Goal: Task Accomplishment & Management: Use online tool/utility

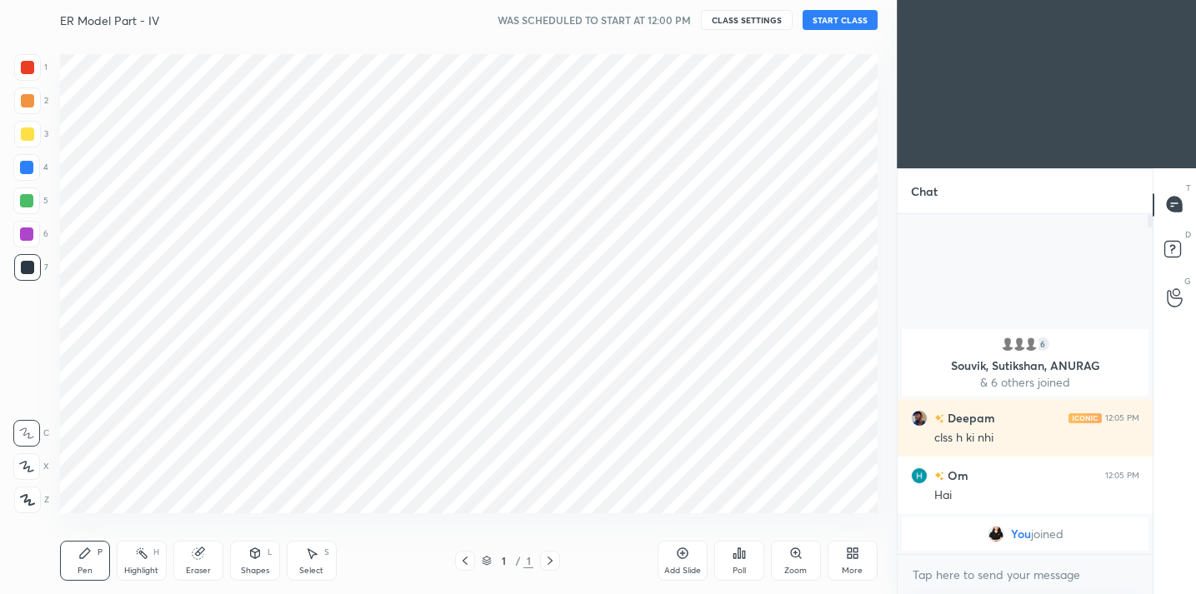
scroll to position [82886, 82542]
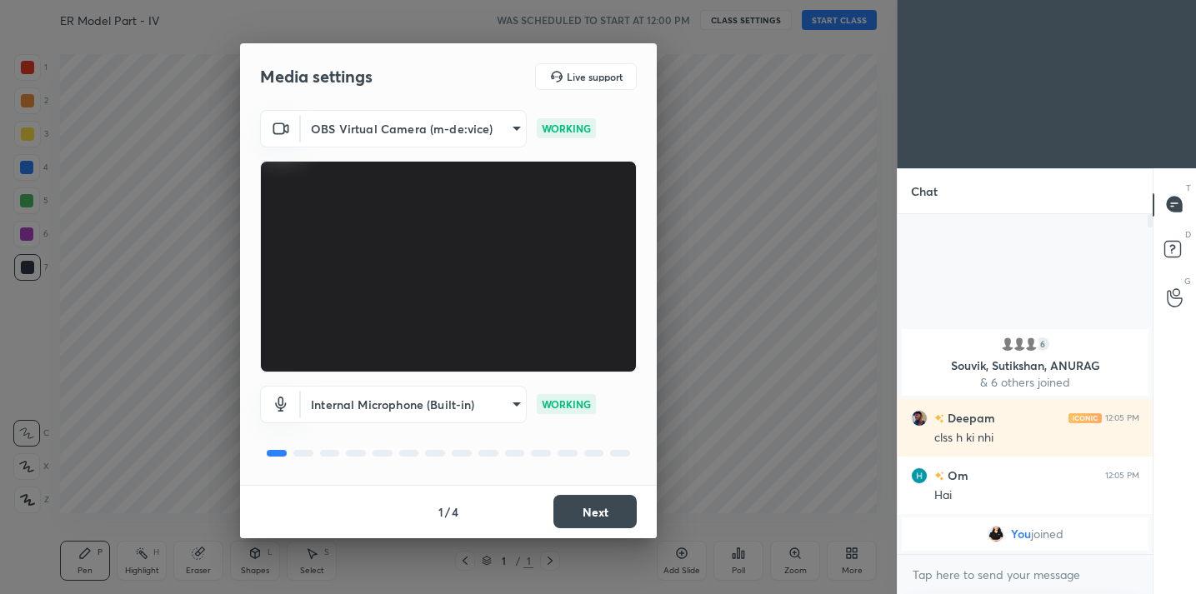
click at [514, 131] on body "1 2 3 4 5 6 7 C X Z C X Z E E Erase all H H ER Model Part - IV WAS SCHEDULED TO…" at bounding box center [598, 297] width 1196 height 594
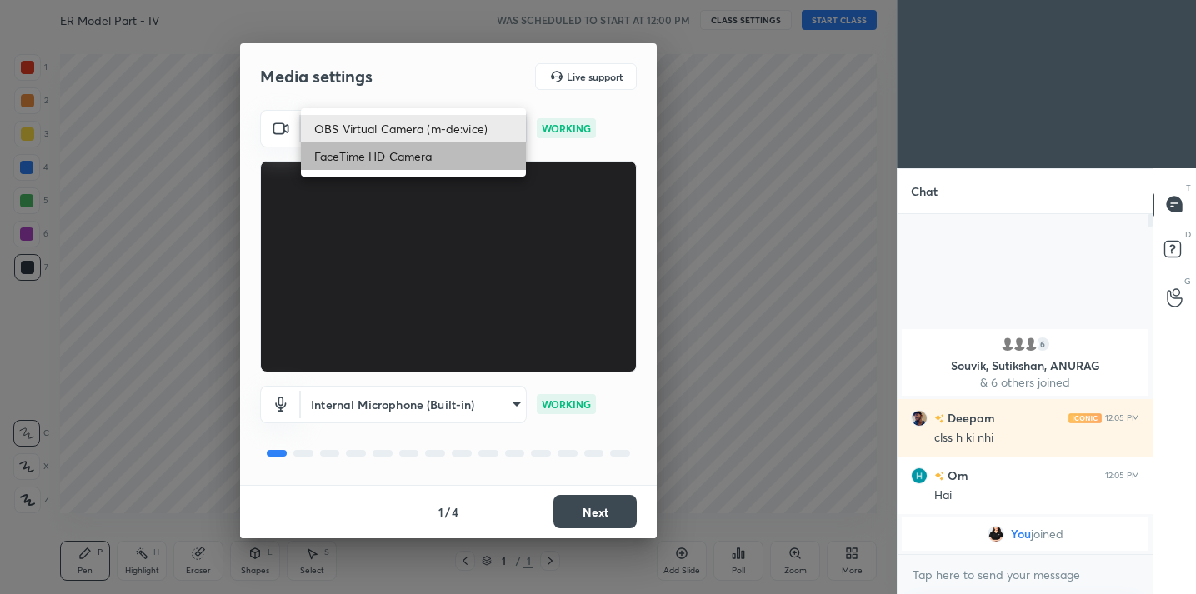
click at [385, 161] on li "FaceTime HD Camera" at bounding box center [413, 157] width 225 height 28
type input "3913558e095c8926cd60c69168c5f8eb9376cbe5de661888911a100d4158e326"
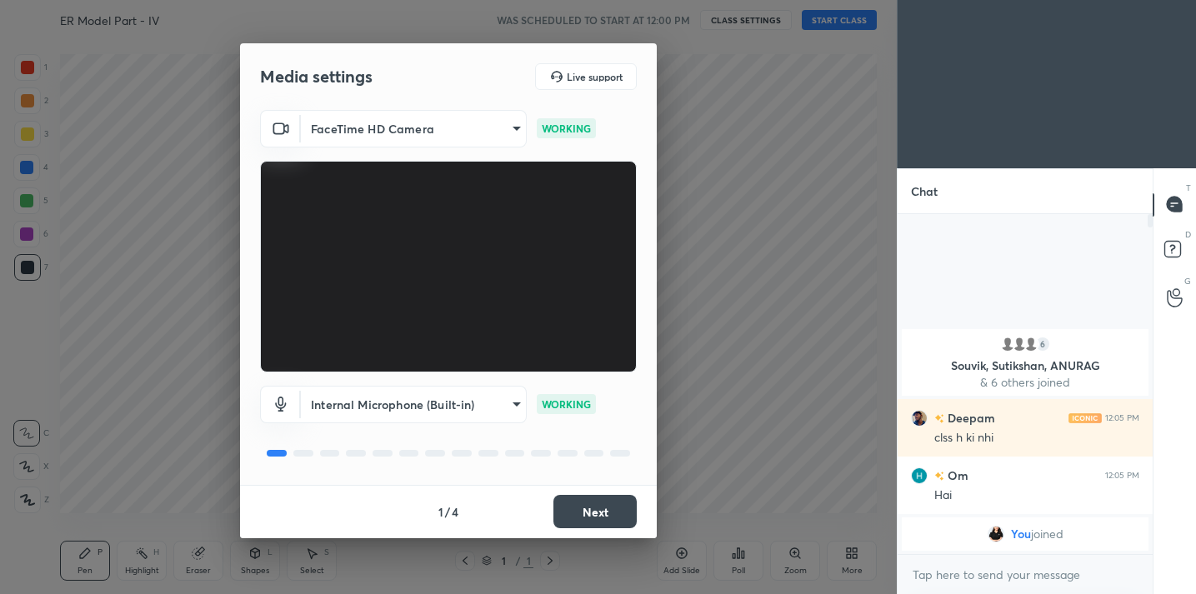
click at [591, 516] on button "Next" at bounding box center [595, 511] width 83 height 33
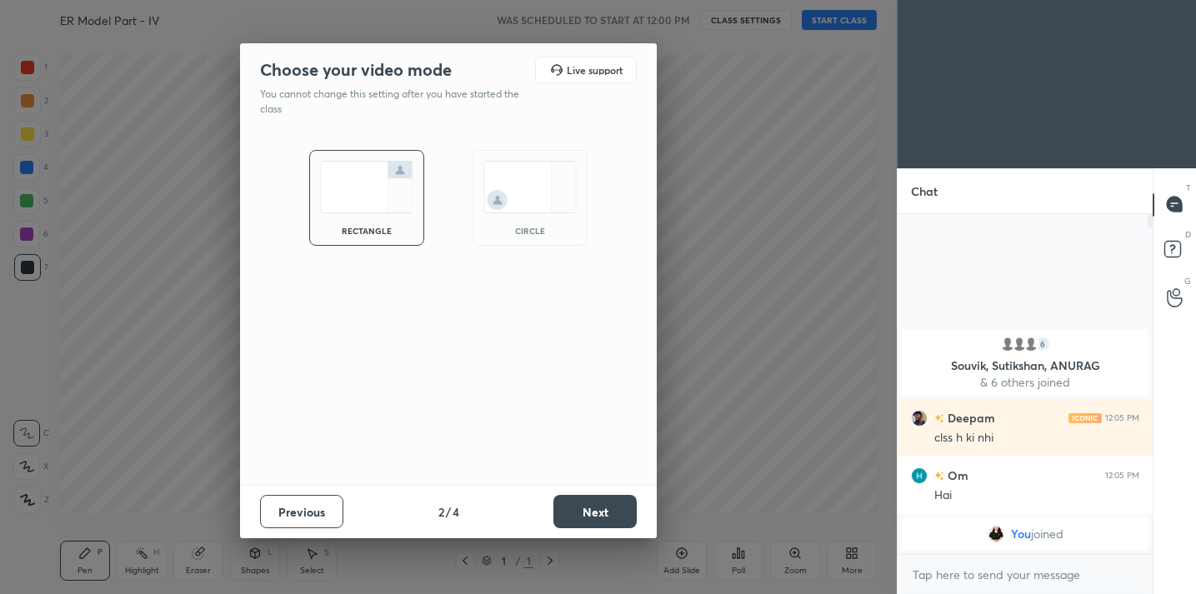
click at [591, 516] on button "Next" at bounding box center [595, 511] width 83 height 33
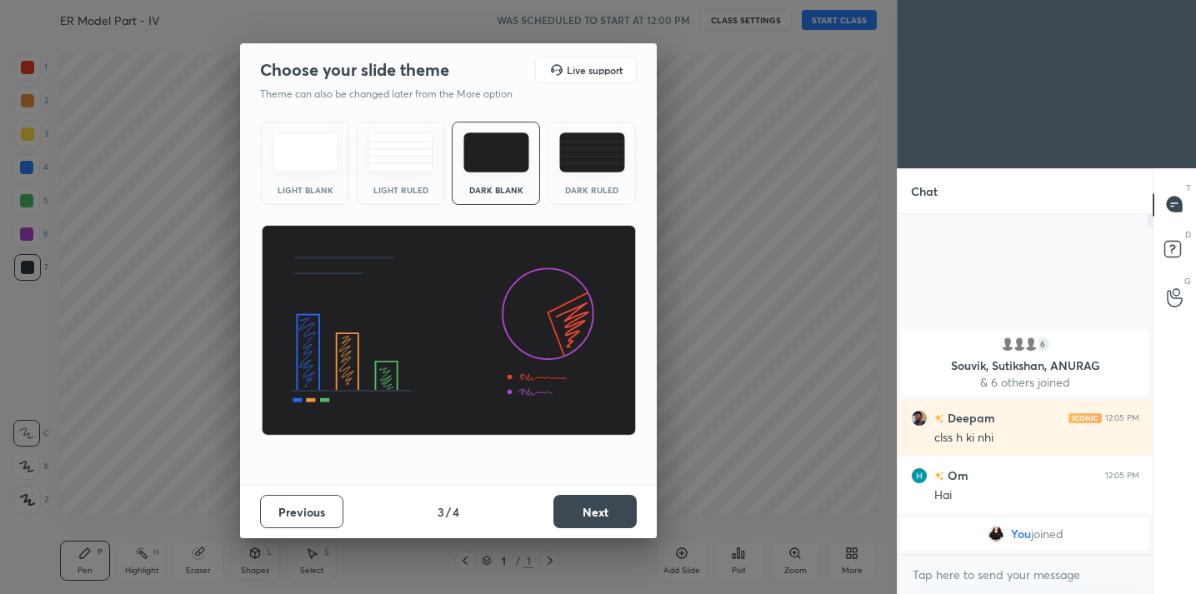
click at [591, 516] on button "Next" at bounding box center [595, 511] width 83 height 33
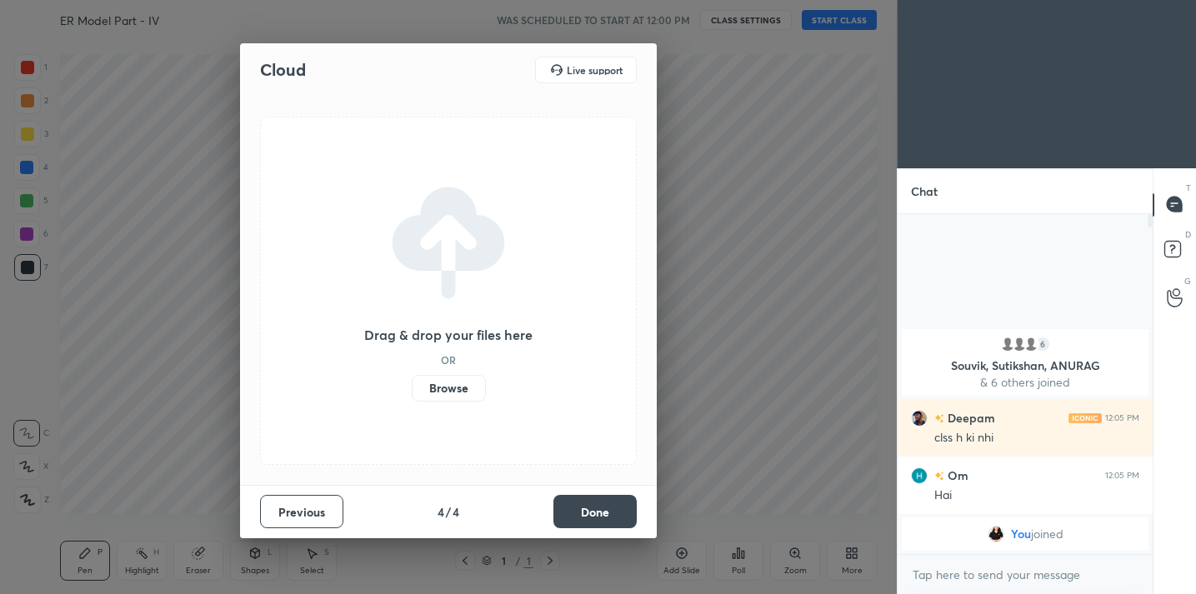
click at [592, 518] on button "Done" at bounding box center [595, 511] width 83 height 33
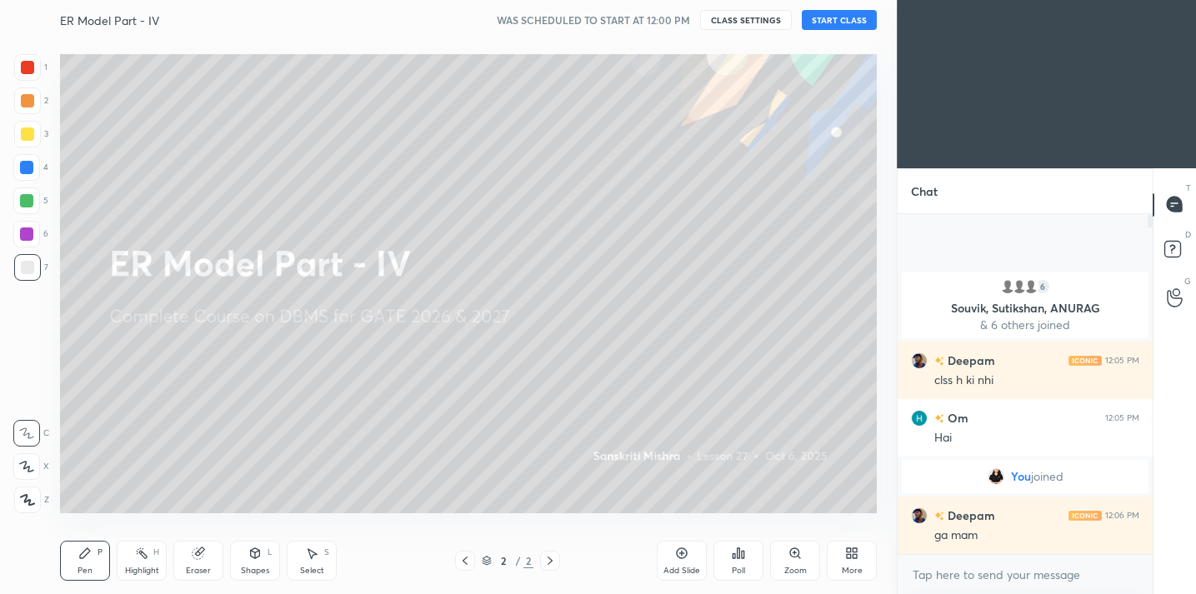
click at [848, 25] on button "START CLASS" at bounding box center [839, 20] width 75 height 20
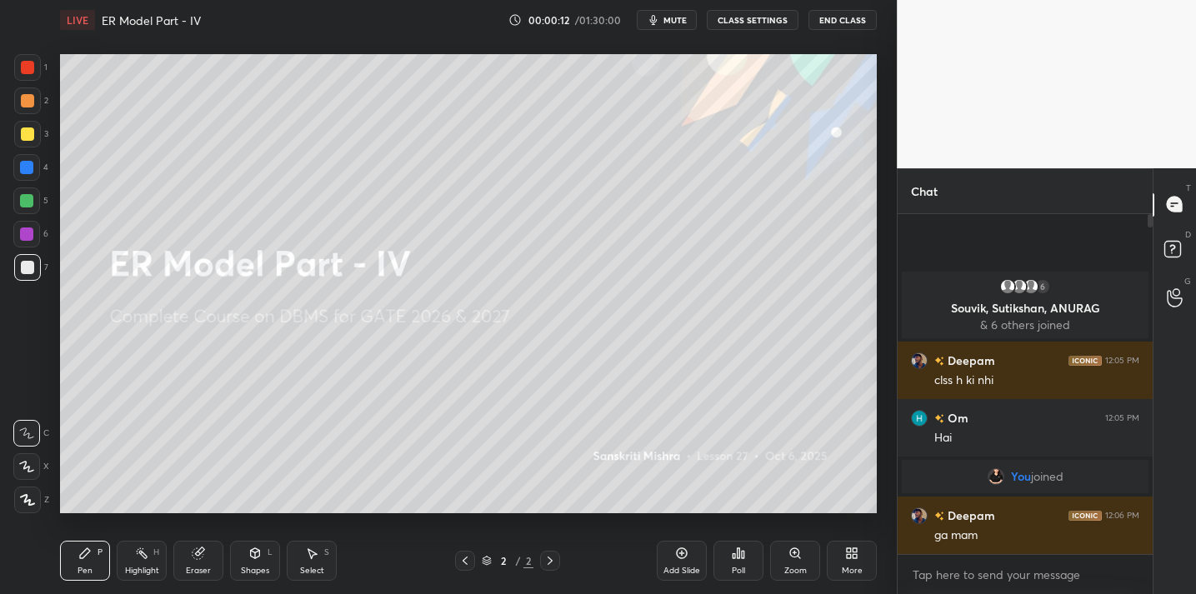
click at [669, 24] on span "mute" at bounding box center [675, 20] width 23 height 12
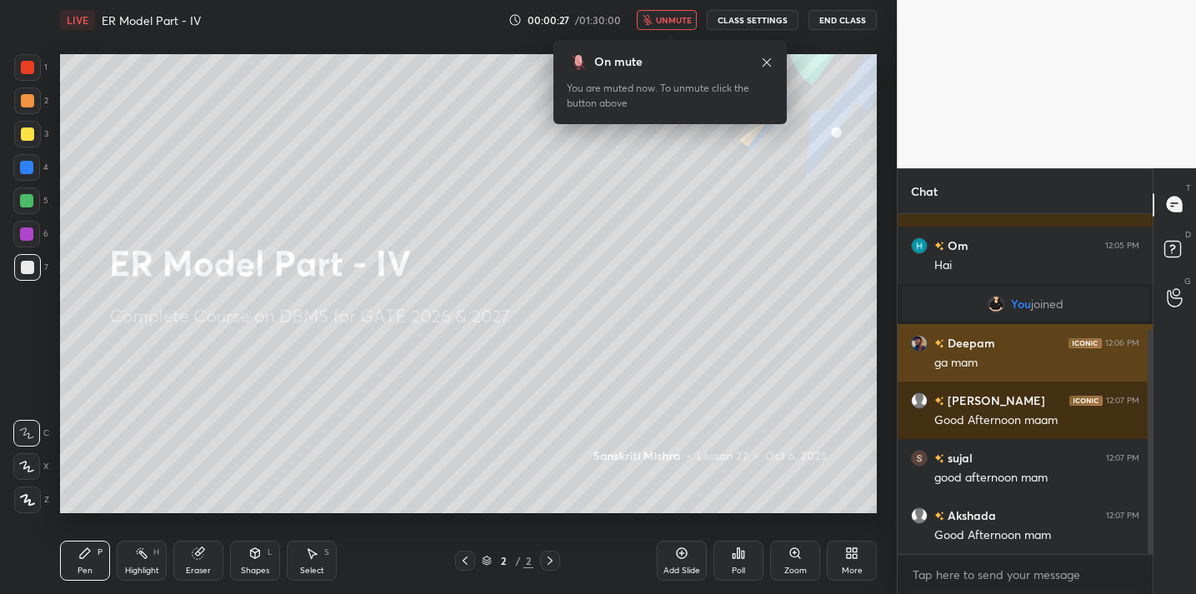
scroll to position [176, 0]
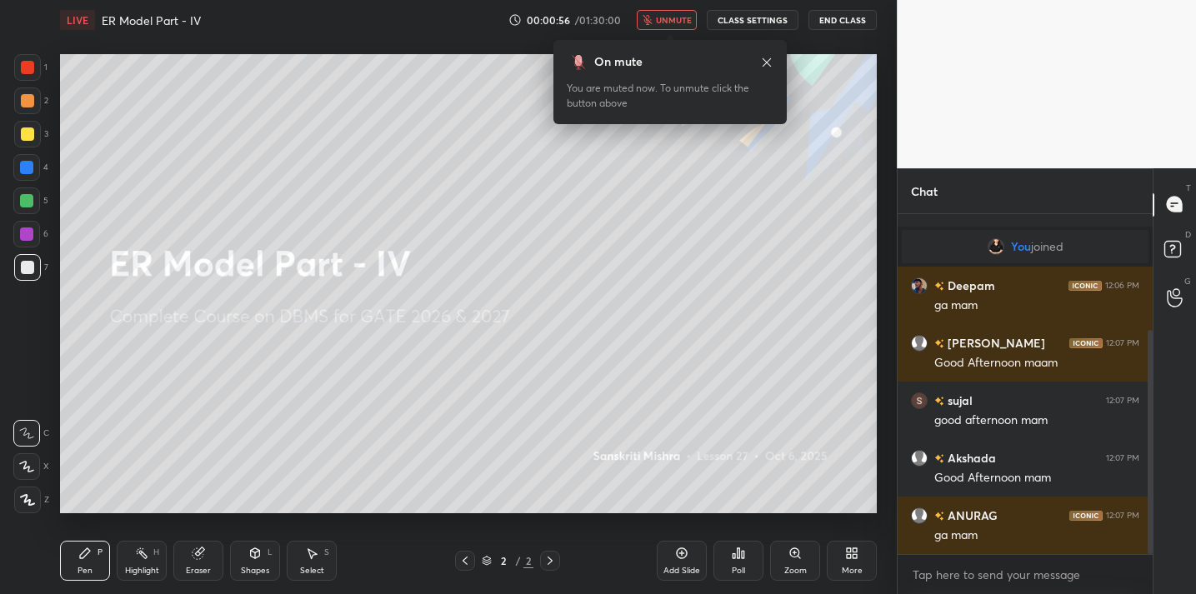
click at [646, 25] on button "unmute" at bounding box center [667, 20] width 60 height 20
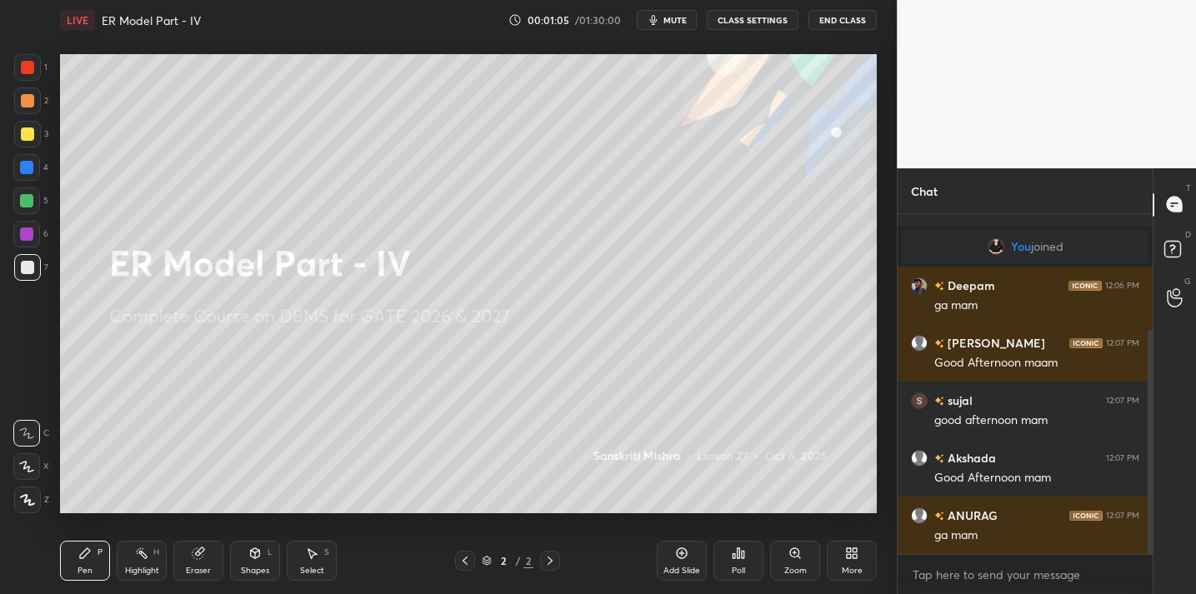
click at [734, 551] on icon at bounding box center [738, 553] width 13 height 13
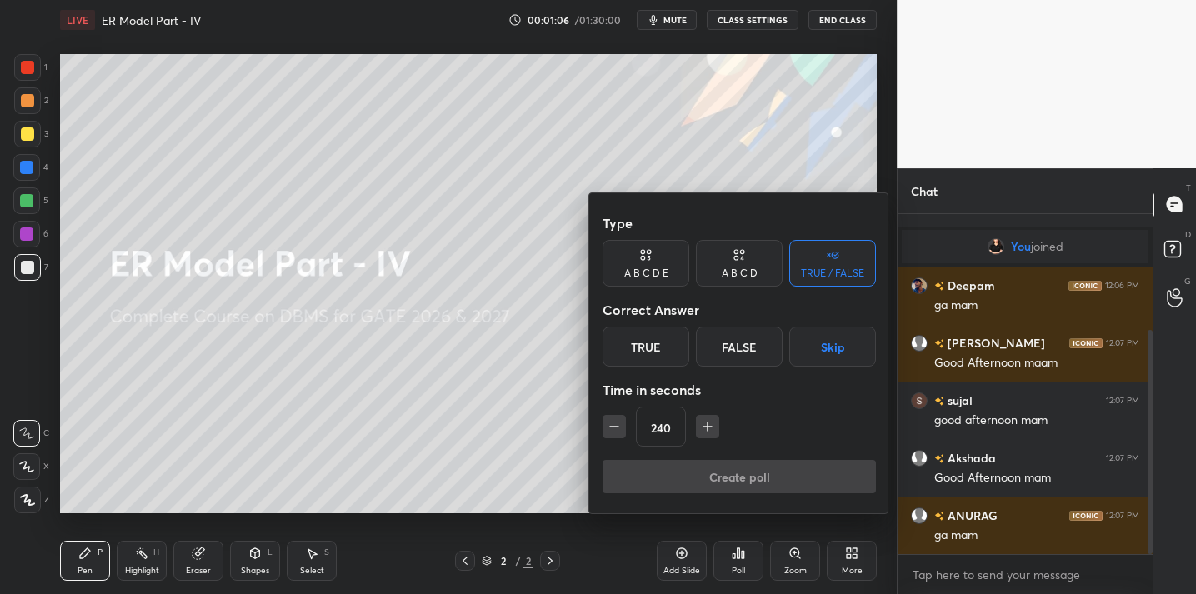
click at [661, 345] on div "True" at bounding box center [646, 347] width 87 height 40
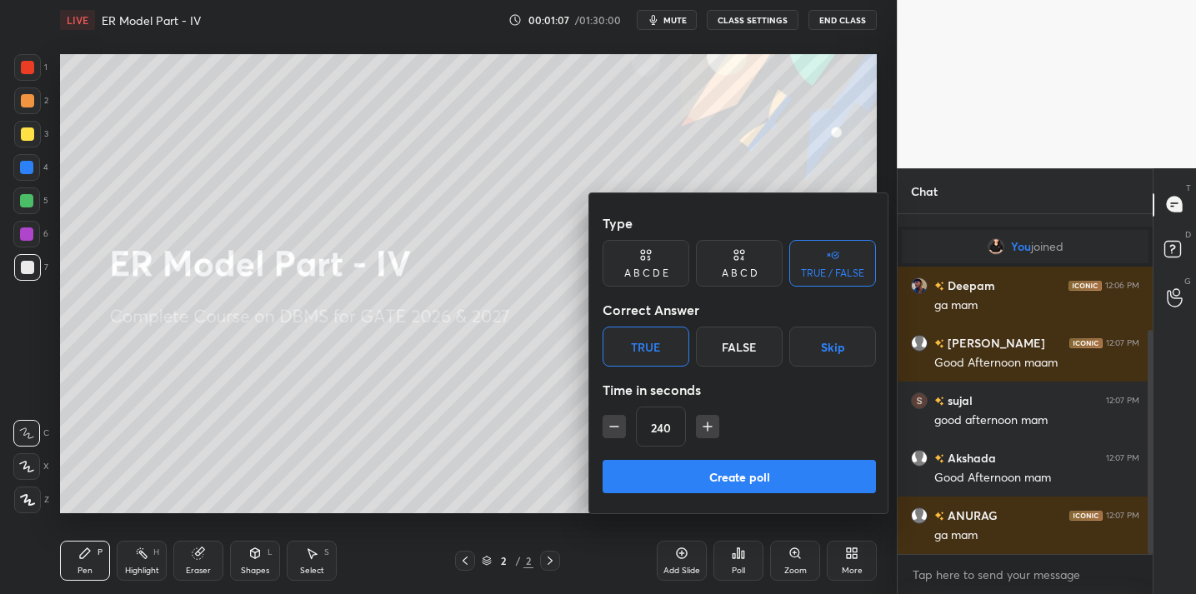
click at [647, 464] on button "Create poll" at bounding box center [739, 476] width 273 height 33
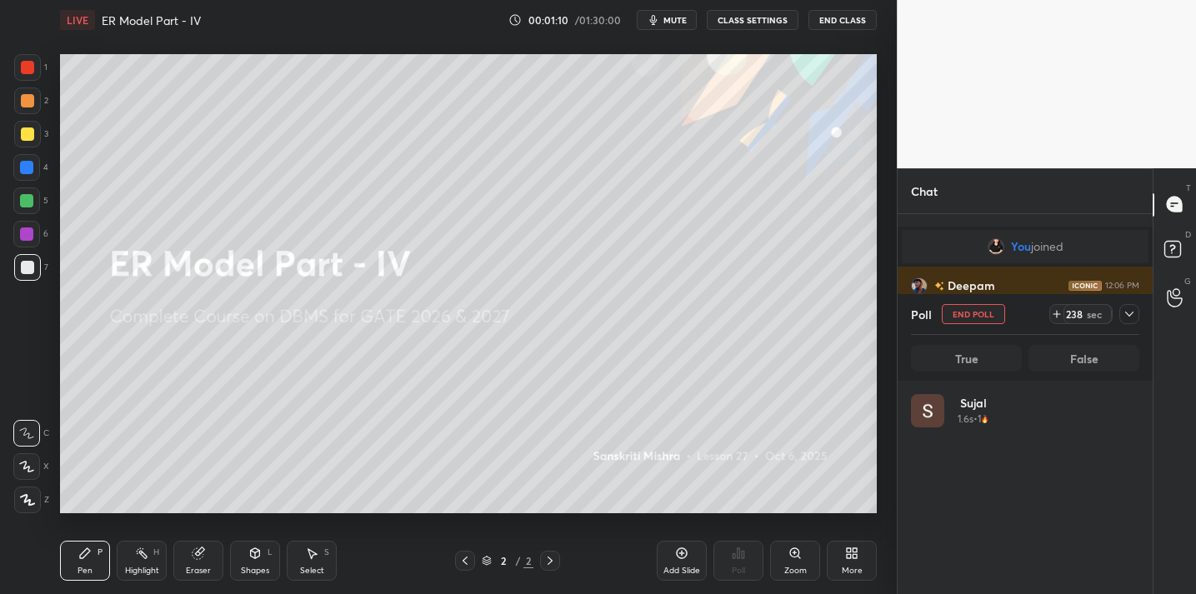
scroll to position [195, 223]
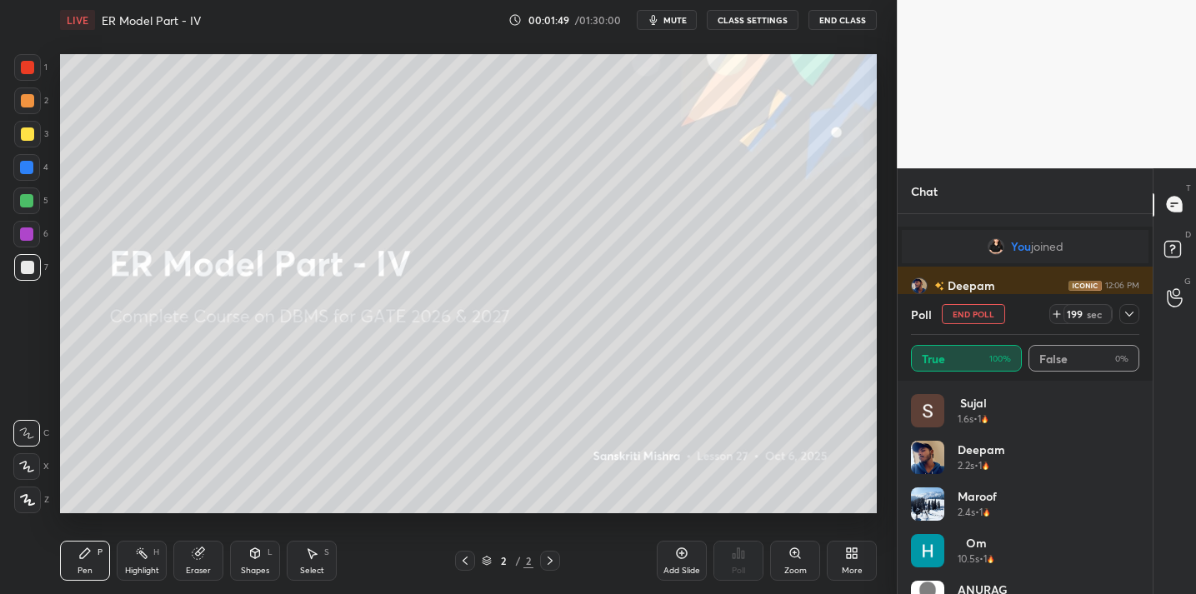
click at [1133, 308] on icon at bounding box center [1129, 314] width 13 height 13
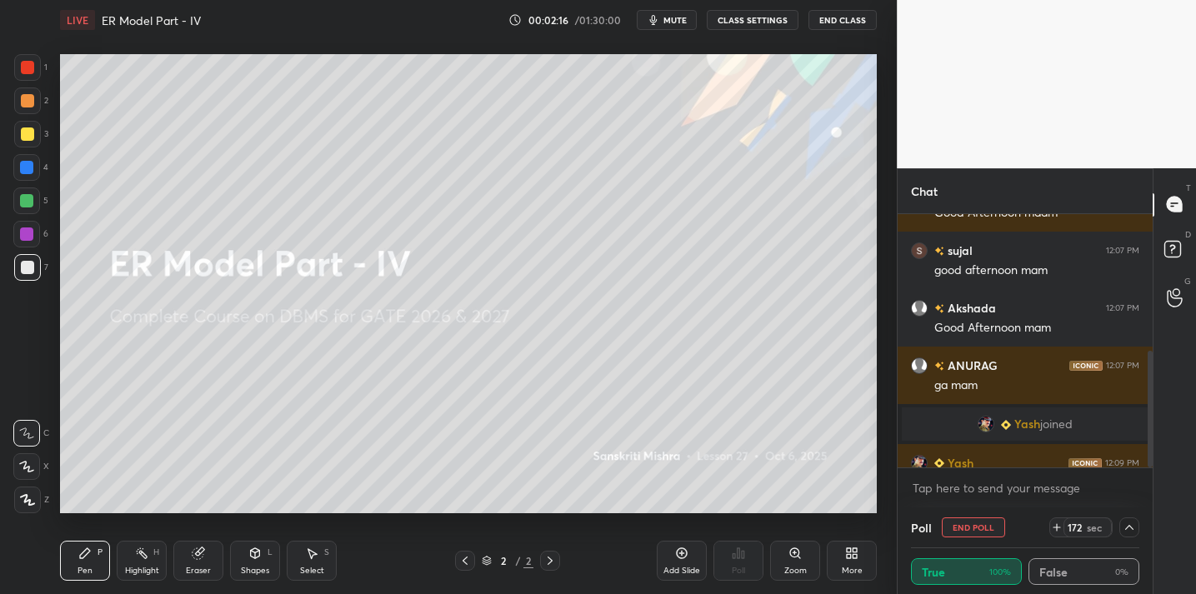
scroll to position [297, 0]
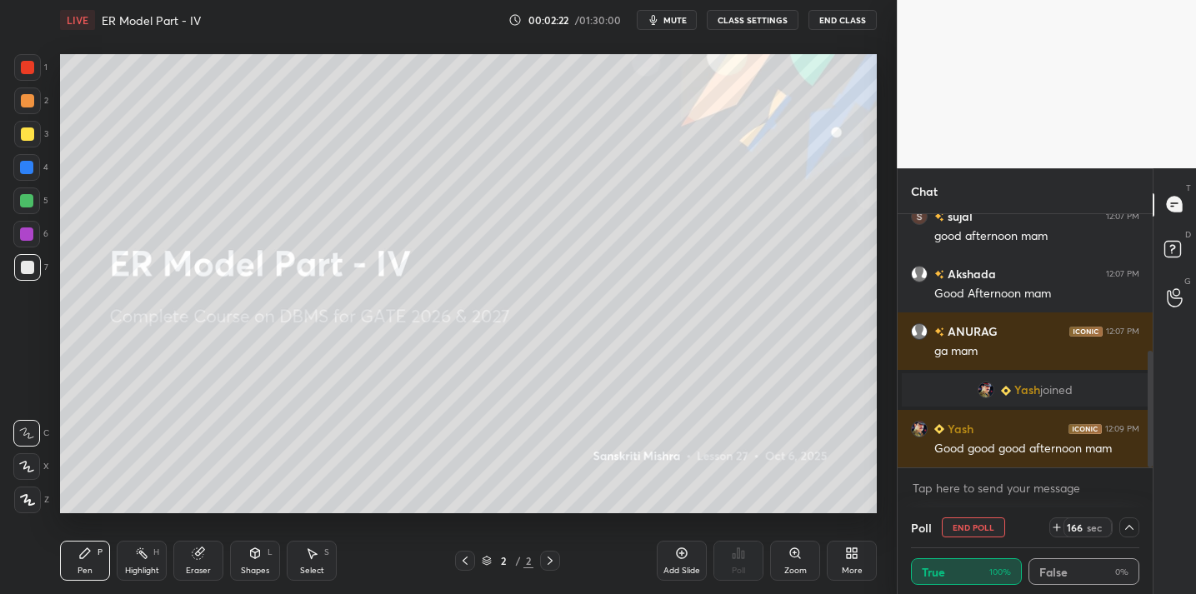
click at [850, 558] on icon at bounding box center [849, 556] width 4 height 4
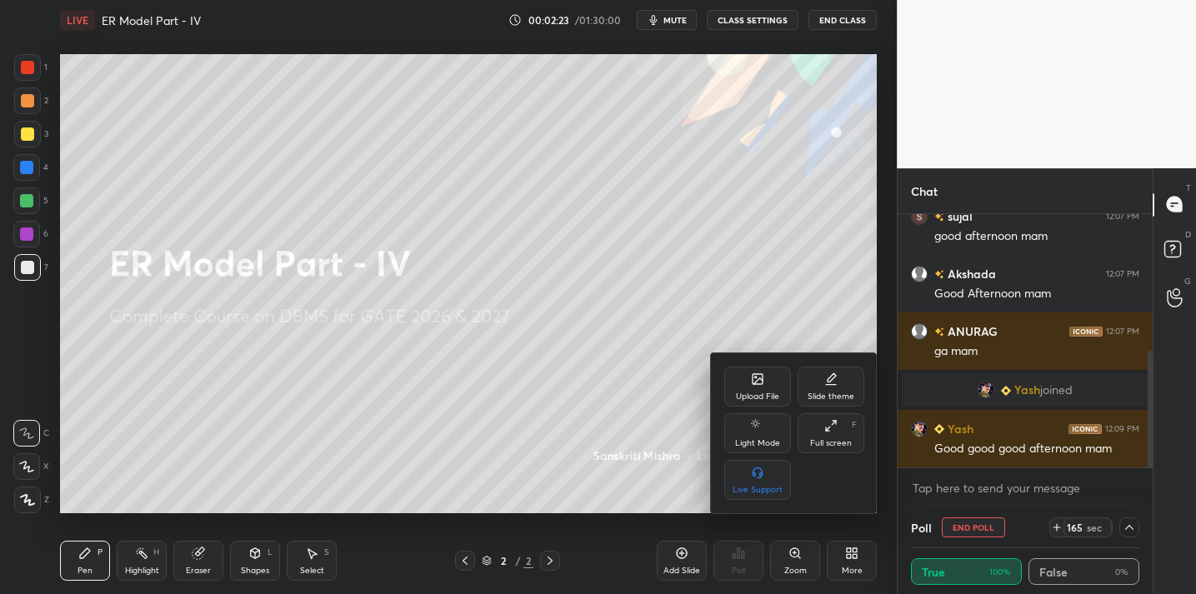
click at [760, 393] on div "Upload File" at bounding box center [757, 397] width 43 height 8
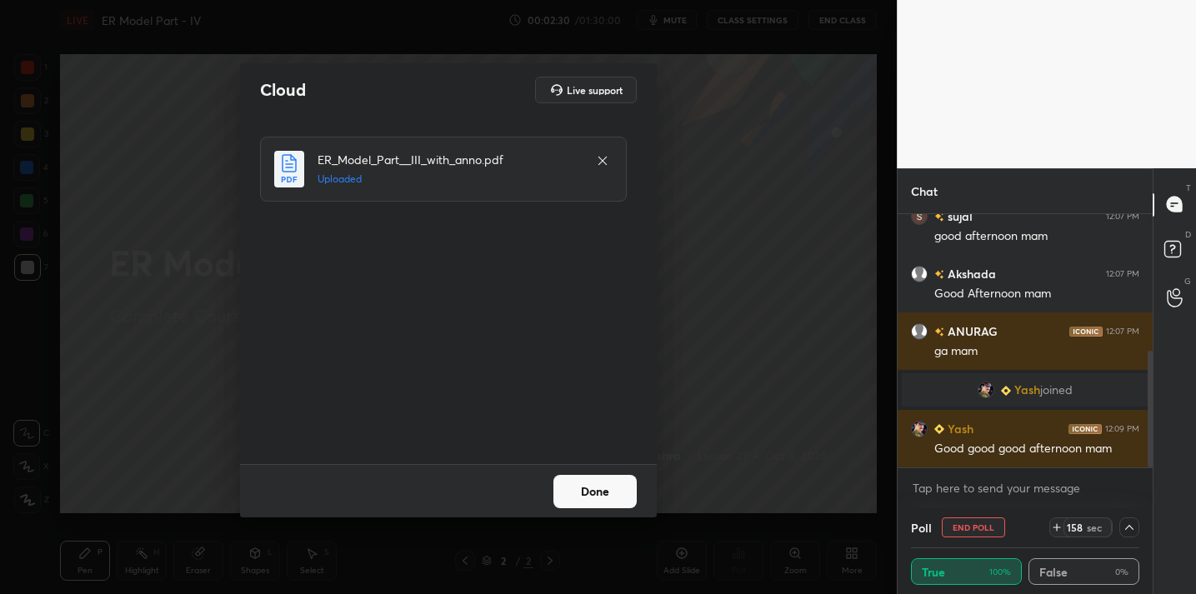
click at [599, 494] on button "Done" at bounding box center [595, 491] width 83 height 33
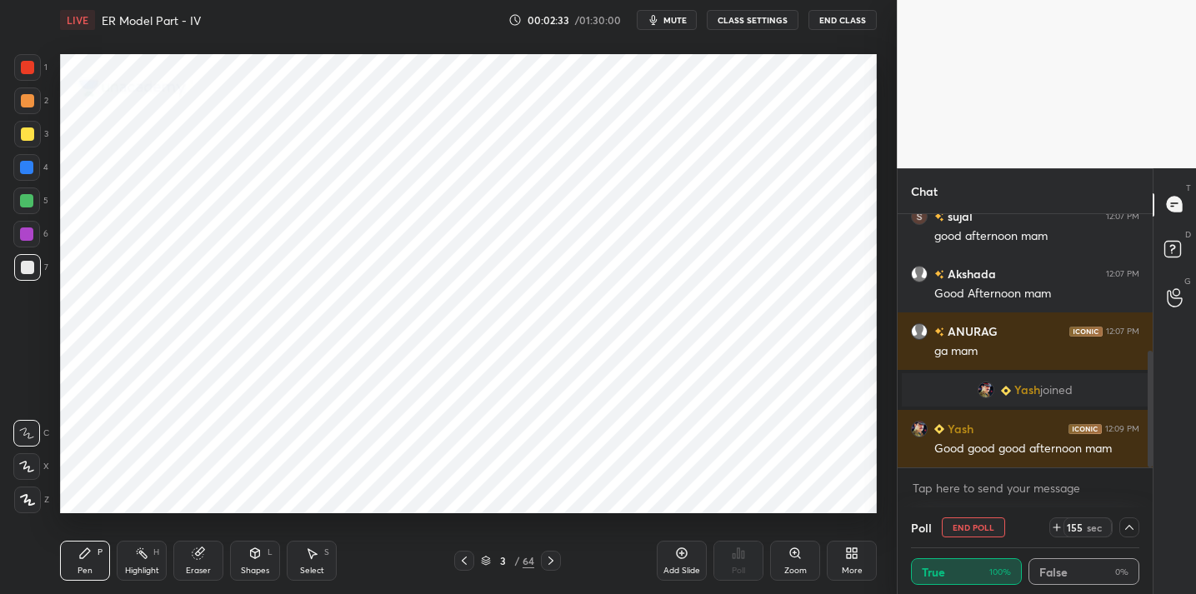
click at [518, 562] on div "/" at bounding box center [516, 561] width 5 height 10
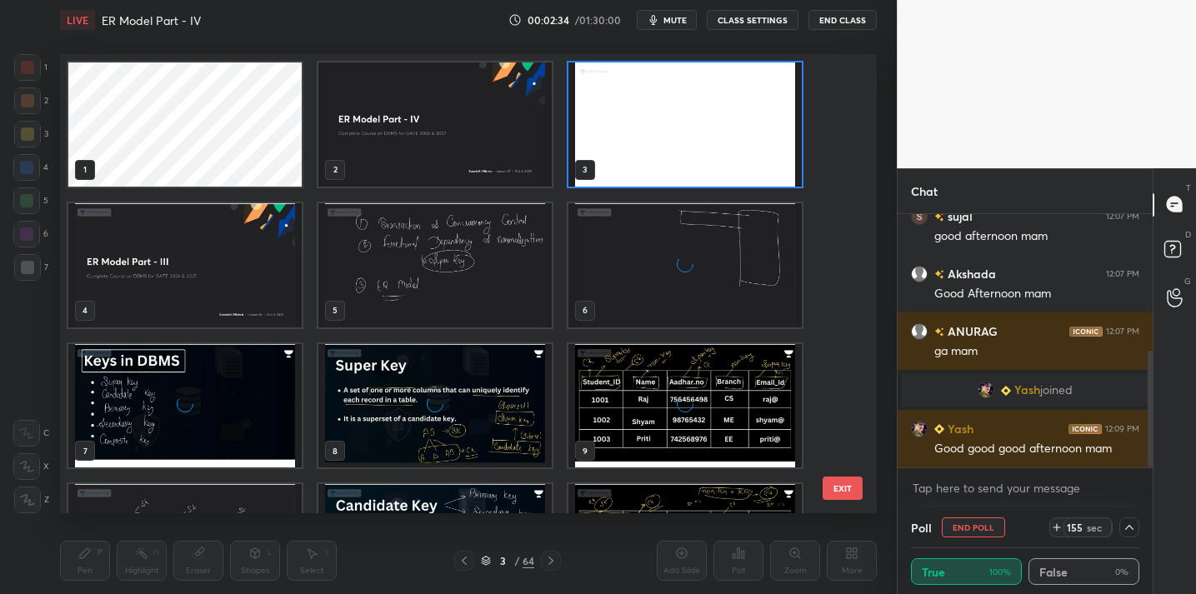
scroll to position [454, 809]
click at [463, 284] on img "grid" at bounding box center [434, 265] width 233 height 124
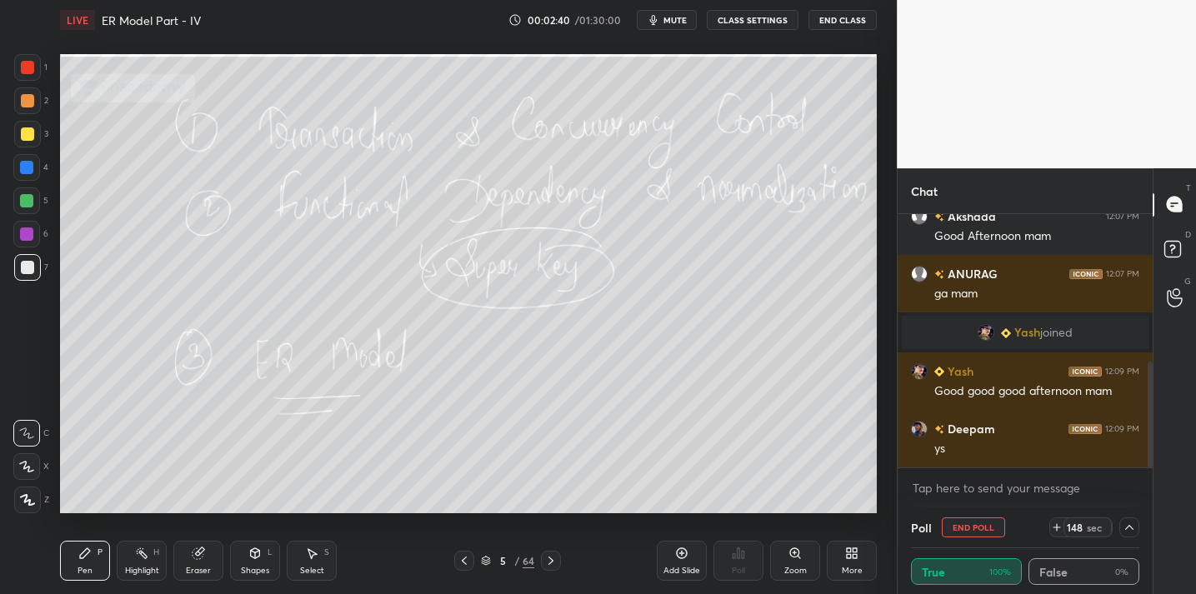
scroll to position [412, 0]
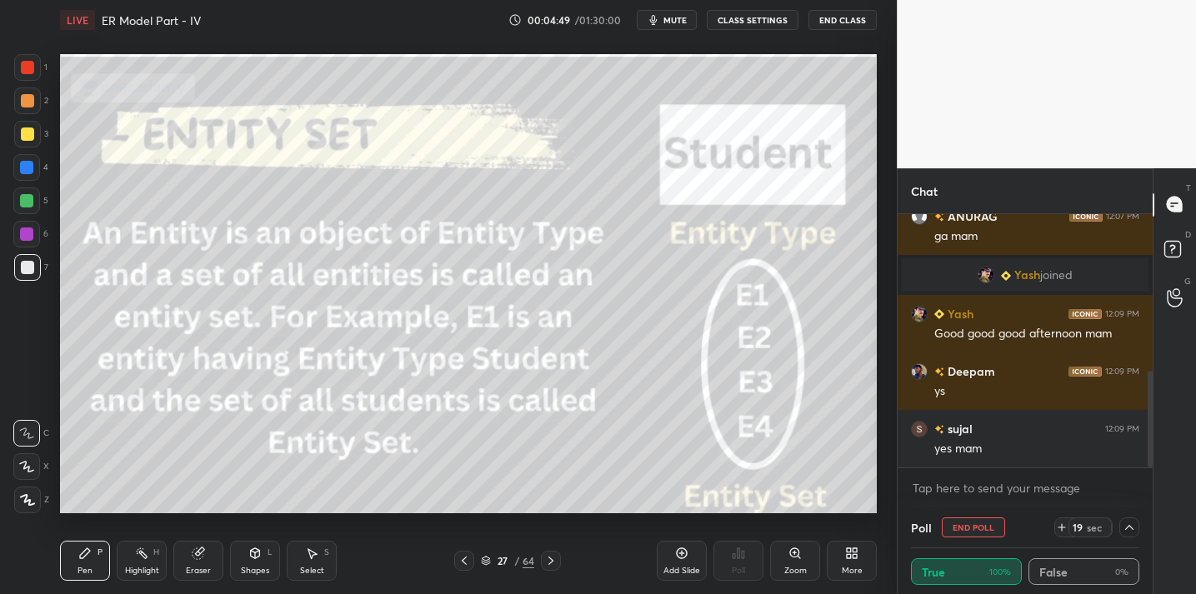
click at [687, 556] on icon at bounding box center [681, 553] width 13 height 13
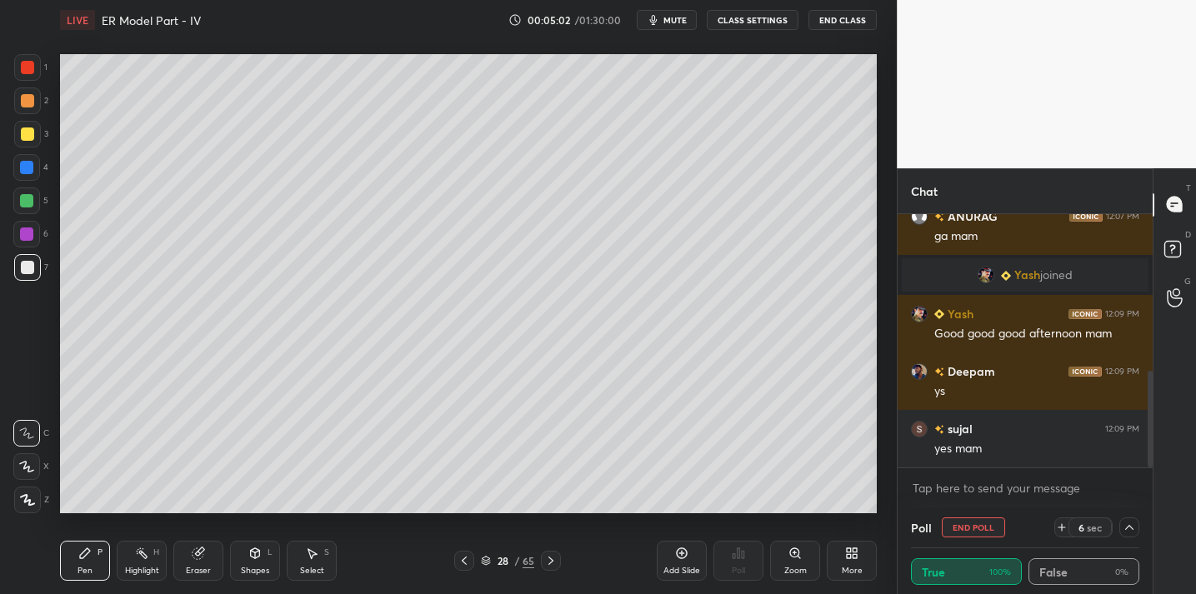
drag, startPoint x: 36, startPoint y: 134, endPoint x: 43, endPoint y: 143, distance: 11.2
click at [36, 134] on div at bounding box center [27, 134] width 27 height 27
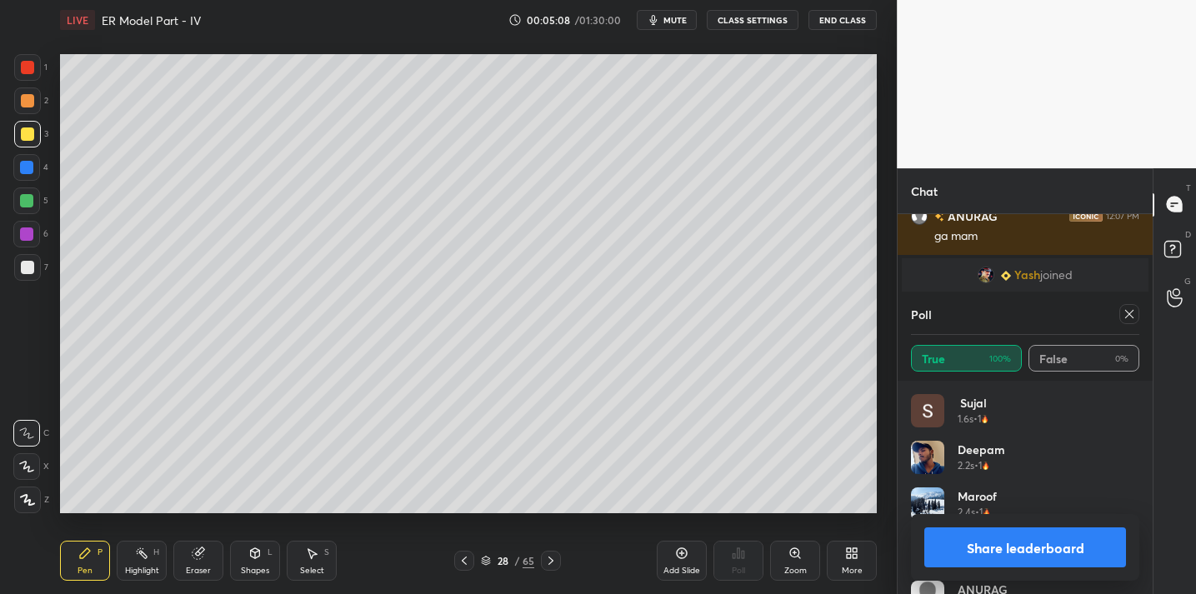
scroll to position [195, 223]
click at [1129, 316] on icon at bounding box center [1129, 314] width 13 height 13
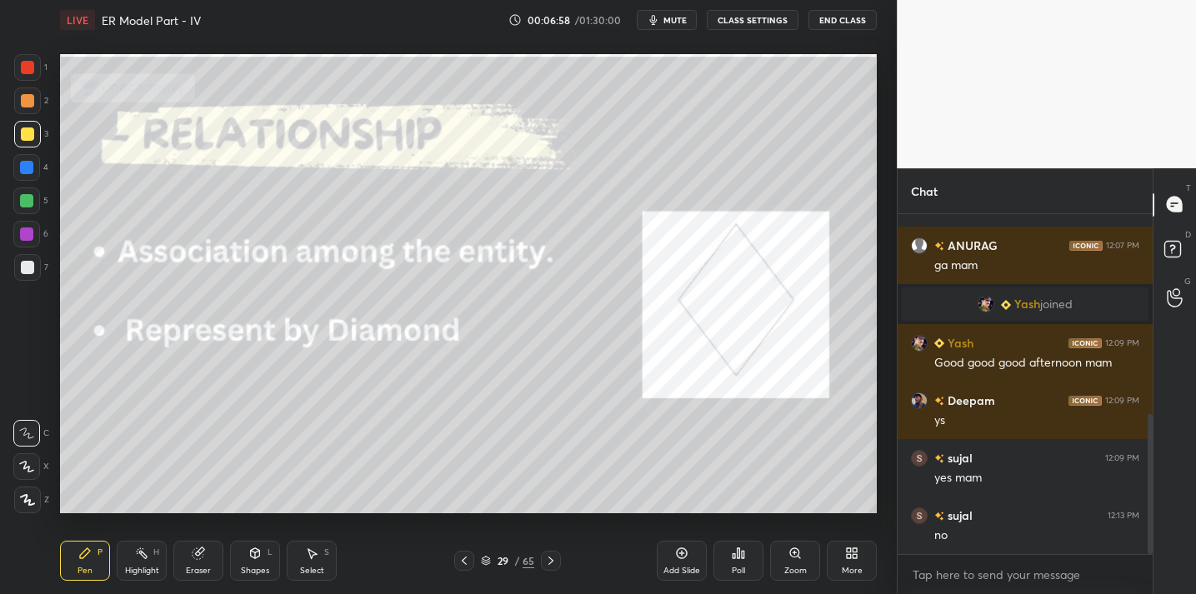
scroll to position [486, 0]
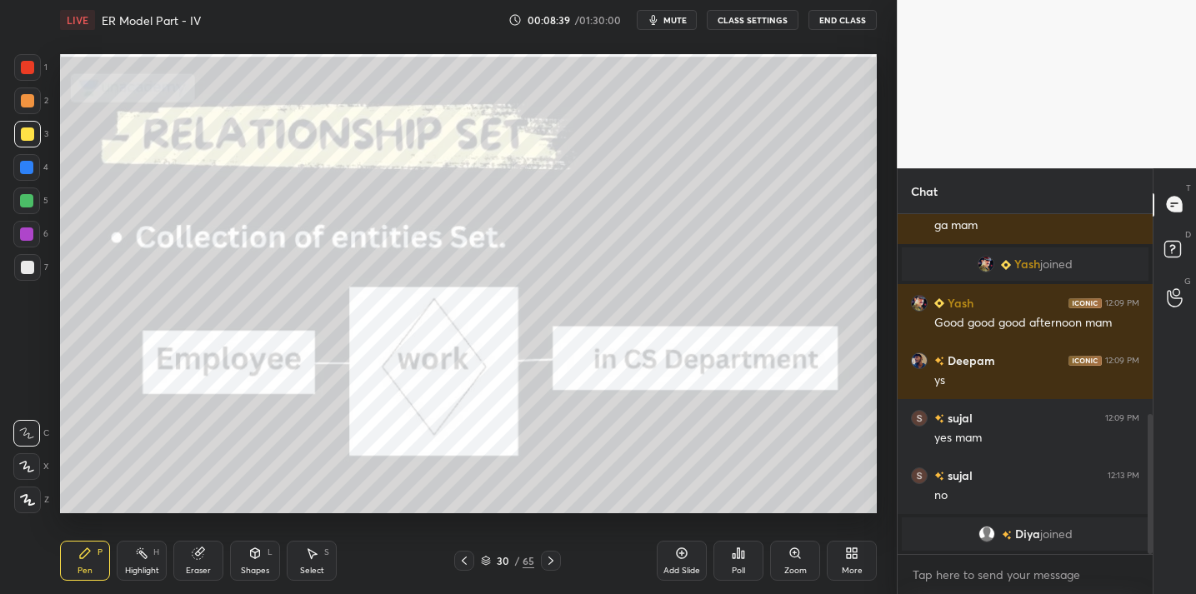
click at [35, 194] on div at bounding box center [26, 201] width 27 height 27
click at [856, 22] on button "End Class" at bounding box center [843, 20] width 68 height 20
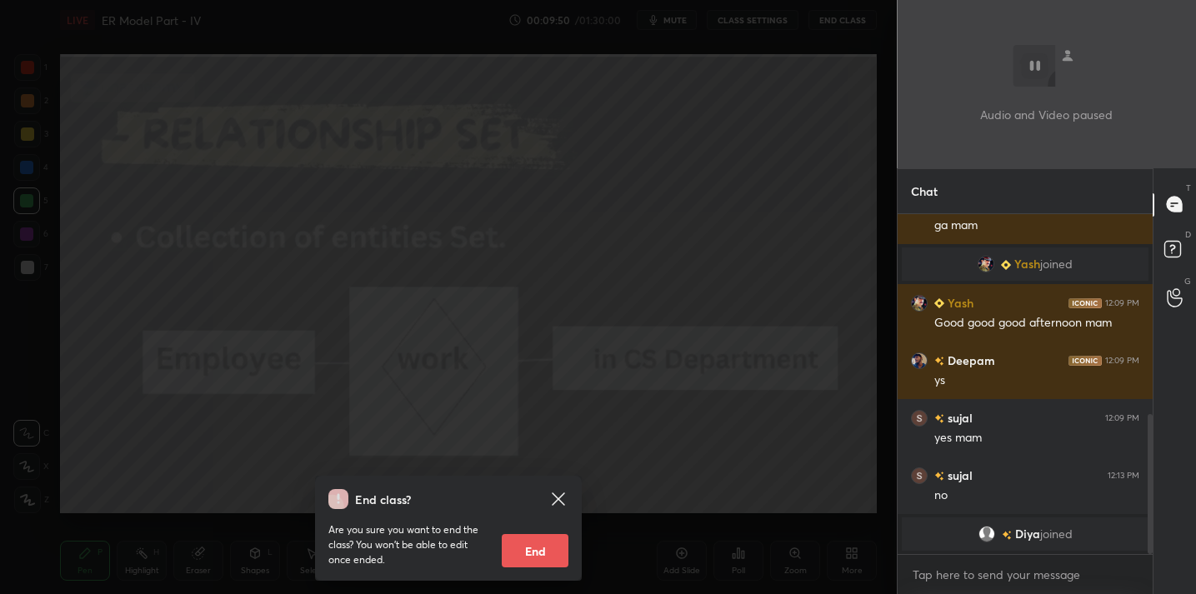
scroll to position [507, 0]
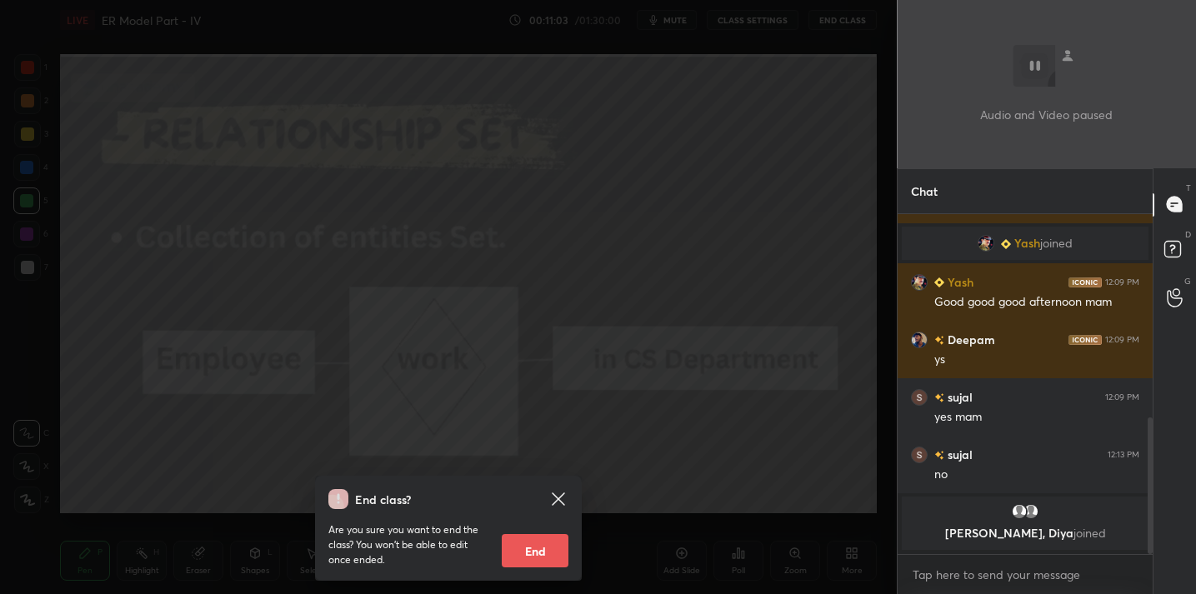
click at [372, 325] on div "End class? Are you sure you want to end the class? You won’t be able to edit on…" at bounding box center [448, 297] width 897 height 594
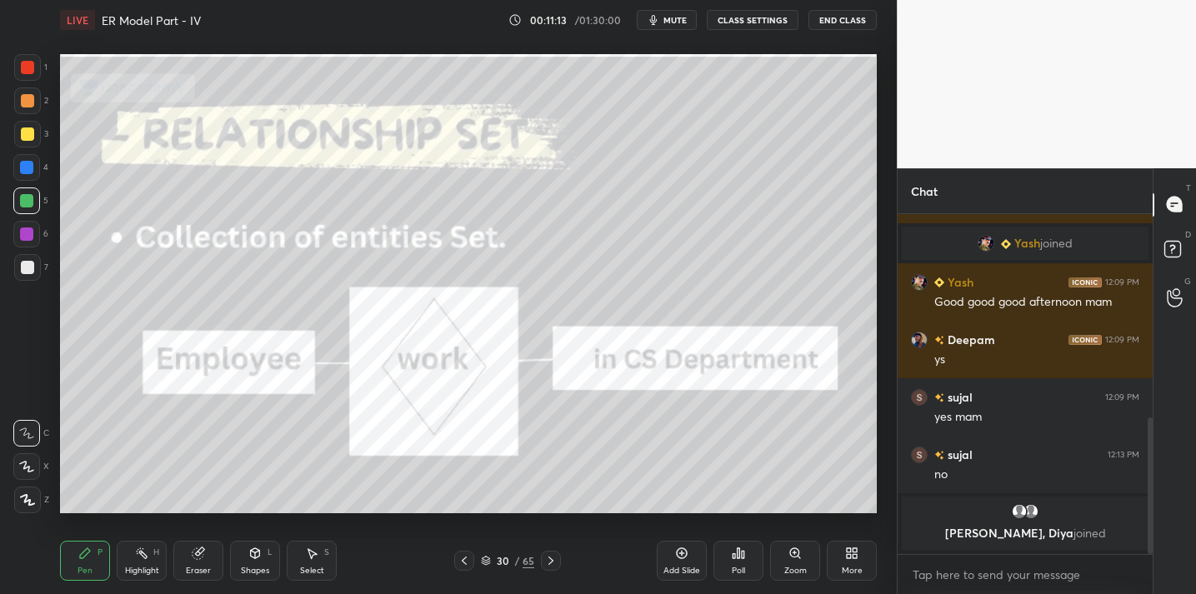
click at [669, 569] on div "Add Slide" at bounding box center [682, 571] width 37 height 8
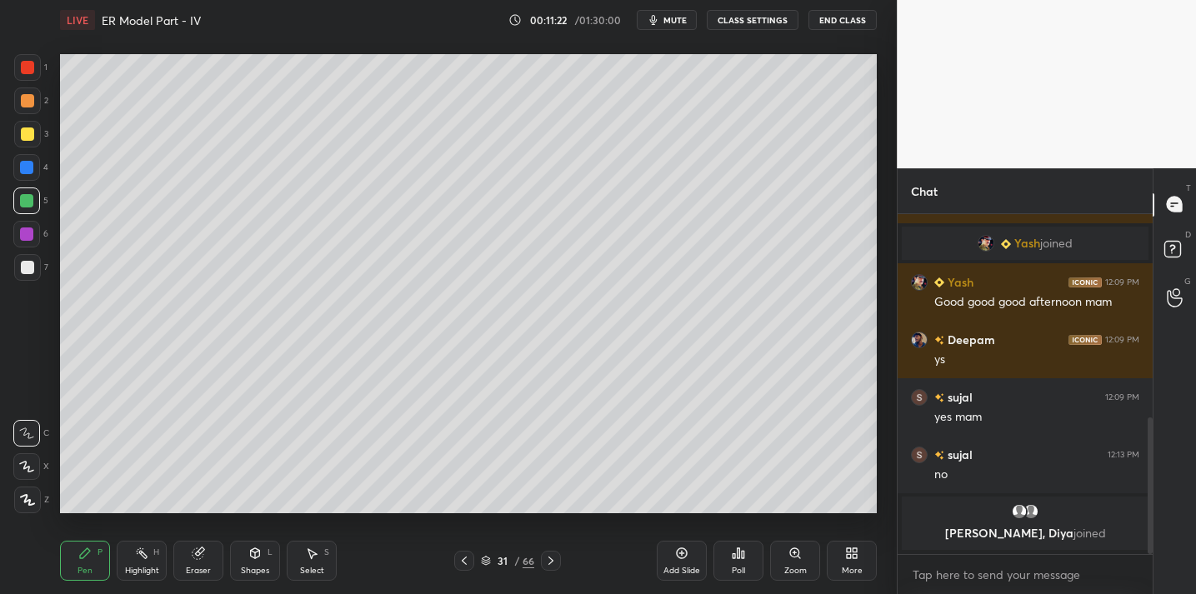
click at [193, 564] on div "Eraser" at bounding box center [198, 561] width 50 height 40
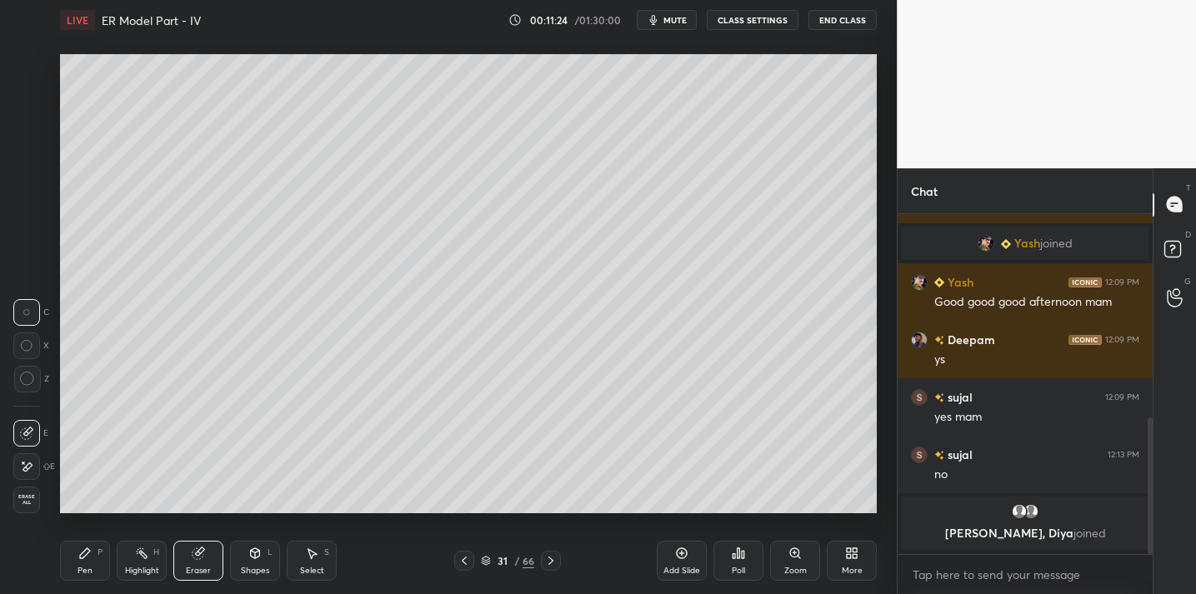
click at [254, 563] on div "Shapes L" at bounding box center [255, 561] width 50 height 40
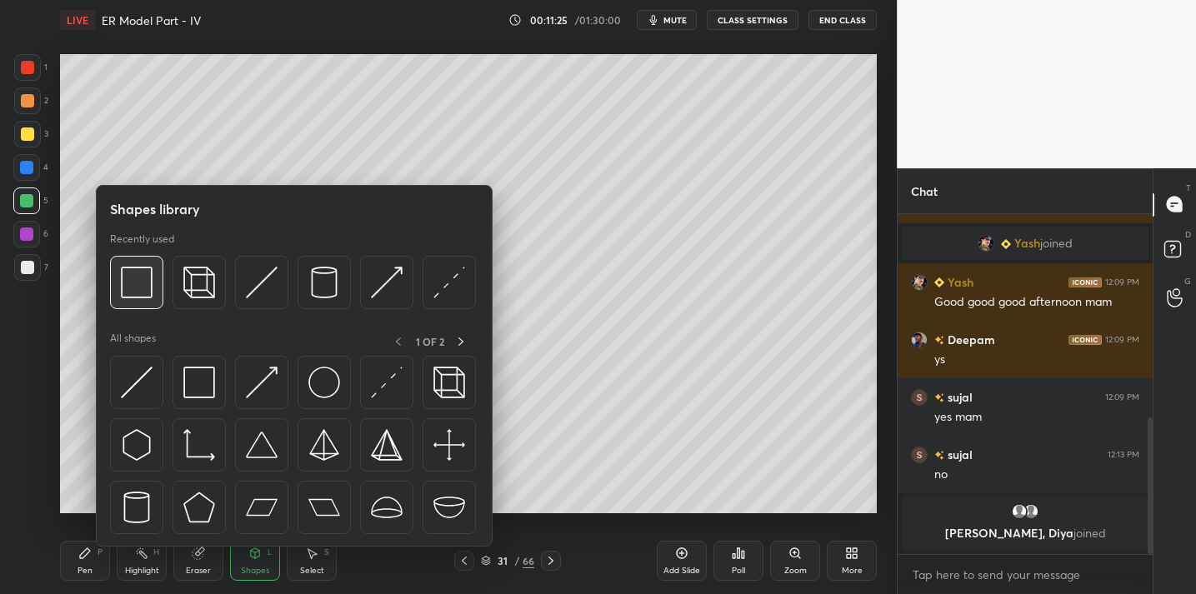
click at [142, 306] on div at bounding box center [136, 282] width 53 height 53
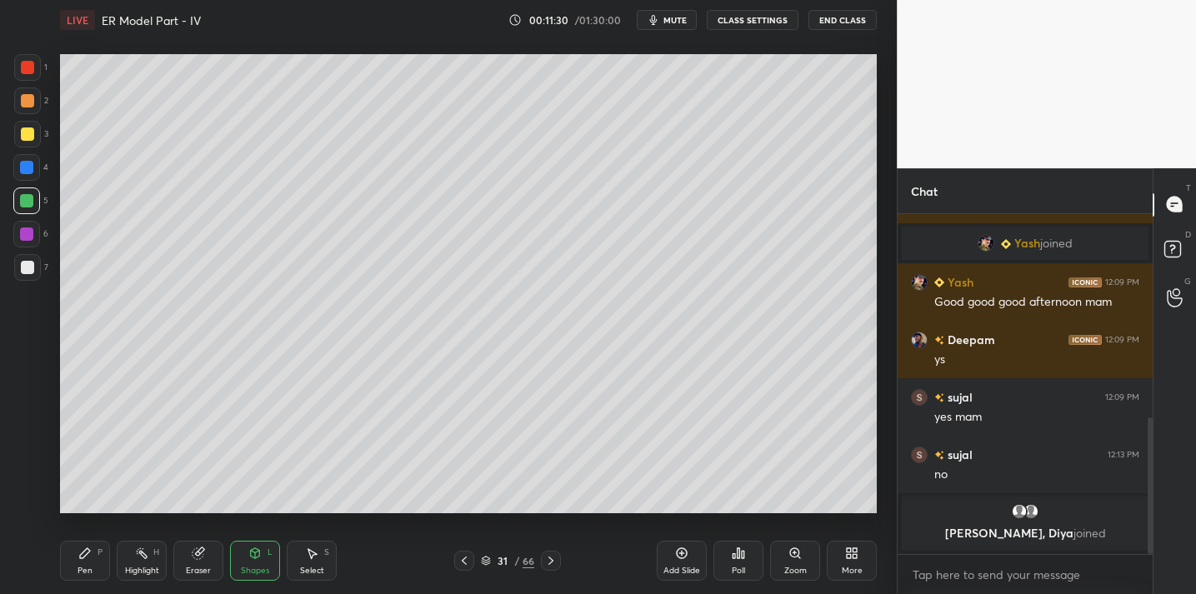
click at [86, 568] on div "Pen" at bounding box center [85, 571] width 15 height 8
click at [28, 140] on div at bounding box center [27, 134] width 27 height 27
click at [27, 74] on div at bounding box center [27, 67] width 27 height 27
click at [31, 270] on div at bounding box center [27, 267] width 13 height 13
click at [26, 80] on div at bounding box center [27, 67] width 27 height 27
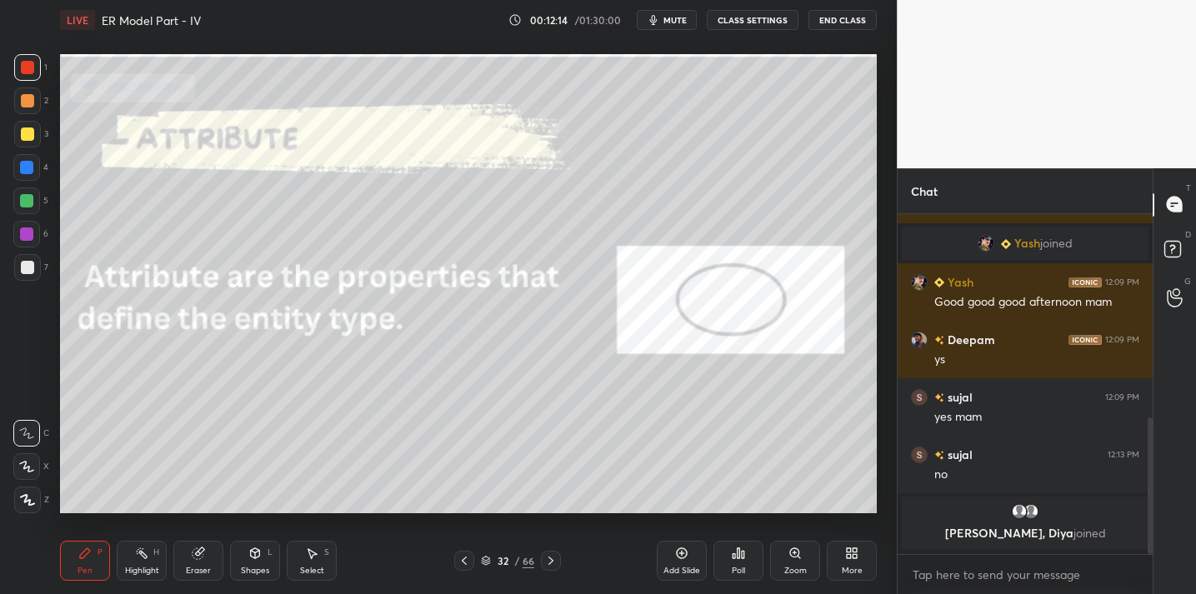
click at [31, 128] on div at bounding box center [27, 134] width 13 height 13
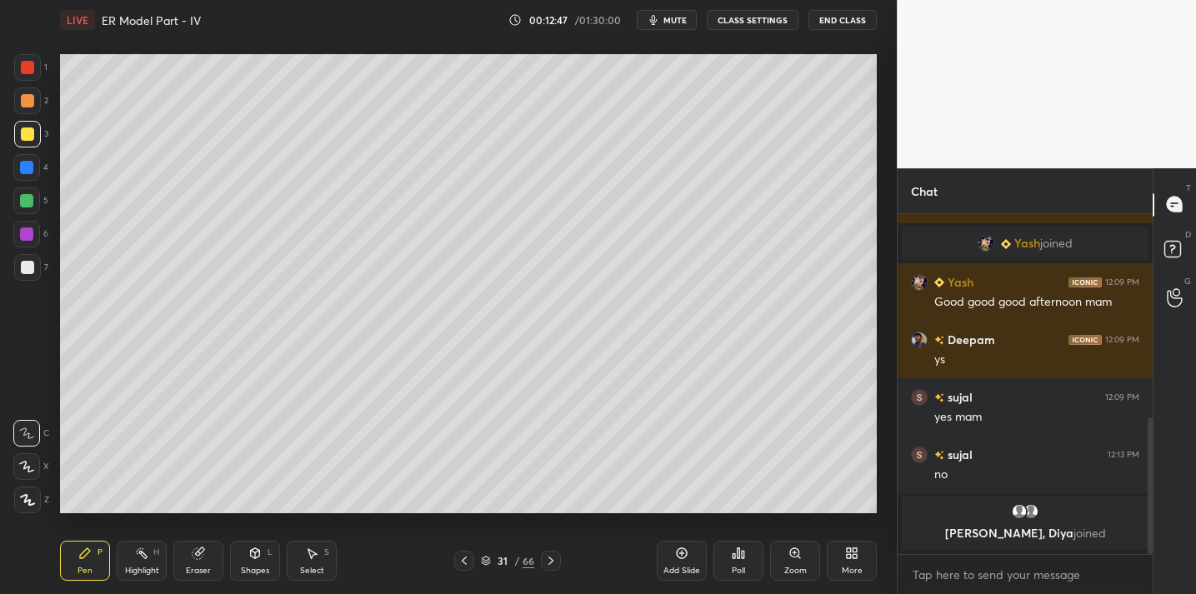
drag, startPoint x: 193, startPoint y: 564, endPoint x: 205, endPoint y: 528, distance: 38.0
click at [193, 564] on div "Eraser" at bounding box center [198, 561] width 50 height 40
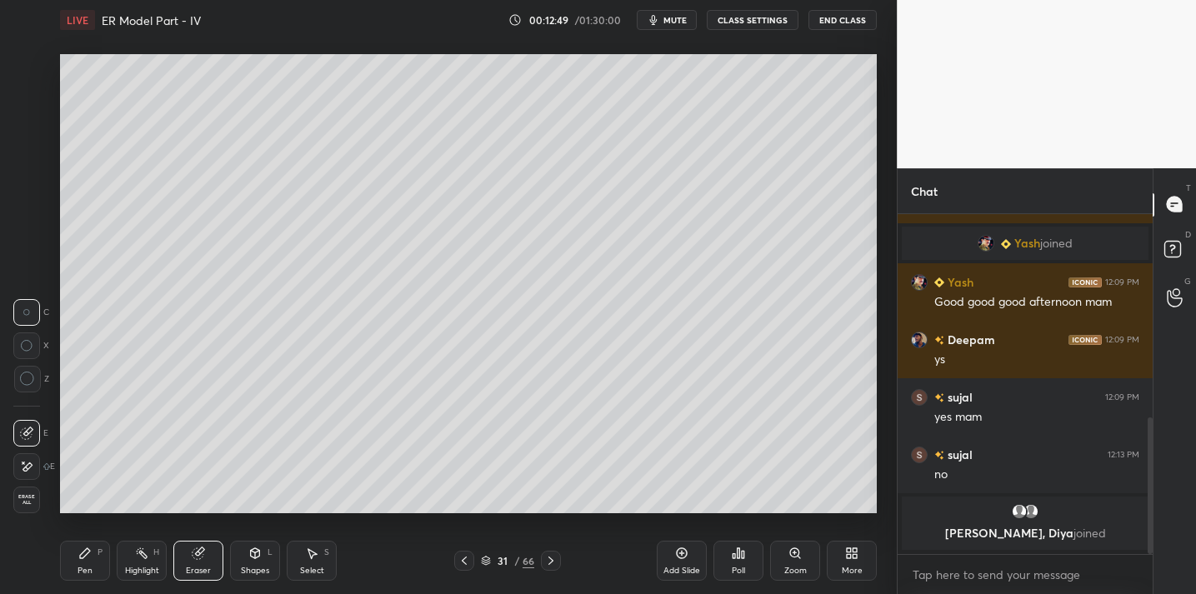
drag, startPoint x: 95, startPoint y: 564, endPoint x: 121, endPoint y: 537, distance: 37.1
click at [98, 559] on div "Pen P" at bounding box center [85, 561] width 50 height 40
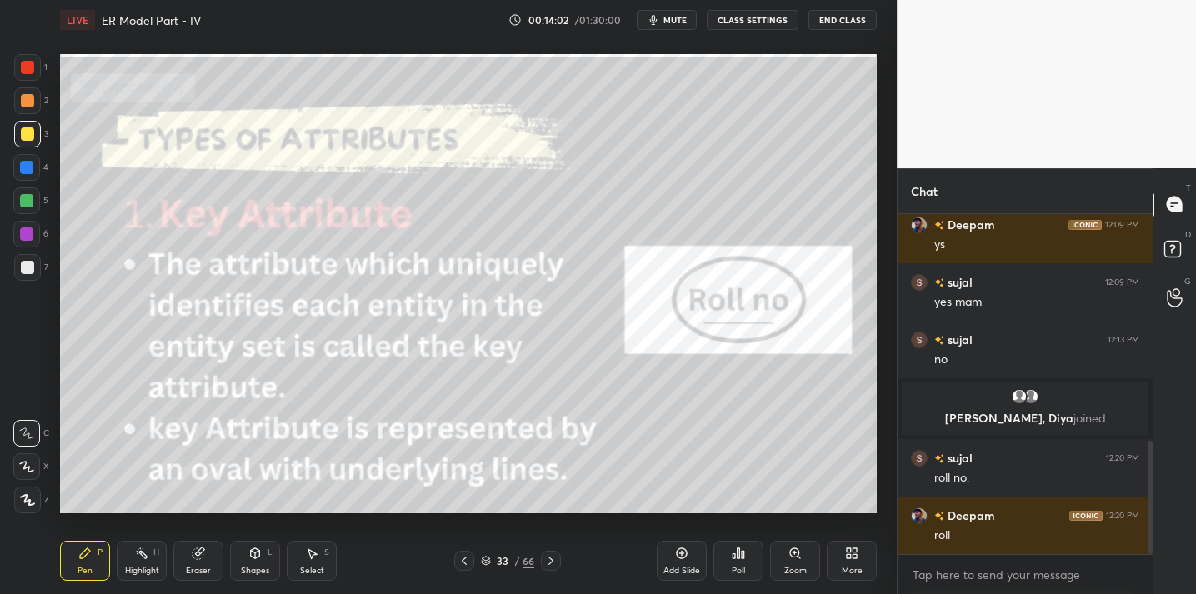
scroll to position [679, 0]
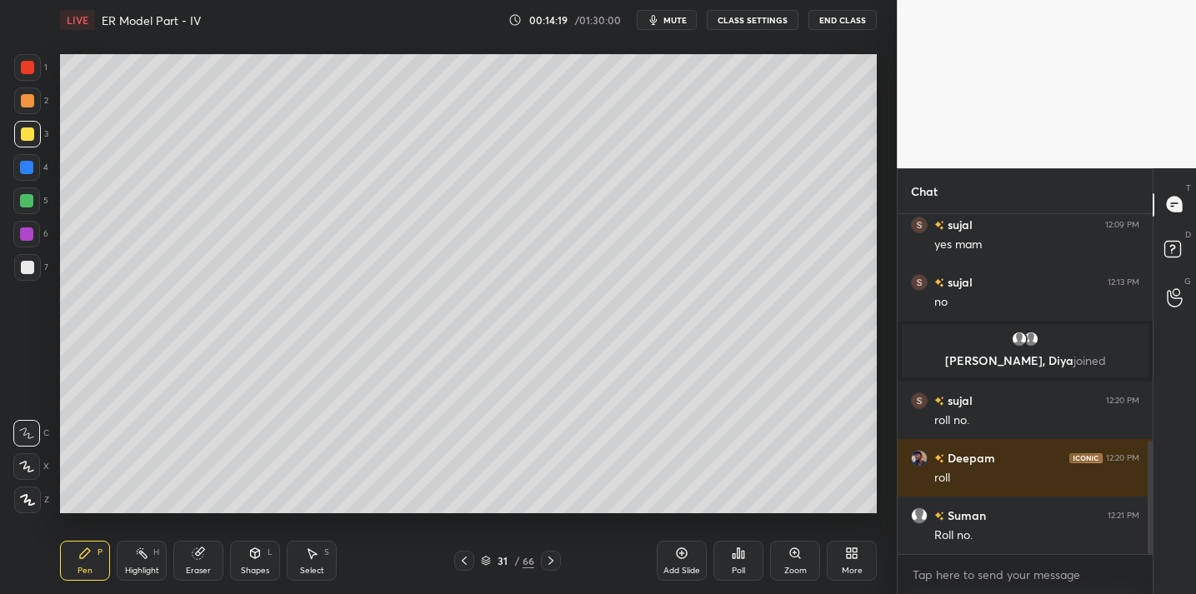
click at [197, 561] on div "Eraser" at bounding box center [198, 561] width 50 height 40
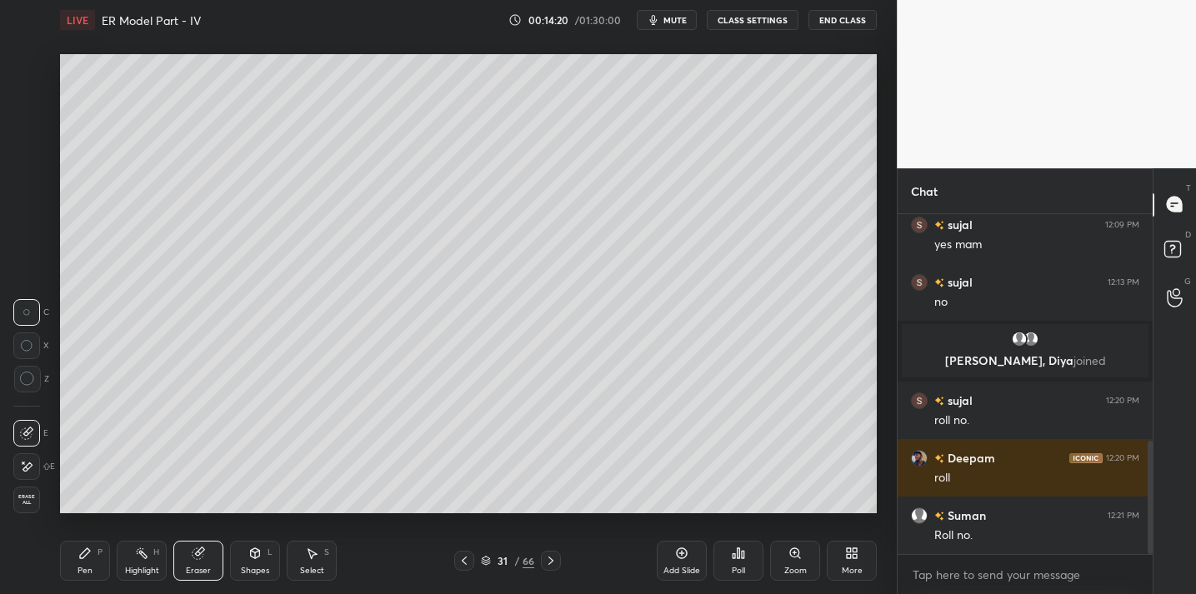
click at [22, 394] on div "C X Z" at bounding box center [31, 353] width 36 height 121
click at [42, 370] on div "Z" at bounding box center [31, 379] width 36 height 27
click at [87, 562] on div "Pen P" at bounding box center [85, 561] width 50 height 40
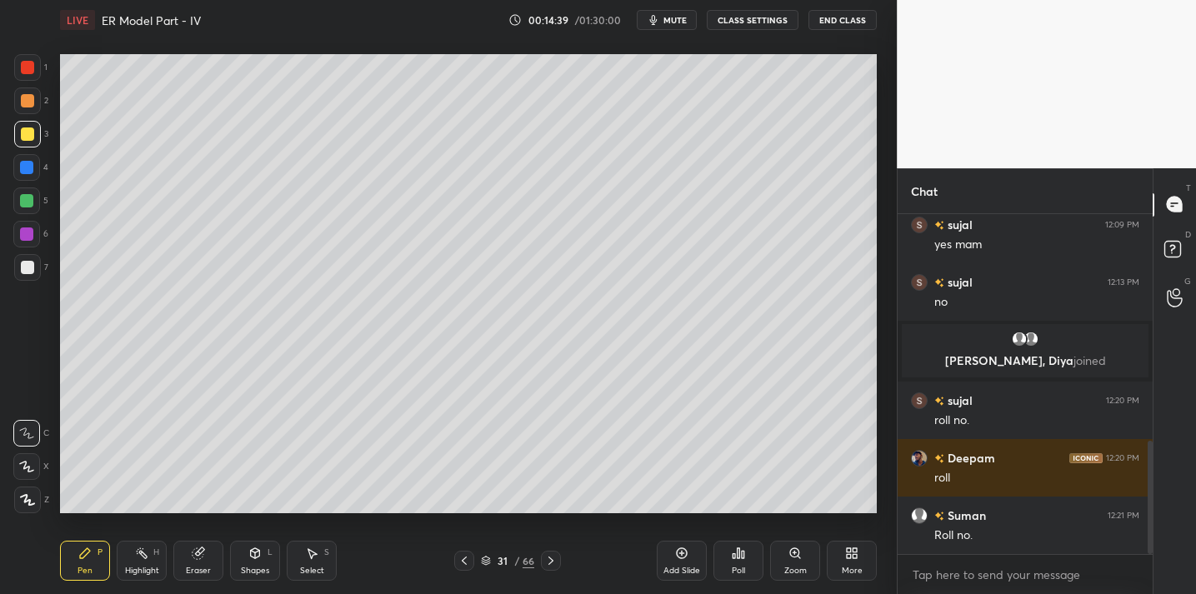
drag, startPoint x: 30, startPoint y: 273, endPoint x: 19, endPoint y: 278, distance: 12.3
click at [31, 274] on div at bounding box center [27, 267] width 27 height 27
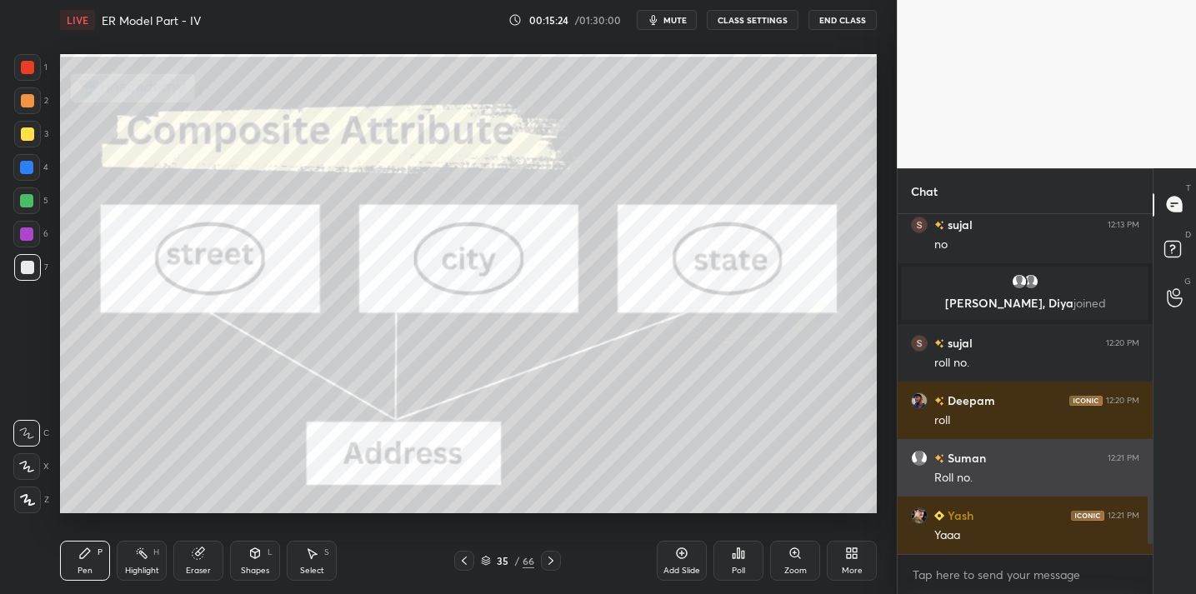
scroll to position [335, 249]
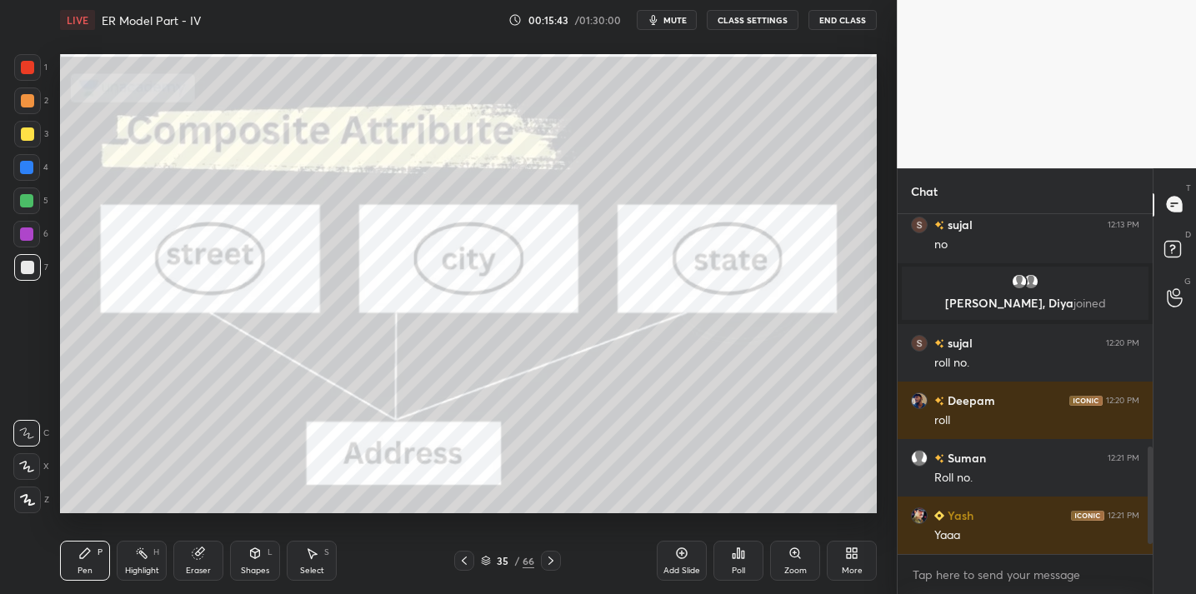
click at [14, 58] on div at bounding box center [27, 67] width 27 height 27
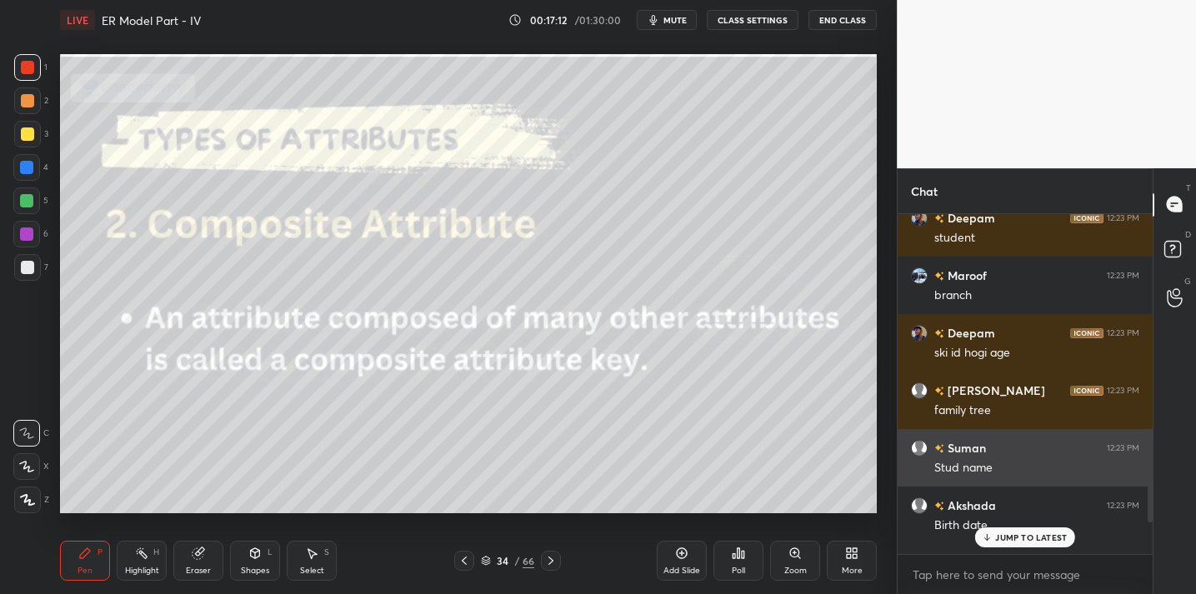
scroll to position [1093, 0]
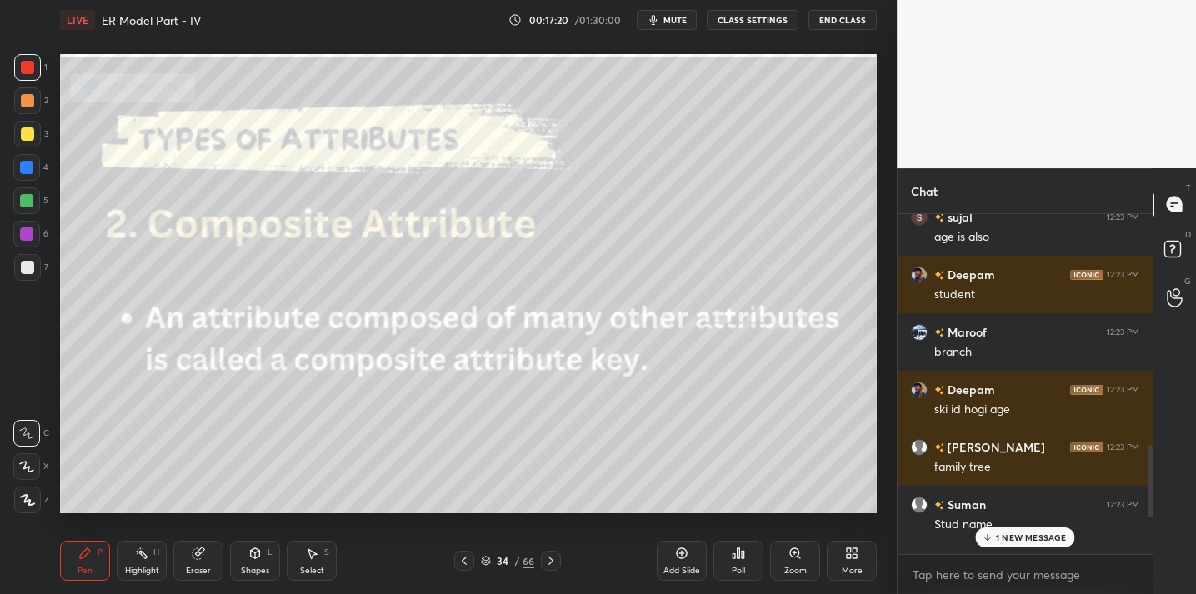
click at [28, 138] on div at bounding box center [27, 134] width 13 height 13
drag, startPoint x: 191, startPoint y: 570, endPoint x: 208, endPoint y: 534, distance: 39.5
click at [189, 568] on div "Eraser" at bounding box center [198, 571] width 25 height 8
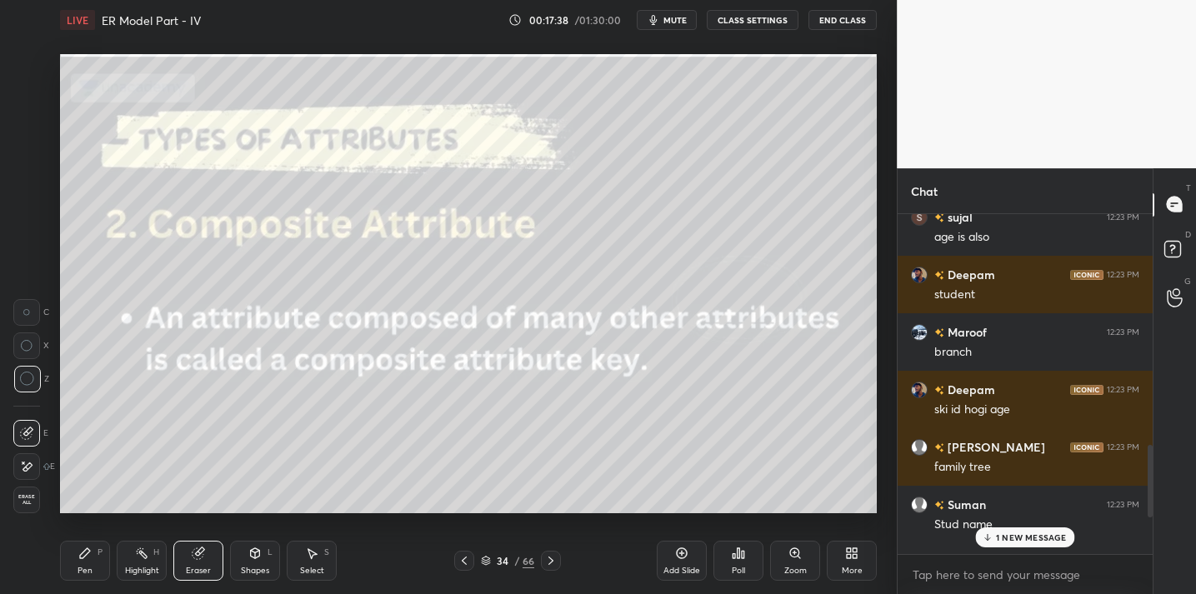
click at [84, 567] on div "Pen" at bounding box center [85, 571] width 15 height 8
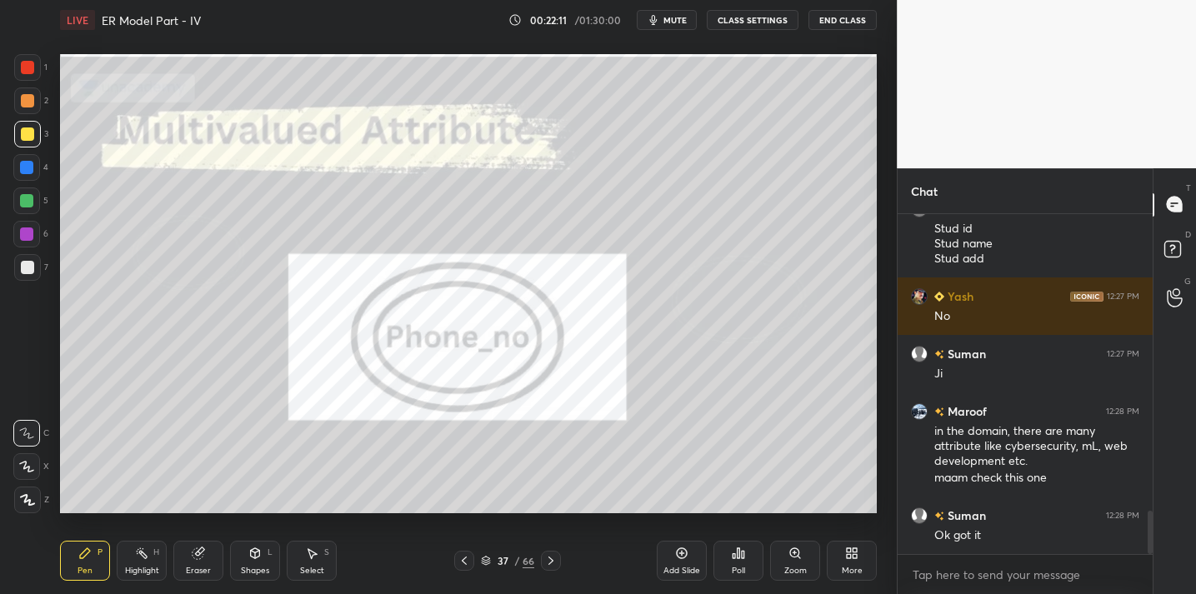
scroll to position [2317, 0]
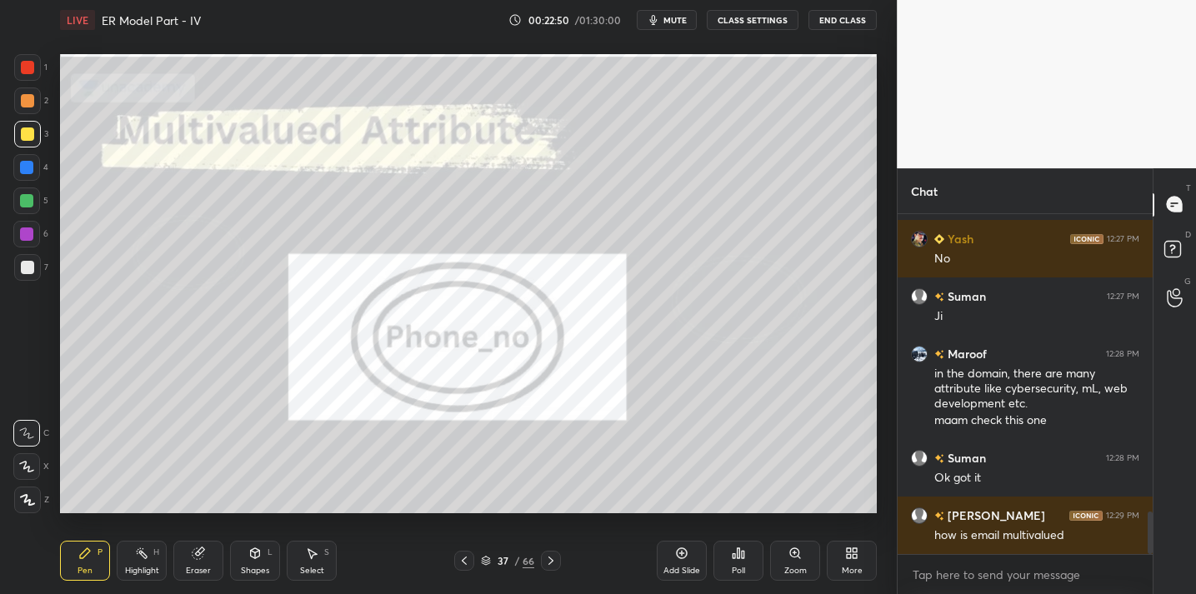
drag, startPoint x: 195, startPoint y: 558, endPoint x: 199, endPoint y: 518, distance: 40.2
click at [196, 558] on icon at bounding box center [198, 554] width 11 height 11
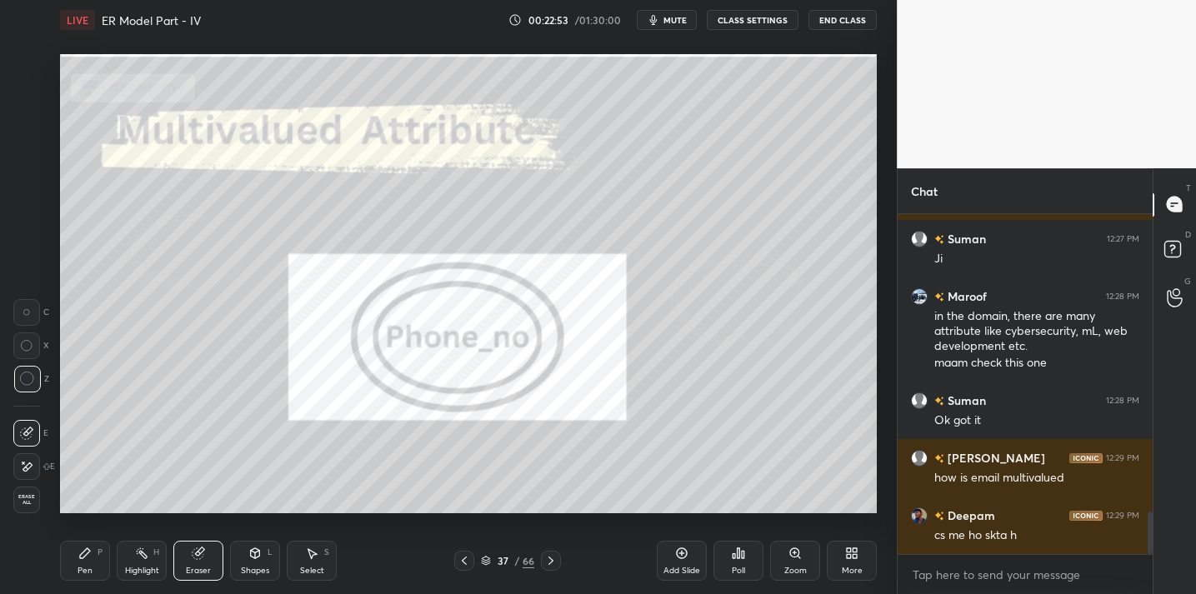
drag, startPoint x: 81, startPoint y: 562, endPoint x: 83, endPoint y: 549, distance: 12.6
click at [81, 560] on div "Pen P" at bounding box center [85, 561] width 50 height 40
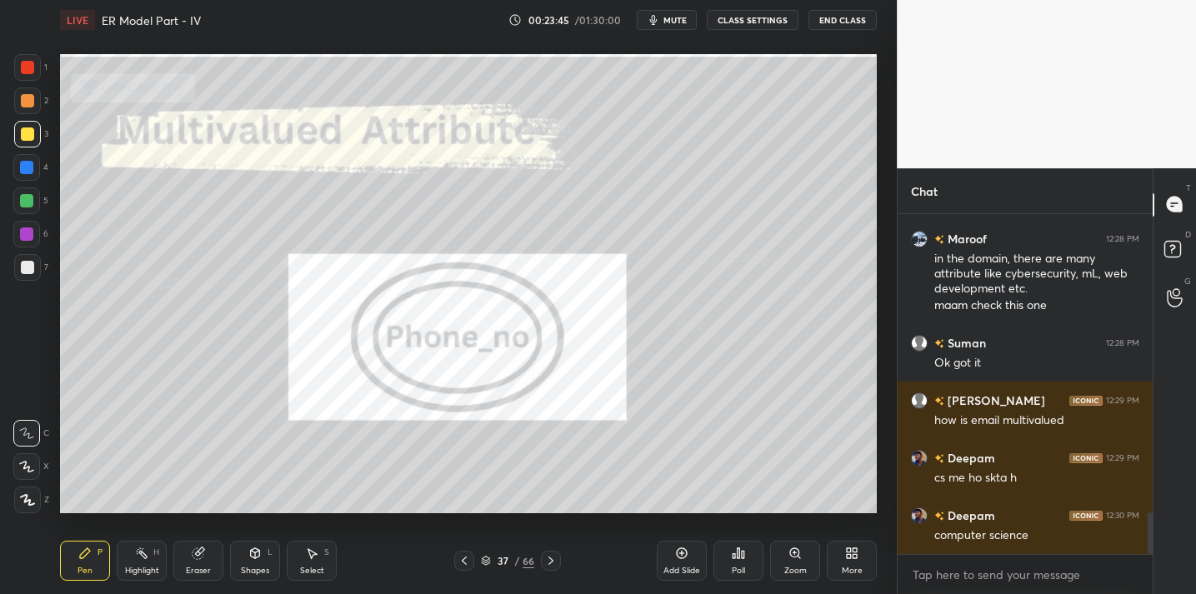
scroll to position [2490, 0]
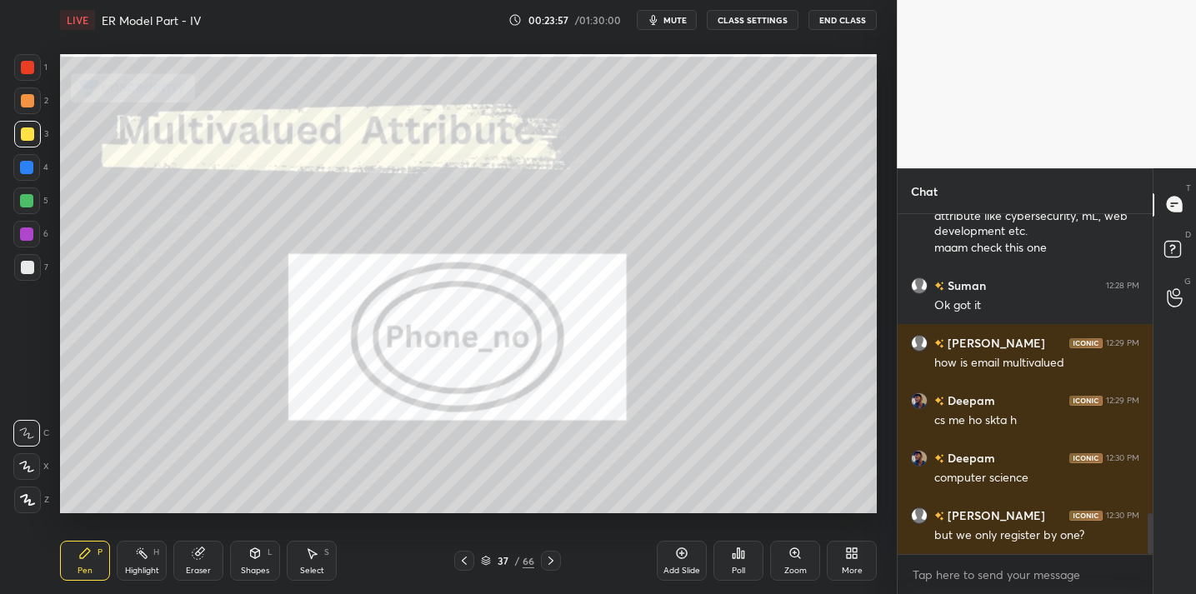
drag, startPoint x: 677, startPoint y: 565, endPoint x: 667, endPoint y: 567, distance: 10.1
click at [677, 567] on div "Add Slide" at bounding box center [682, 571] width 37 height 8
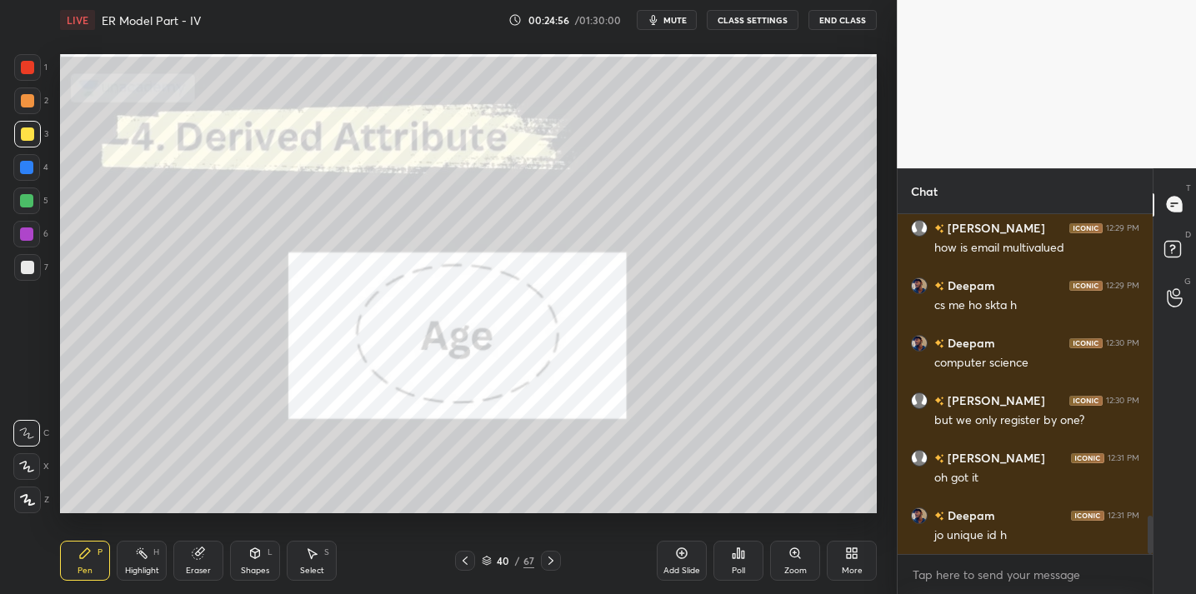
scroll to position [2662, 0]
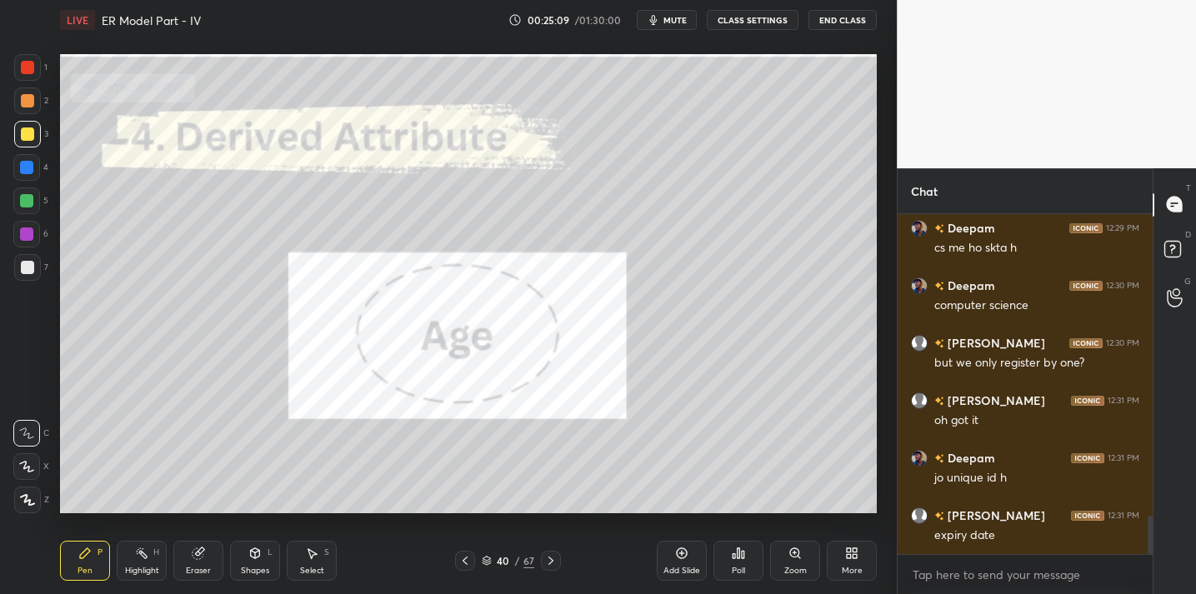
click at [28, 68] on div at bounding box center [27, 67] width 13 height 13
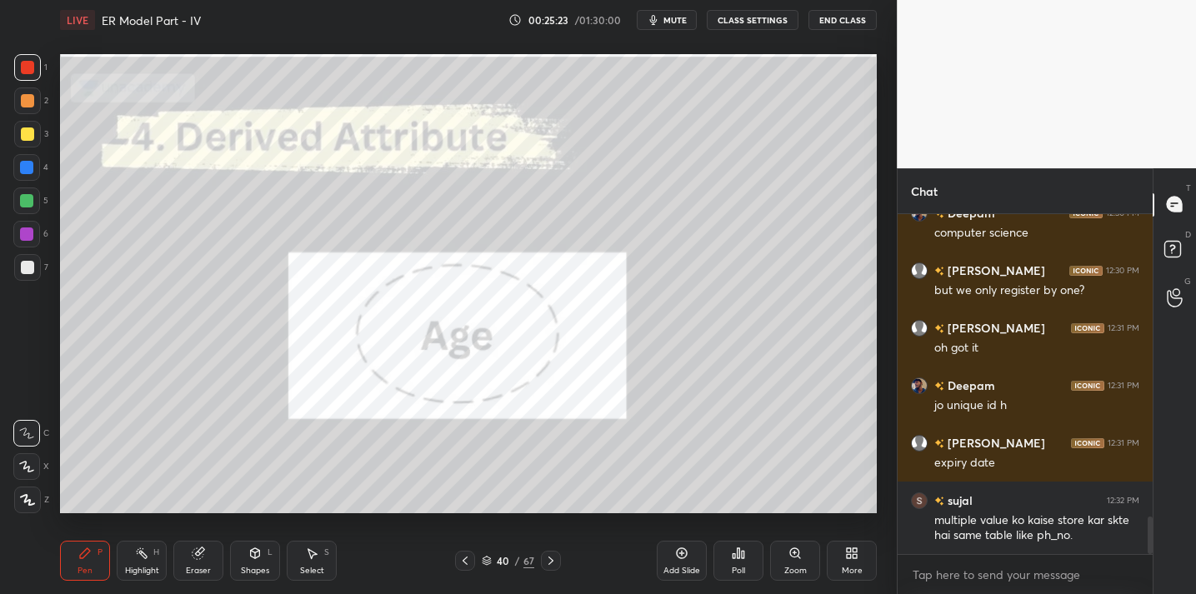
drag, startPoint x: 678, startPoint y: 558, endPoint x: 669, endPoint y: 551, distance: 11.3
click at [680, 554] on icon at bounding box center [681, 553] width 13 height 13
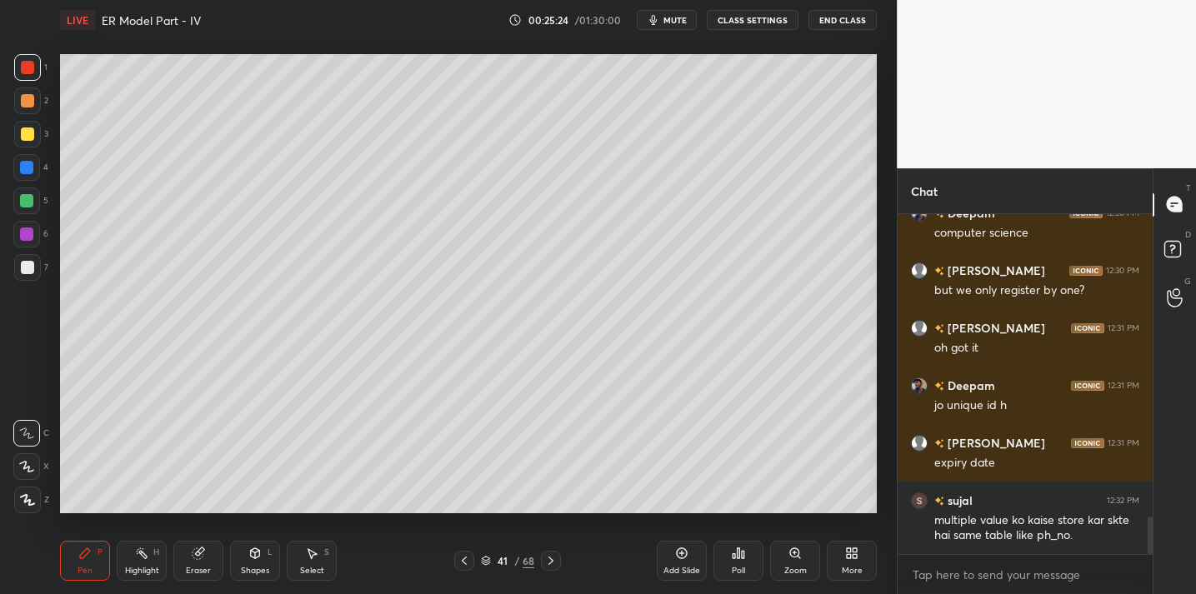
click at [28, 269] on div at bounding box center [27, 267] width 13 height 13
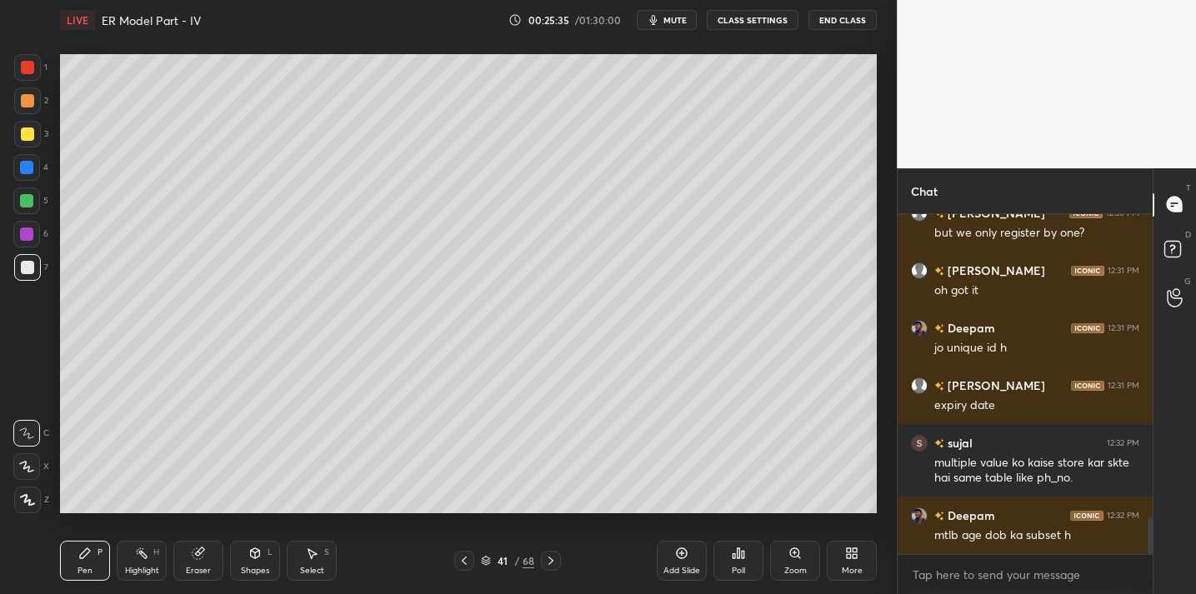
click at [34, 143] on div at bounding box center [27, 134] width 27 height 27
click at [25, 273] on div at bounding box center [27, 267] width 27 height 27
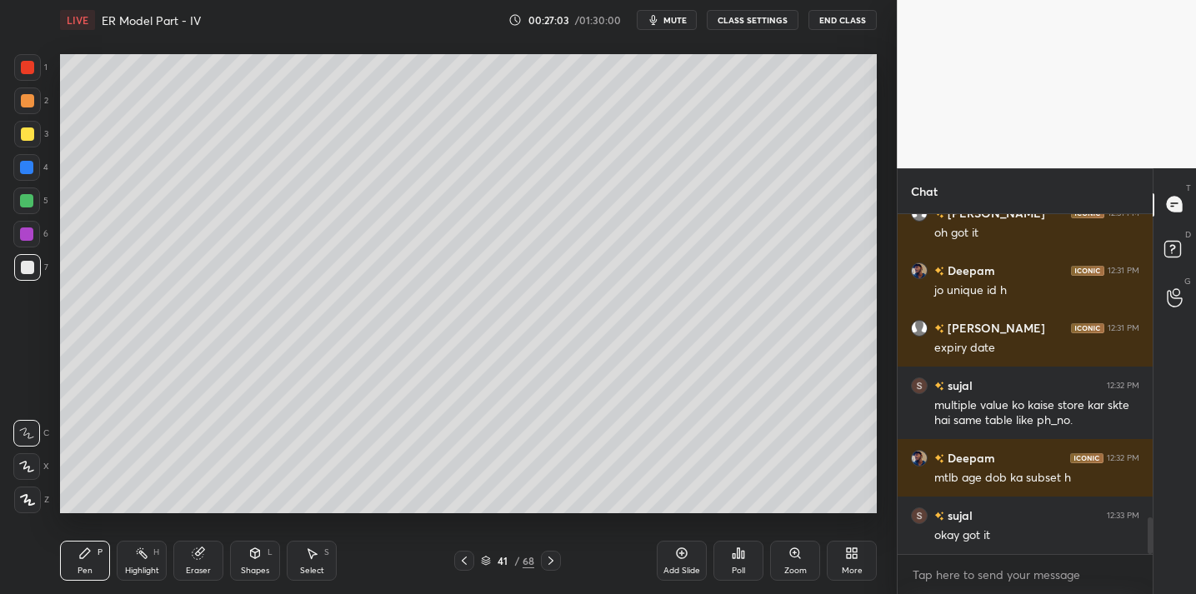
click at [193, 554] on icon at bounding box center [198, 554] width 11 height 11
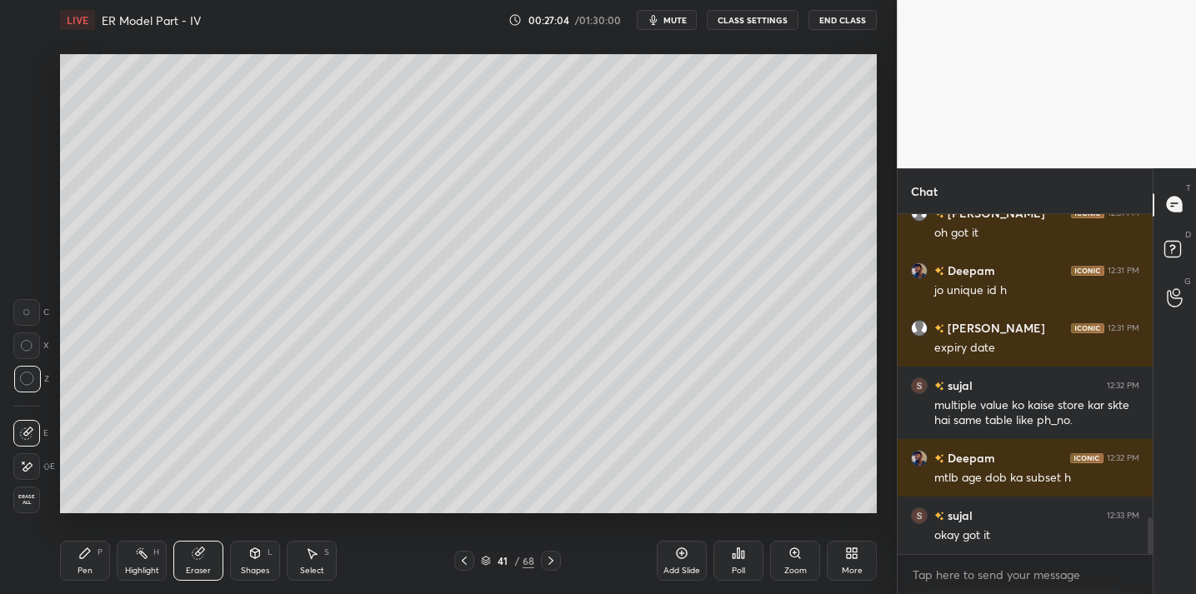
click at [98, 561] on div "Pen P" at bounding box center [85, 561] width 50 height 40
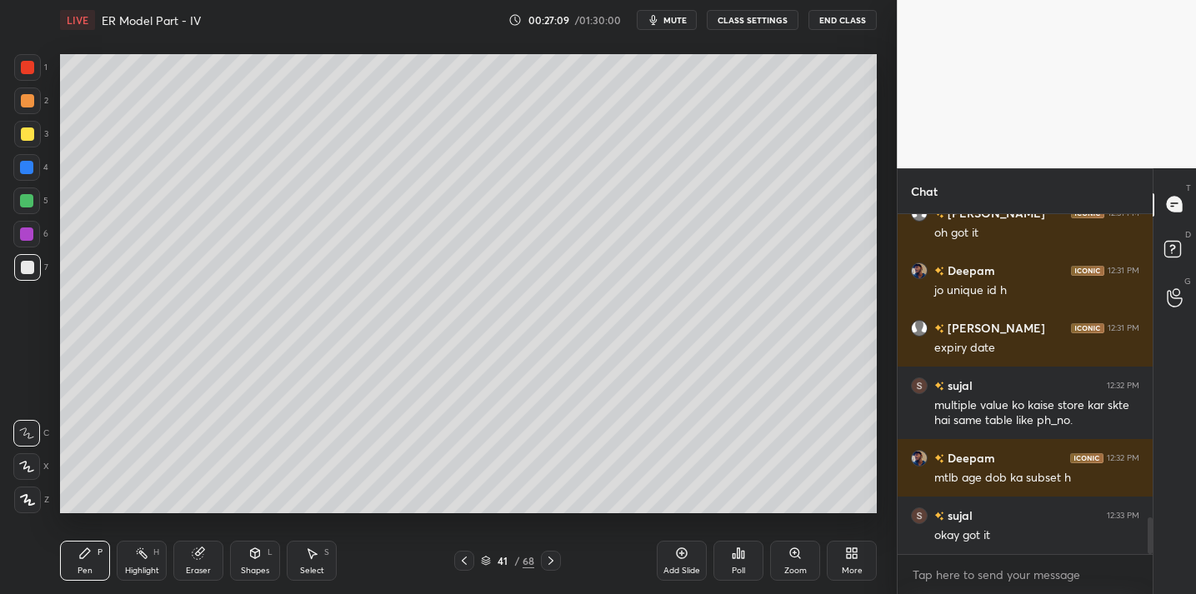
drag, startPoint x: 28, startPoint y: 130, endPoint x: 38, endPoint y: 133, distance: 10.3
click at [28, 130] on div at bounding box center [27, 134] width 13 height 13
click at [202, 567] on div "Eraser" at bounding box center [198, 571] width 25 height 8
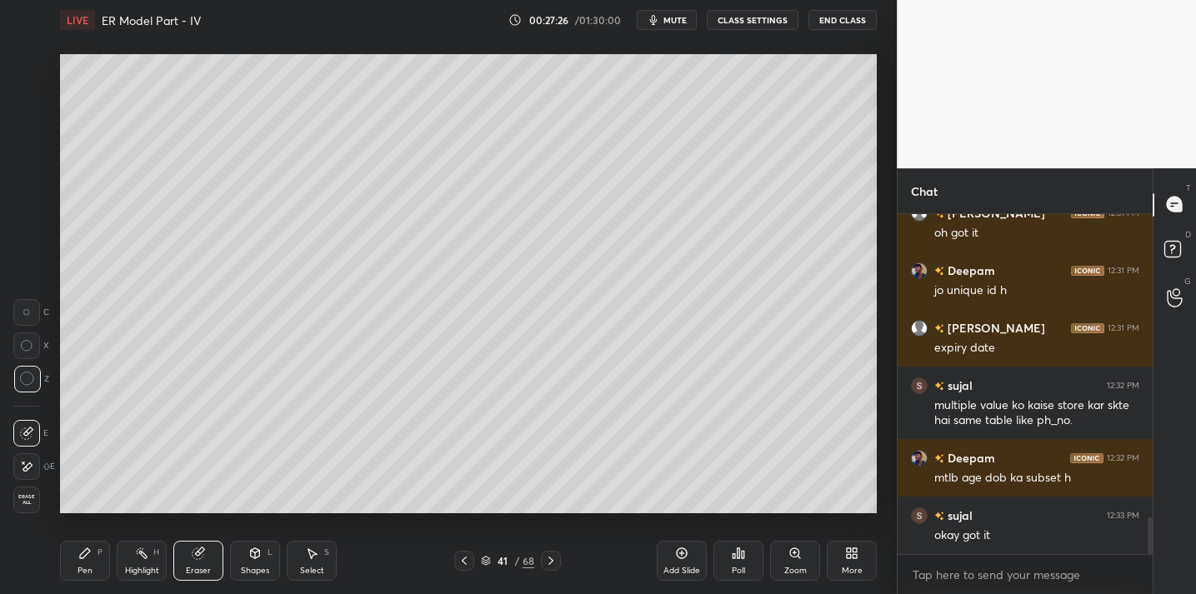
drag, startPoint x: 81, startPoint y: 572, endPoint x: 85, endPoint y: 532, distance: 40.2
click at [80, 567] on div "Pen" at bounding box center [85, 571] width 15 height 8
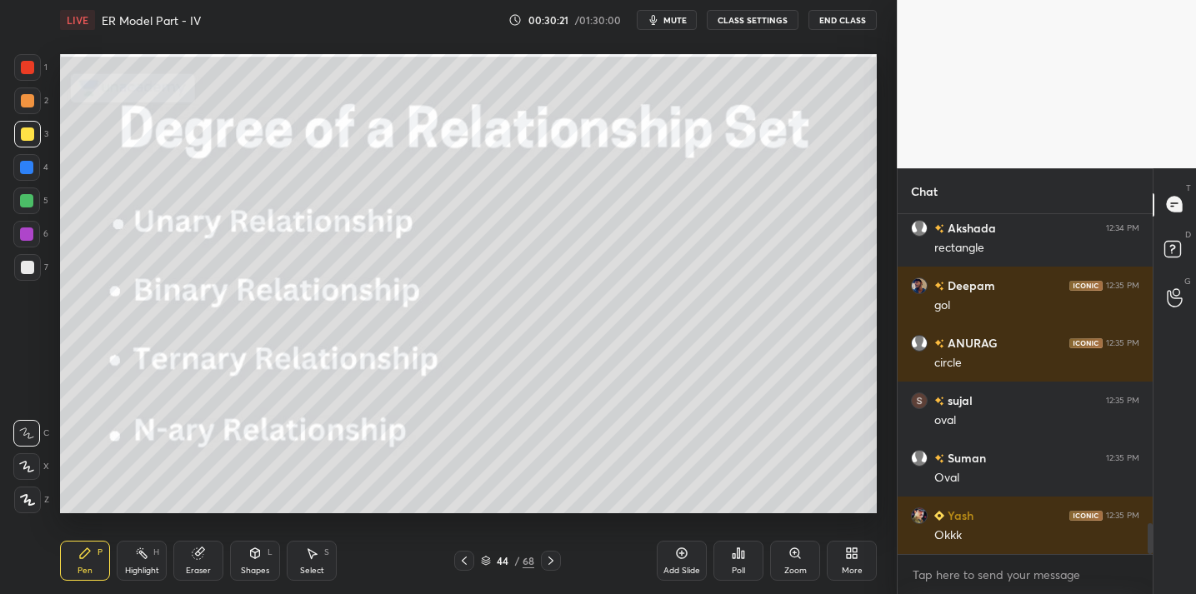
scroll to position [3483, 0]
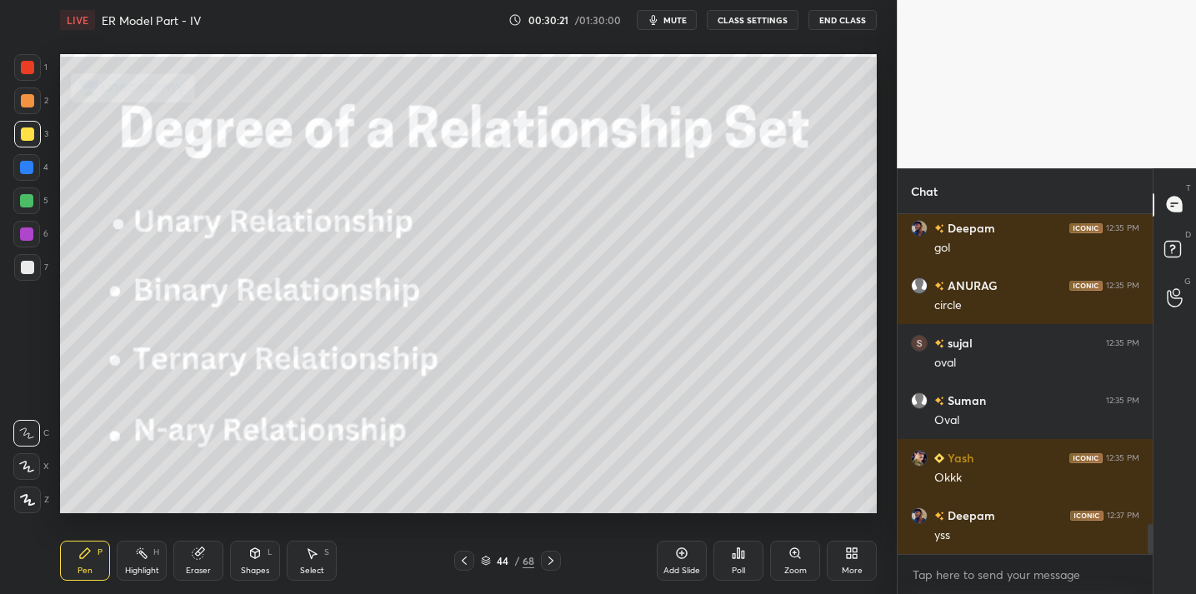
click at [842, 22] on button "End Class" at bounding box center [843, 20] width 68 height 20
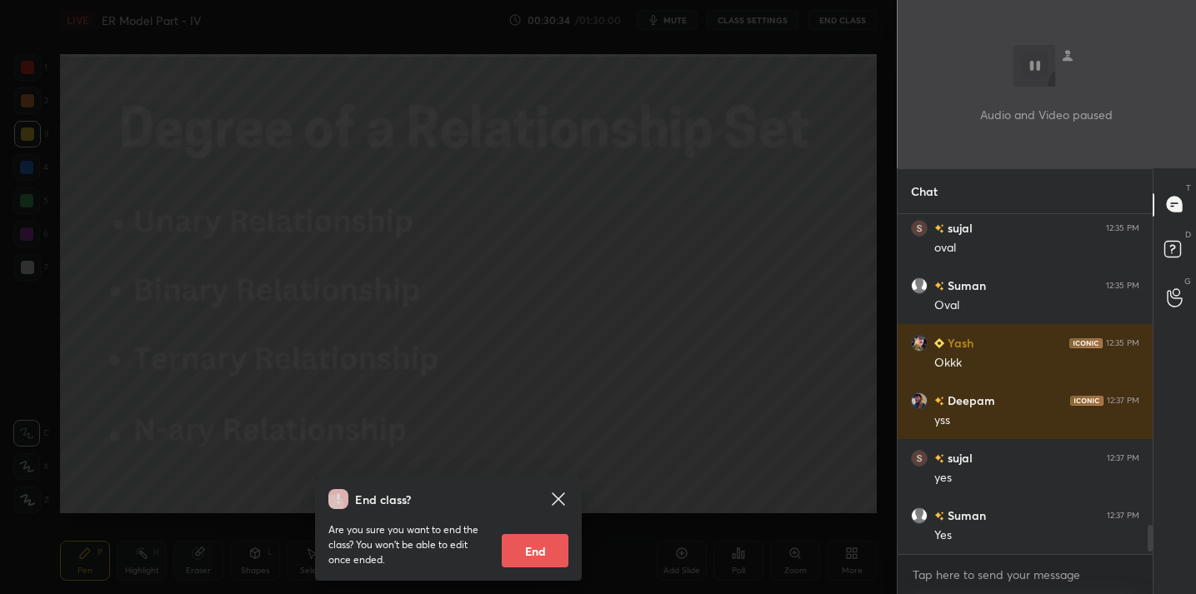
scroll to position [3598, 0]
click at [381, 273] on div "End class? Are you sure you want to end the class? You won’t be able to edit on…" at bounding box center [448, 297] width 897 height 594
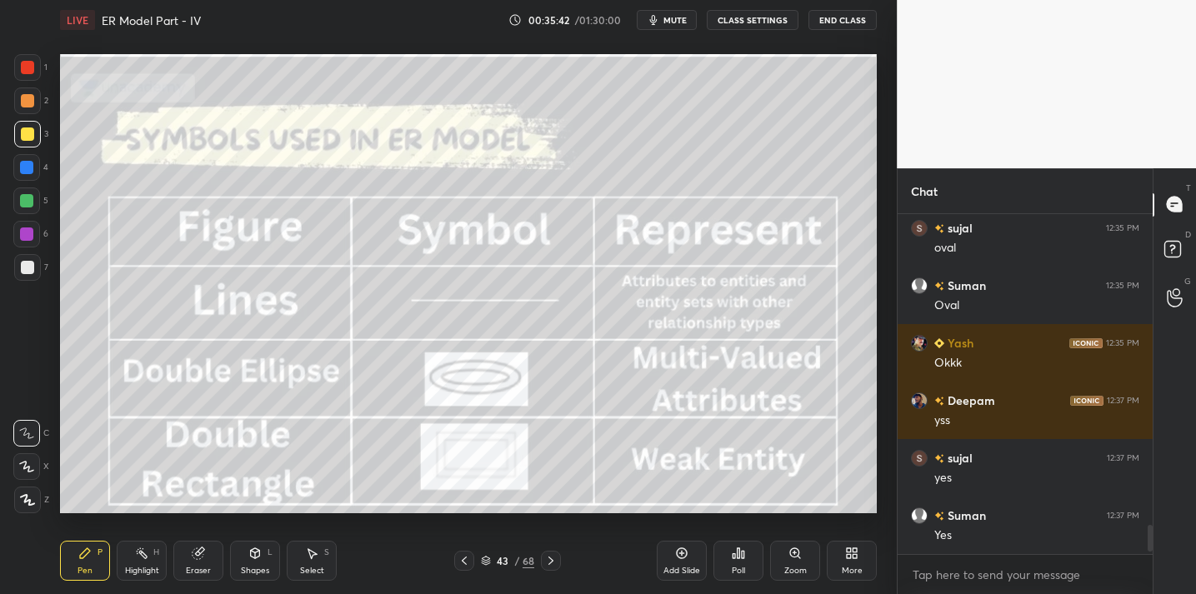
click at [690, 561] on div "Add Slide" at bounding box center [682, 561] width 50 height 40
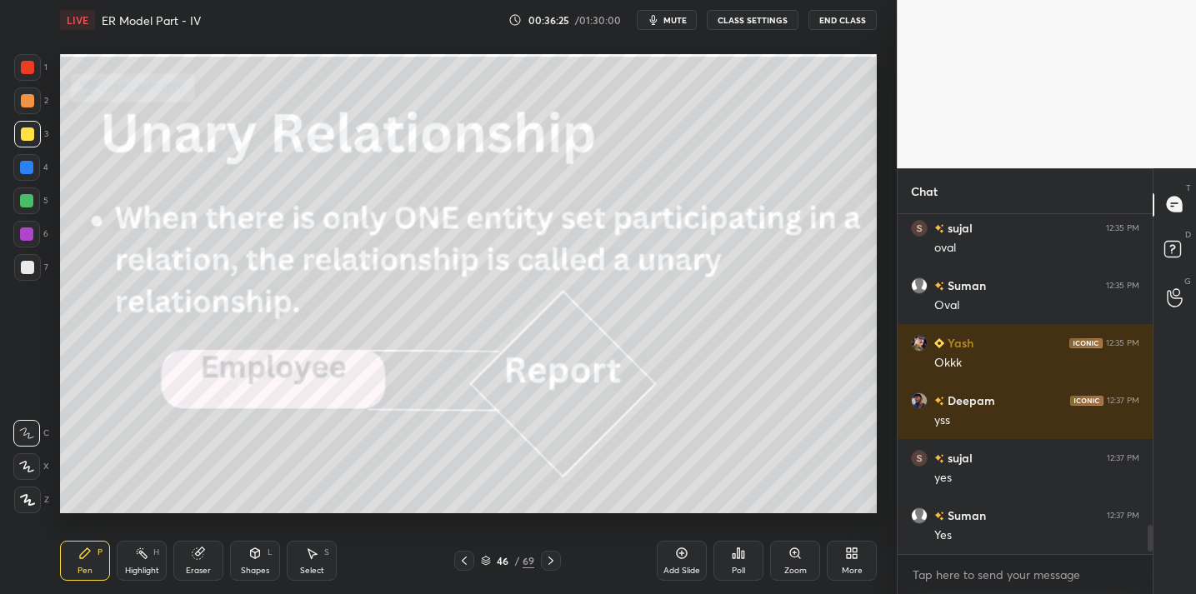
click at [656, 554] on div "46 / 69" at bounding box center [508, 561] width 298 height 20
drag, startPoint x: 685, startPoint y: 559, endPoint x: 680, endPoint y: 517, distance: 42.8
click at [684, 558] on icon at bounding box center [681, 553] width 13 height 13
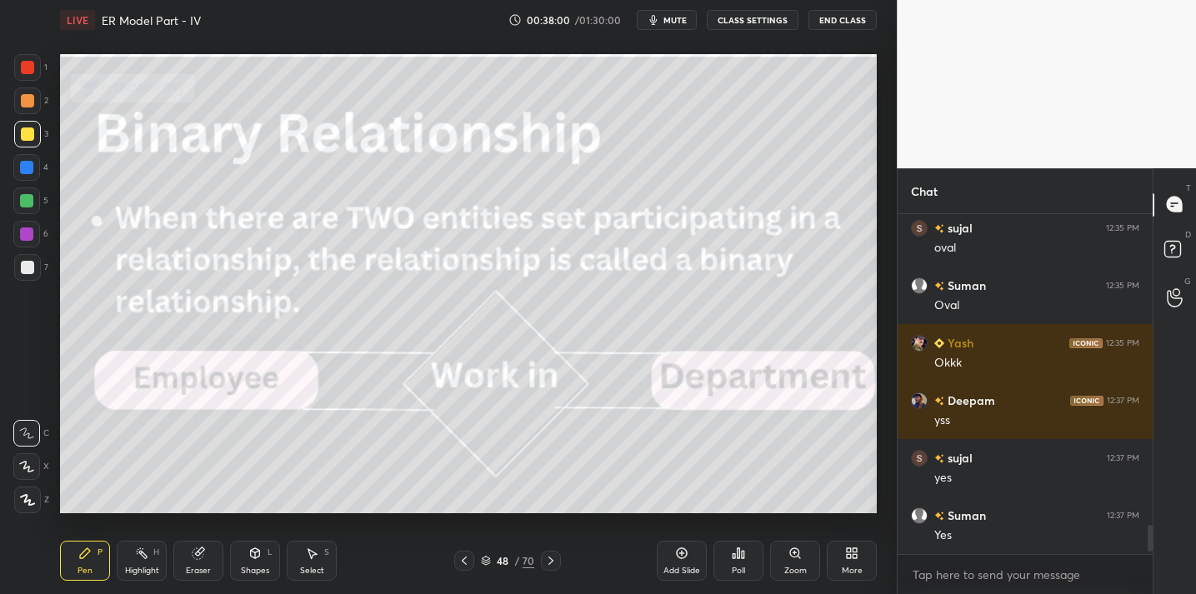
click at [16, 77] on div at bounding box center [27, 67] width 27 height 27
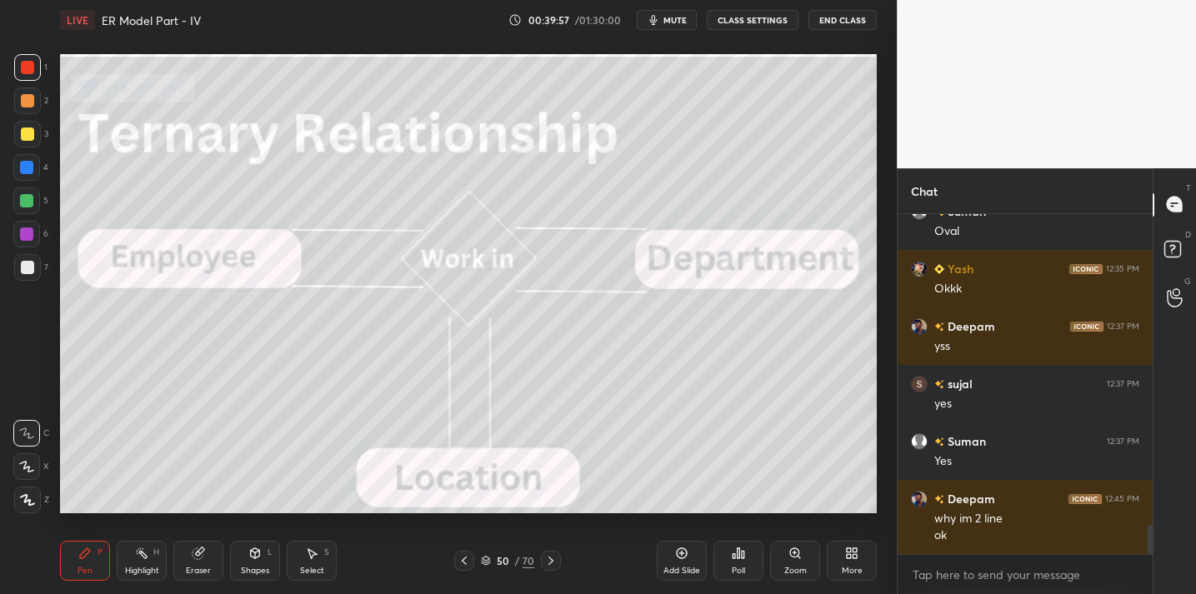
scroll to position [3729, 0]
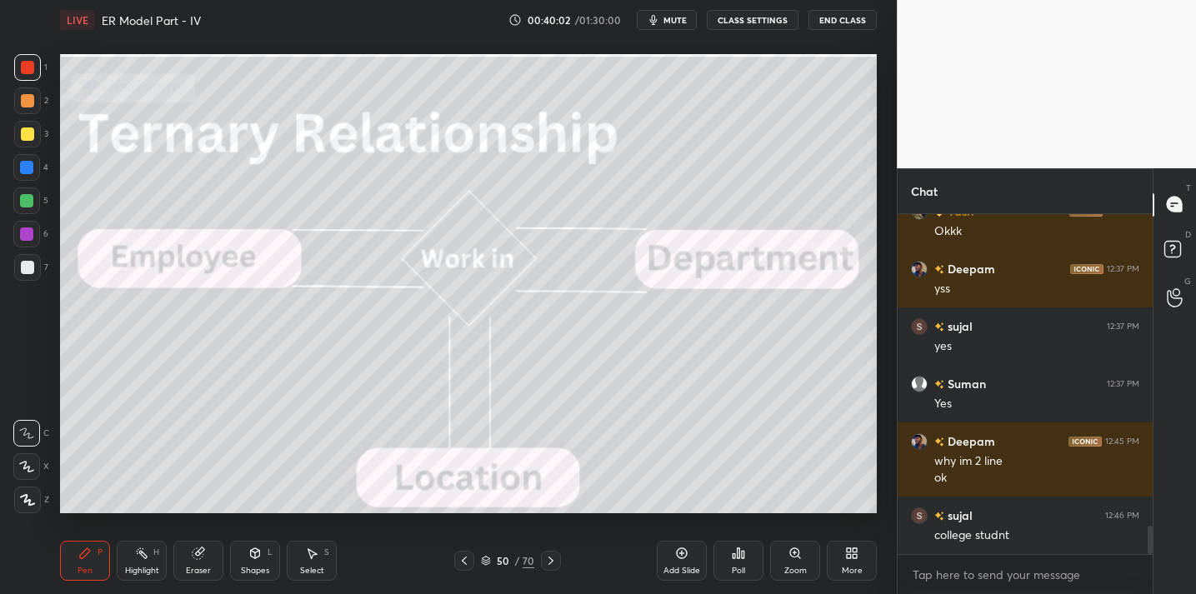
click at [679, 564] on div "Add Slide" at bounding box center [682, 561] width 50 height 40
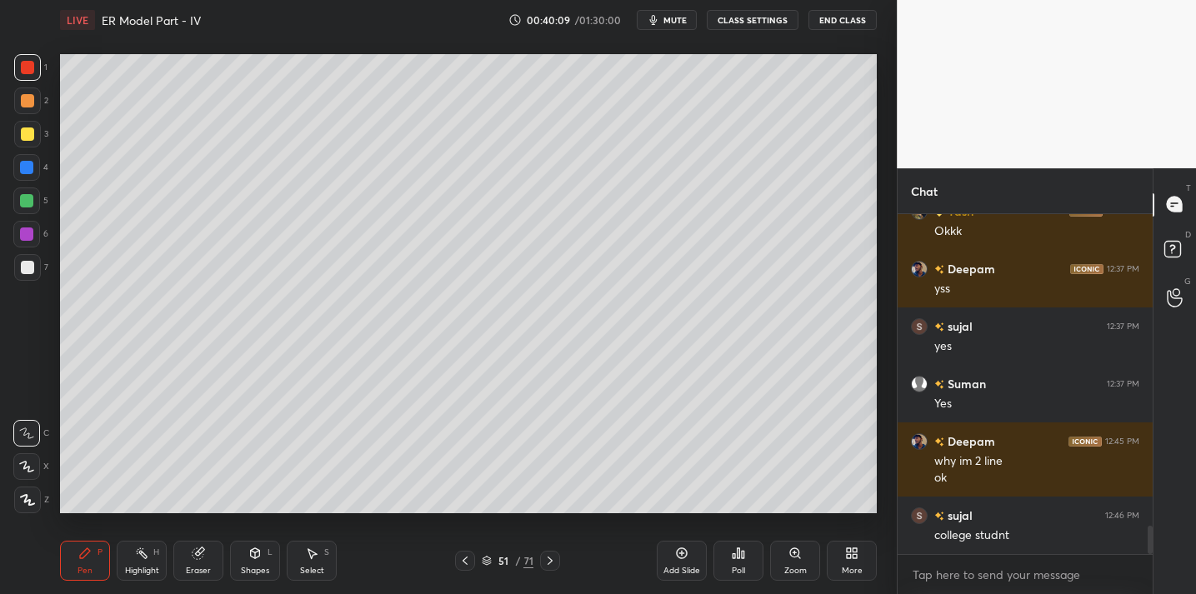
click at [31, 138] on div at bounding box center [27, 134] width 13 height 13
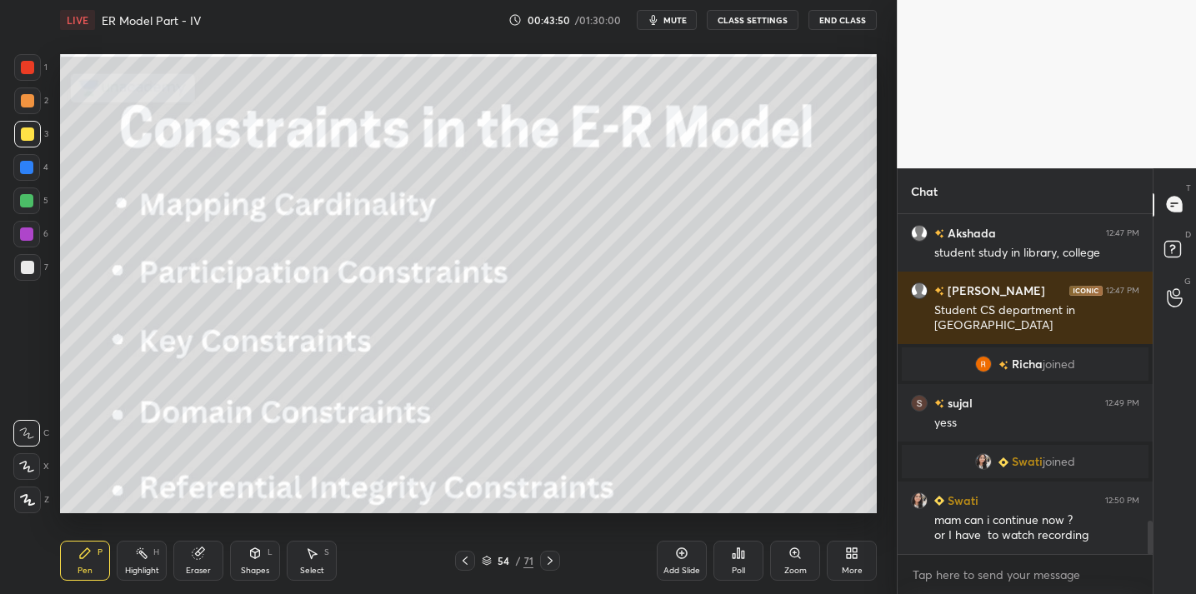
scroll to position [3116, 0]
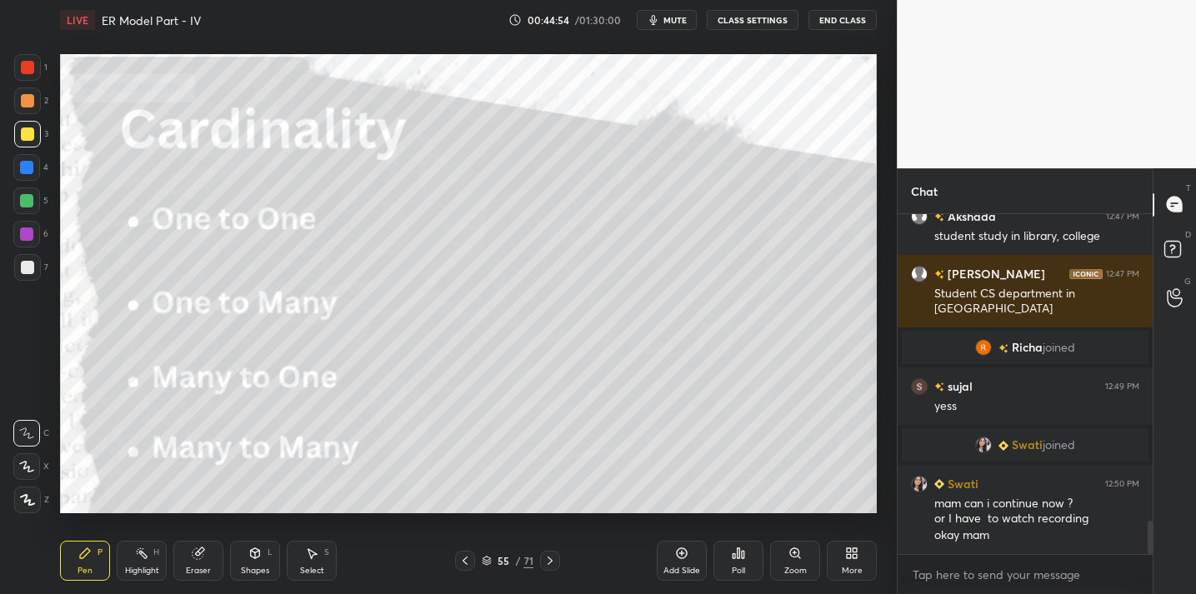
drag, startPoint x: 193, startPoint y: 564, endPoint x: 208, endPoint y: 553, distance: 17.8
click at [199, 563] on div "Eraser" at bounding box center [198, 561] width 50 height 40
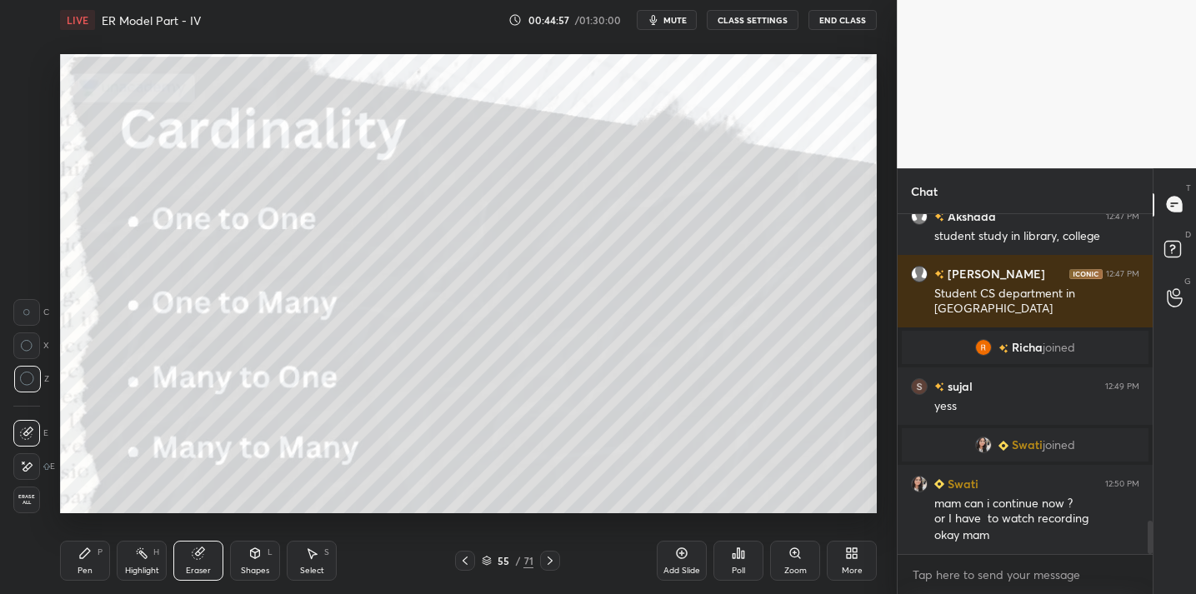
click at [98, 556] on div "P" at bounding box center [100, 553] width 5 height 8
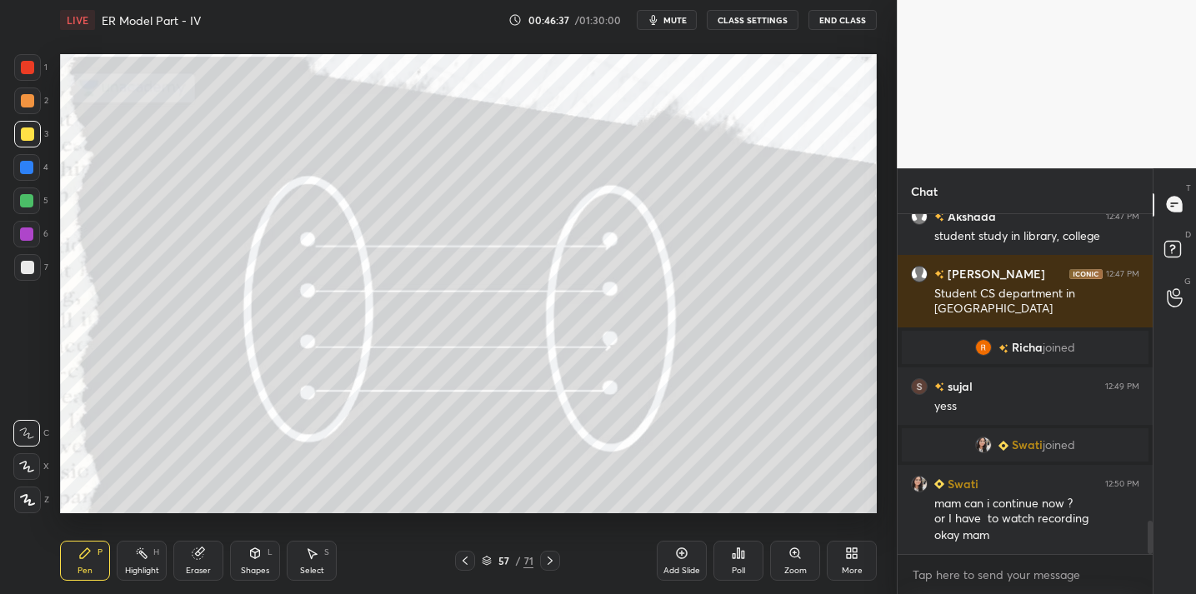
click at [200, 568] on div "Eraser" at bounding box center [198, 571] width 25 height 8
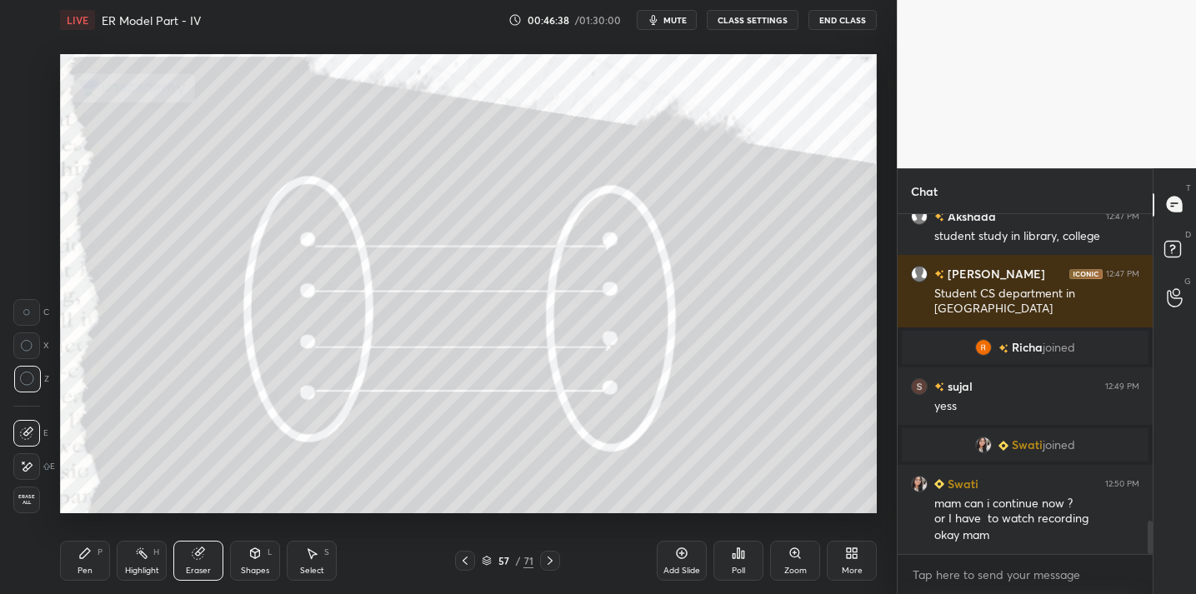
scroll to position [3173, 0]
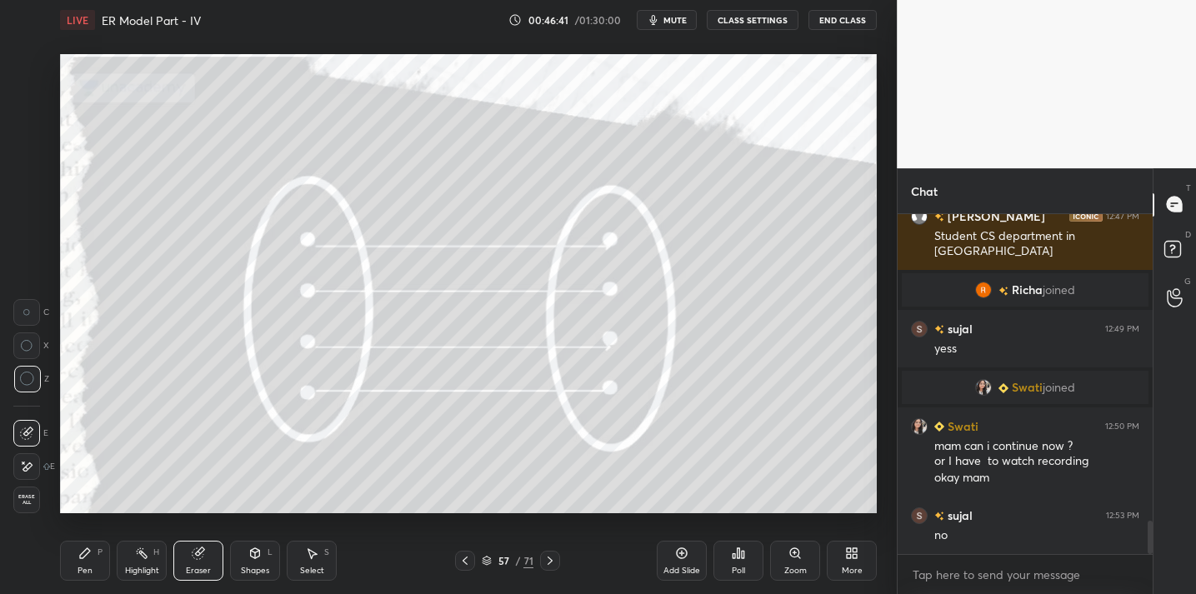
click at [93, 569] on div "Pen P" at bounding box center [85, 561] width 50 height 40
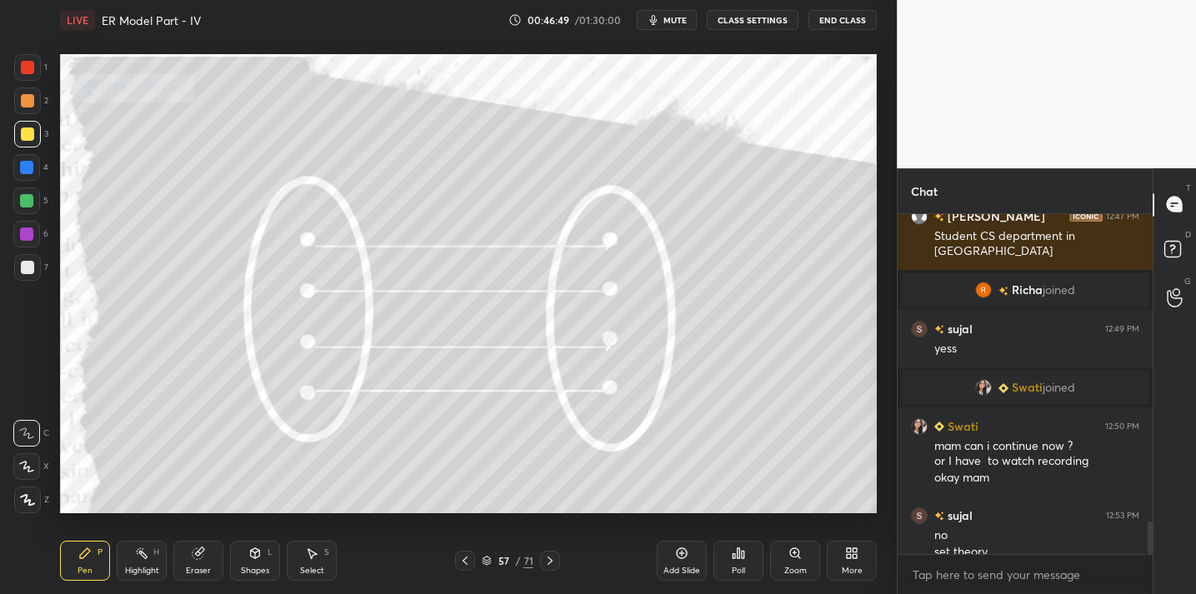
scroll to position [3190, 0]
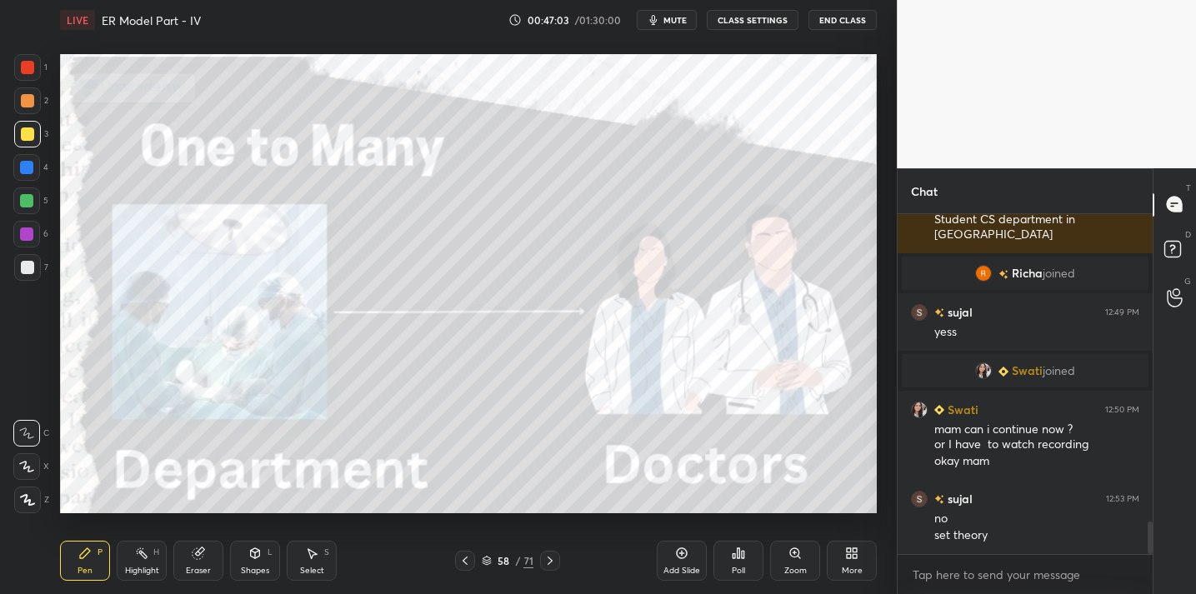
click at [685, 569] on div "Add Slide" at bounding box center [682, 571] width 37 height 8
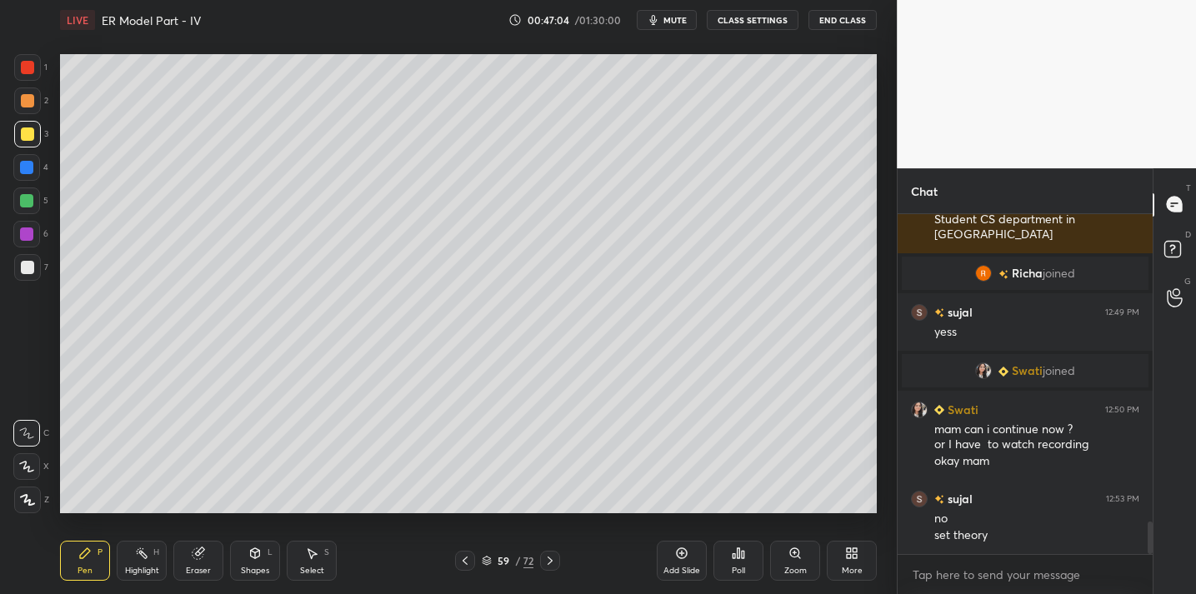
drag, startPoint x: 255, startPoint y: 567, endPoint x: 262, endPoint y: 559, distance: 10.0
click at [255, 567] on div "Shapes" at bounding box center [255, 571] width 28 height 8
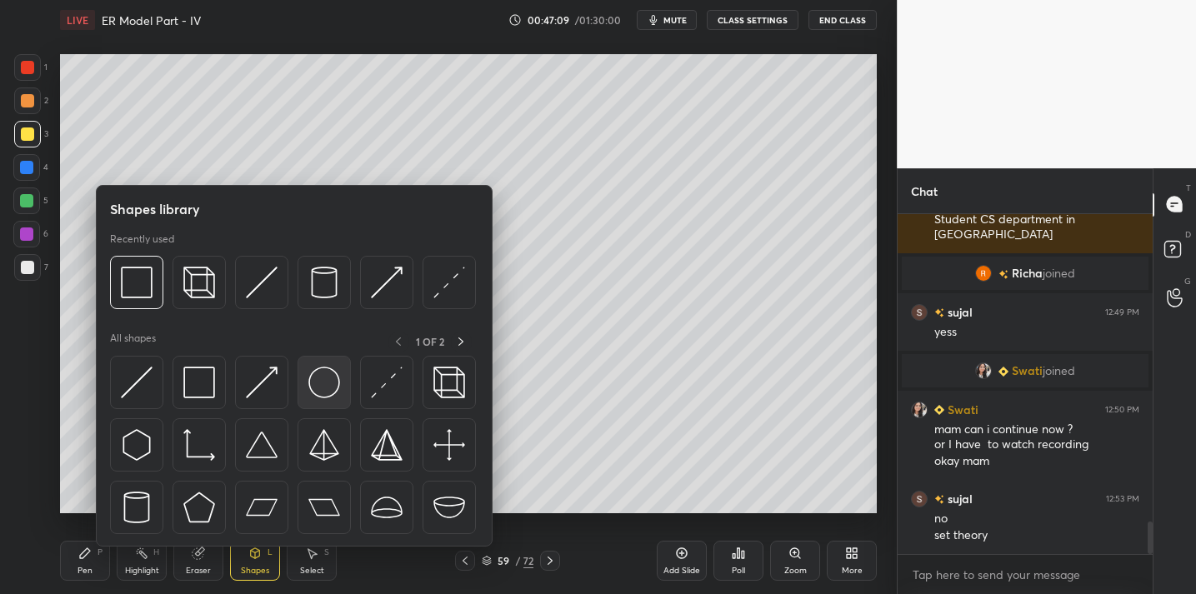
click at [331, 386] on img at bounding box center [324, 383] width 32 height 32
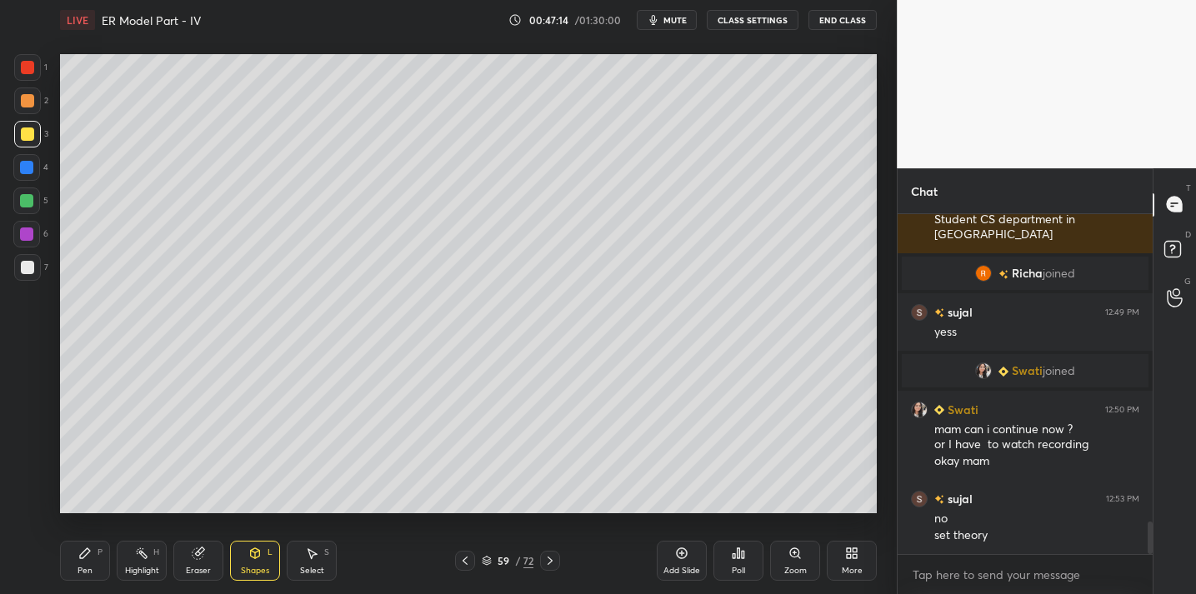
click at [101, 565] on div "Pen P" at bounding box center [85, 561] width 50 height 40
click at [832, 18] on button "End Class" at bounding box center [843, 20] width 68 height 20
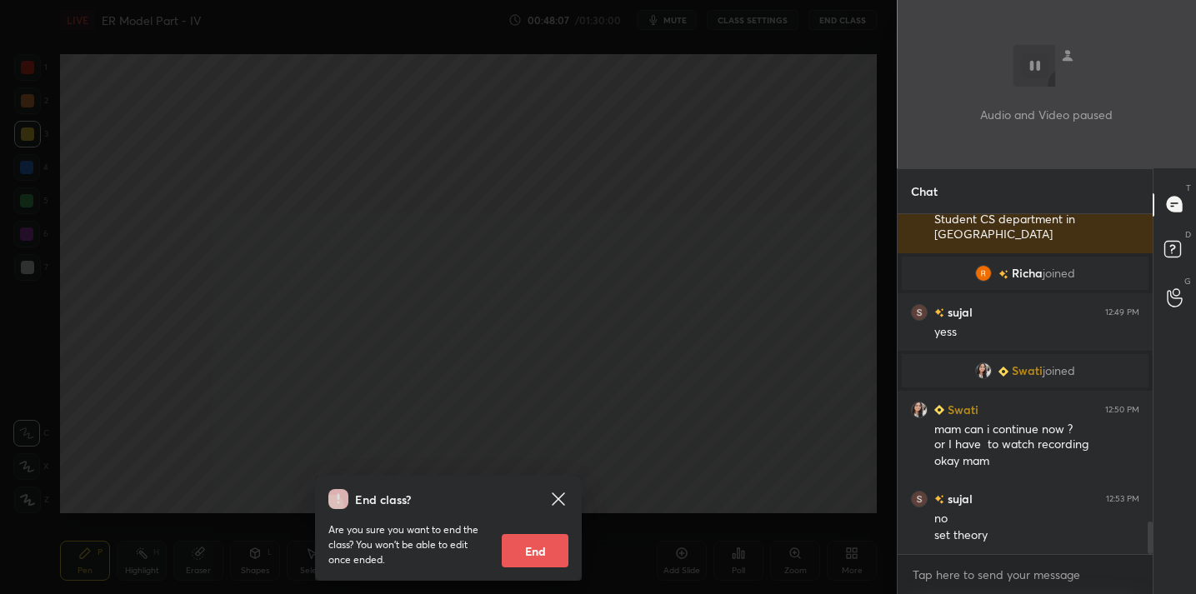
click at [454, 118] on div "End class? Are you sure you want to end the class? You won’t be able to edit on…" at bounding box center [448, 297] width 897 height 594
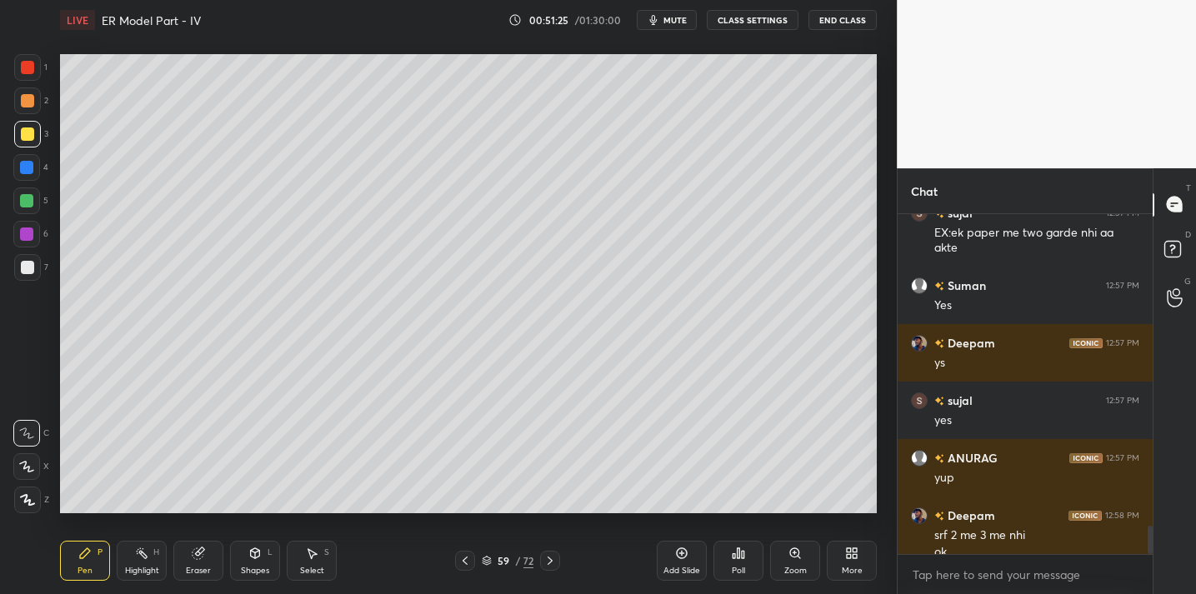
scroll to position [3754, 0]
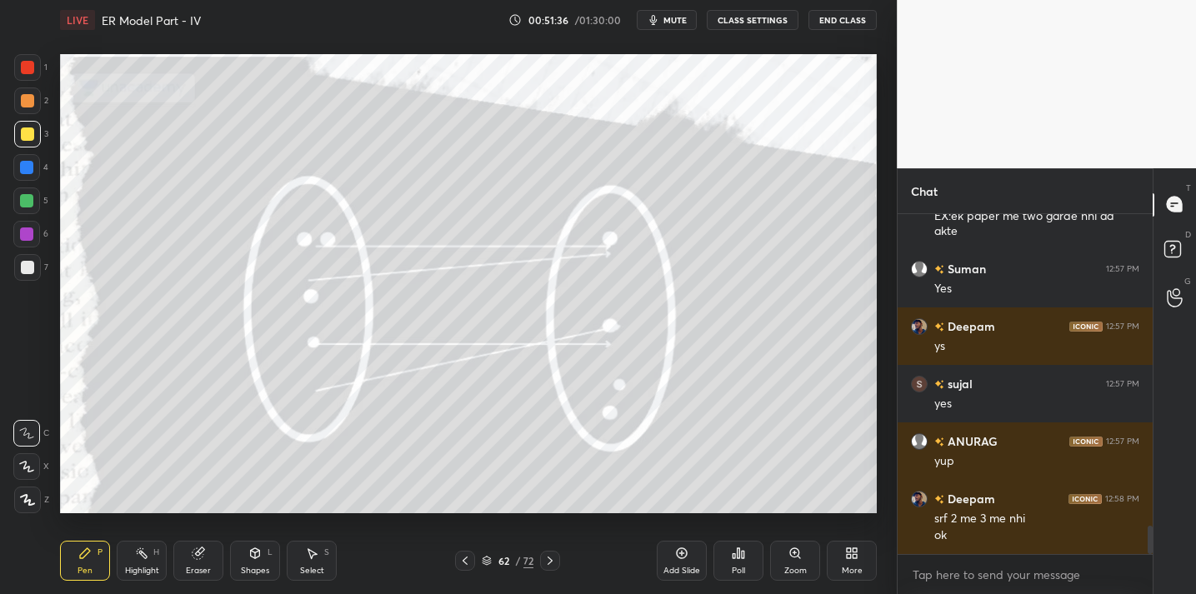
click at [689, 556] on icon at bounding box center [681, 553] width 13 height 13
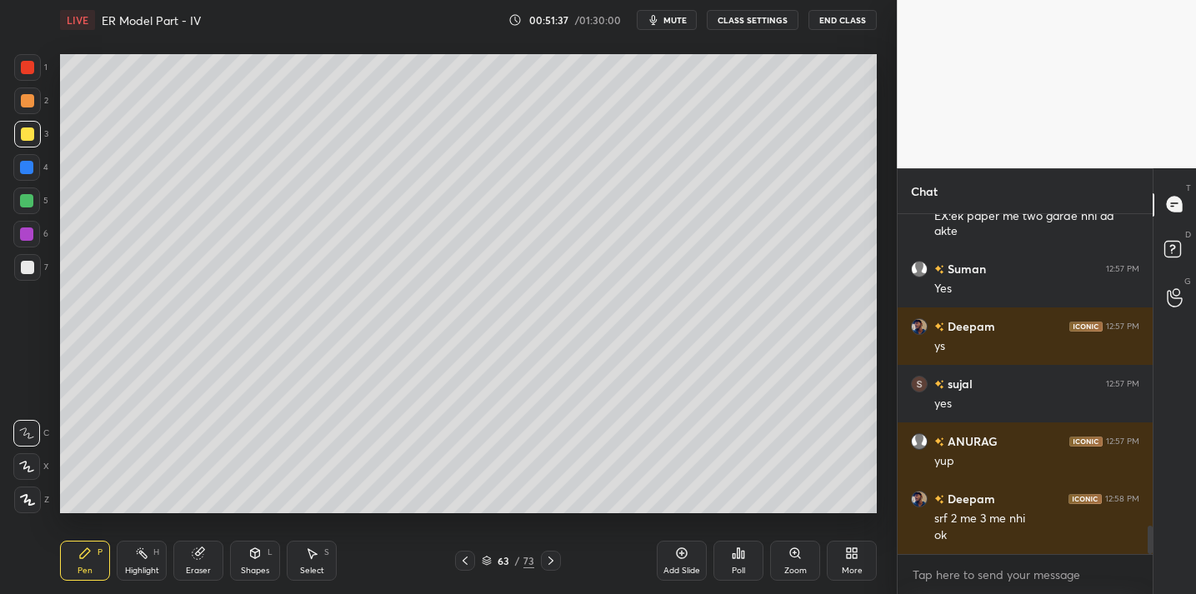
drag, startPoint x: 258, startPoint y: 568, endPoint x: 261, endPoint y: 552, distance: 16.0
click at [258, 568] on div "Shapes" at bounding box center [255, 571] width 28 height 8
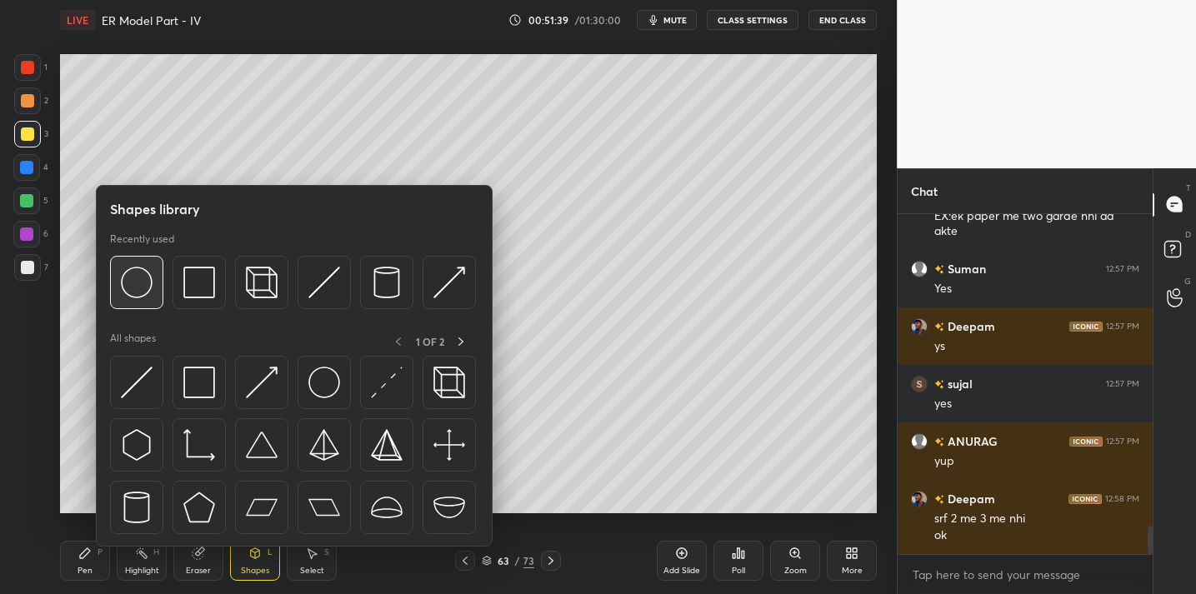
click at [138, 285] on img at bounding box center [137, 283] width 32 height 32
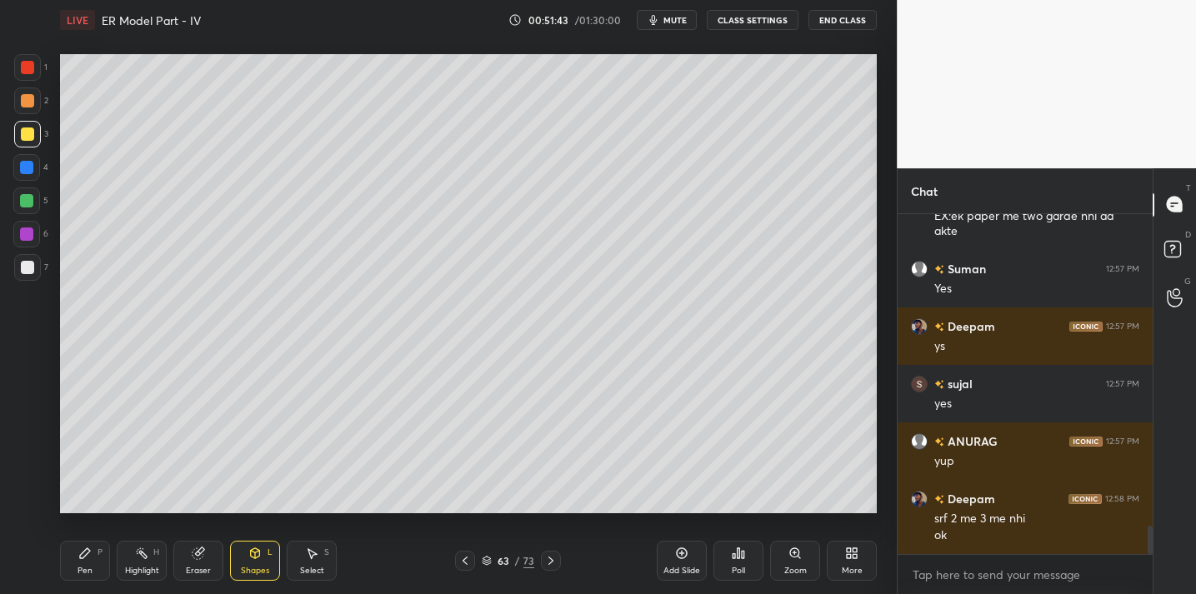
click at [88, 556] on icon at bounding box center [84, 553] width 13 height 13
click at [193, 575] on div "Eraser" at bounding box center [198, 571] width 25 height 8
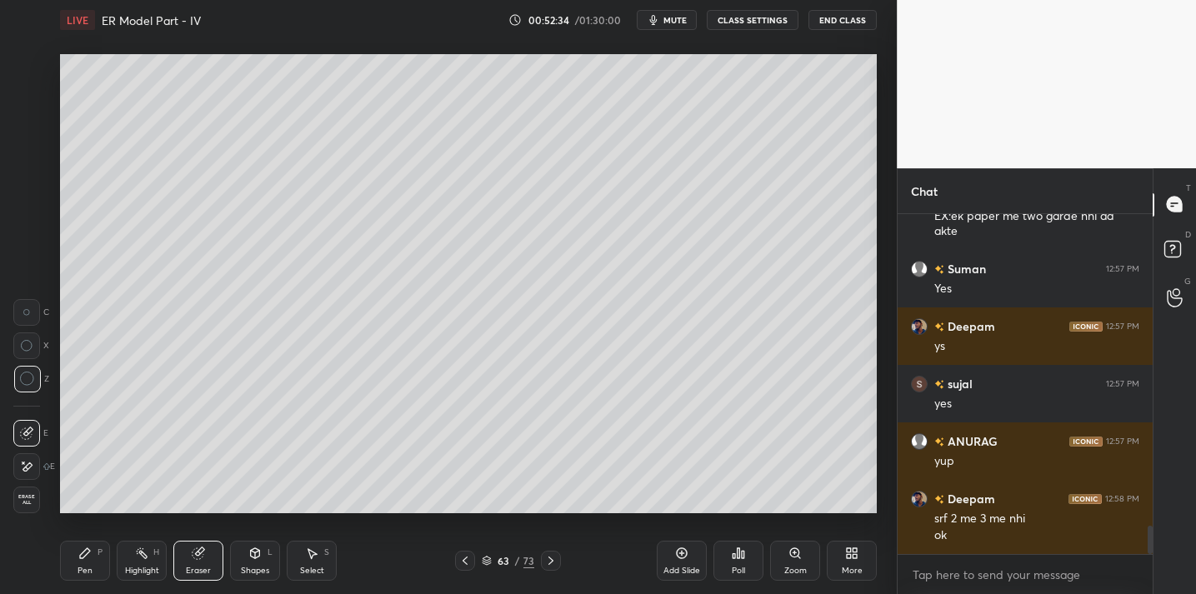
click at [86, 562] on div "Pen P" at bounding box center [85, 561] width 50 height 40
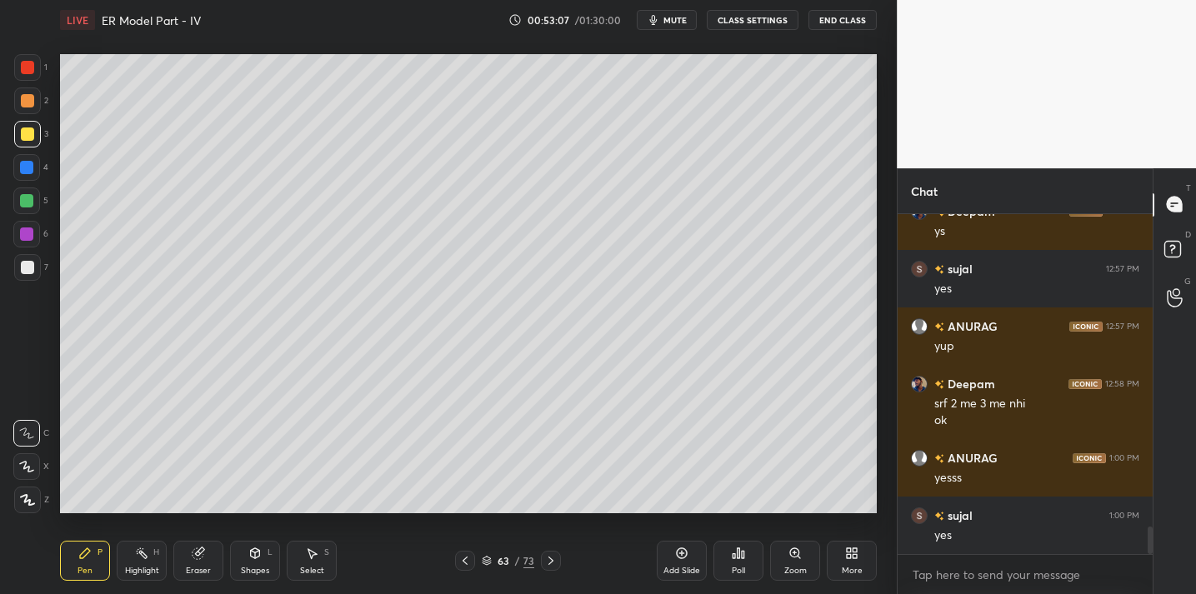
scroll to position [3927, 0]
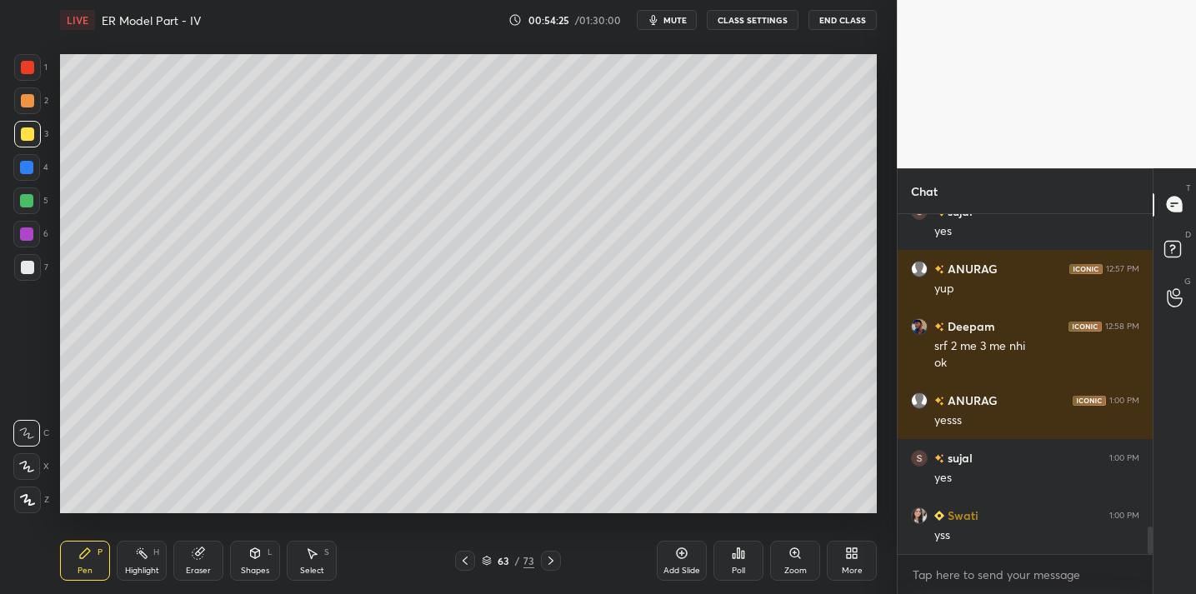
drag, startPoint x: 683, startPoint y: 556, endPoint x: 674, endPoint y: 550, distance: 10.9
click at [683, 556] on icon at bounding box center [681, 553] width 13 height 13
drag, startPoint x: 266, startPoint y: 562, endPoint x: 264, endPoint y: 549, distance: 13.4
click at [265, 559] on div "Shapes L" at bounding box center [255, 561] width 50 height 40
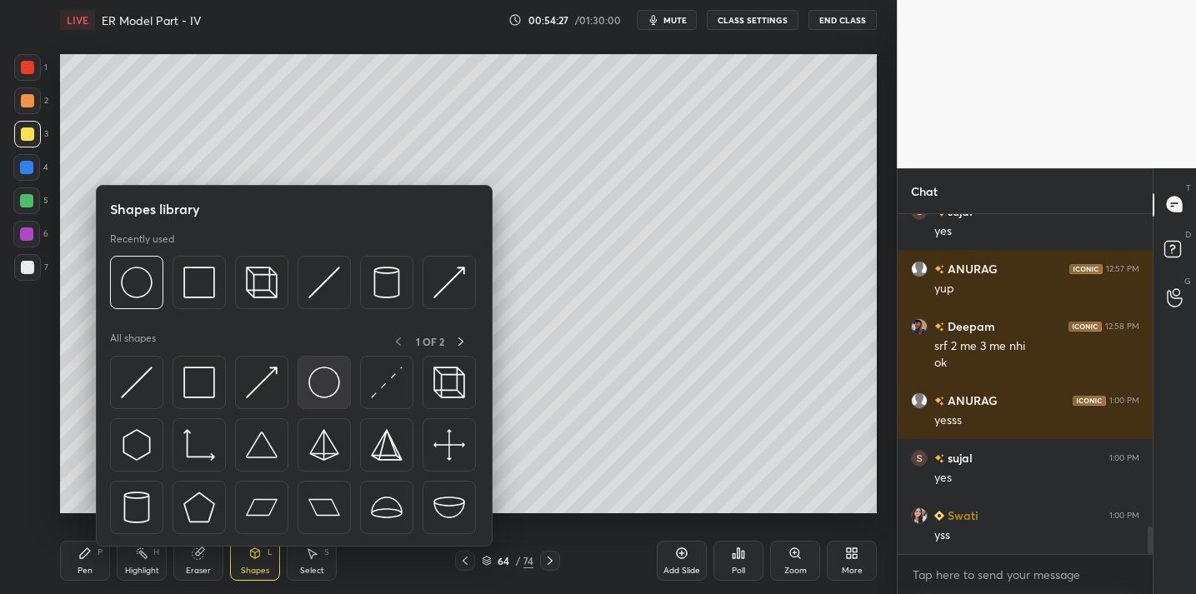
click at [320, 384] on img at bounding box center [324, 383] width 32 height 32
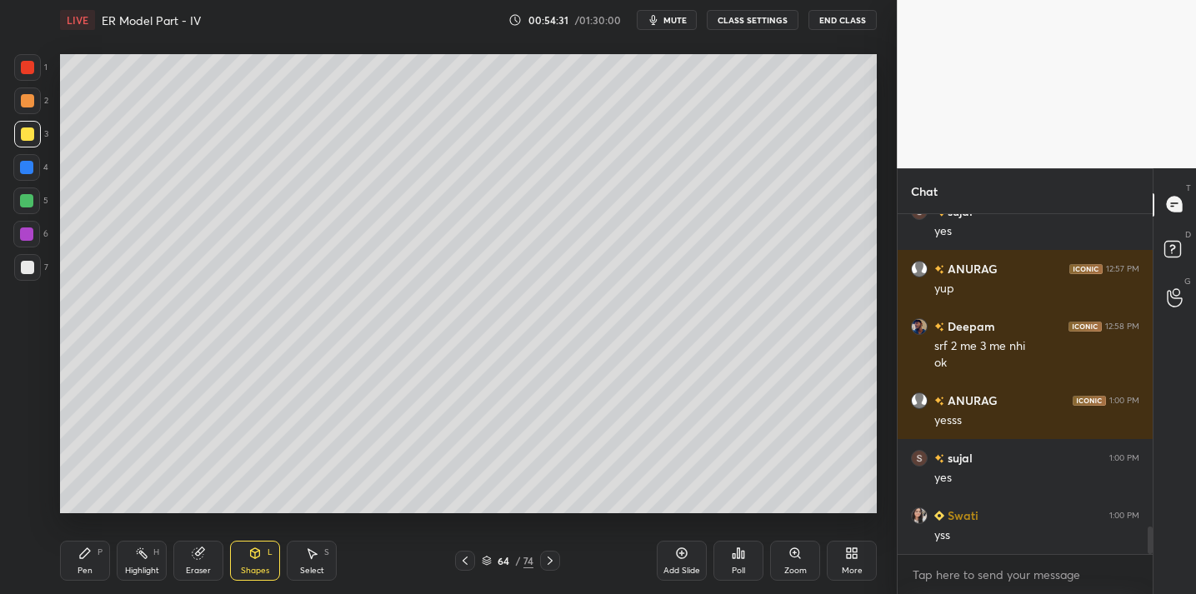
drag, startPoint x: 98, startPoint y: 568, endPoint x: 128, endPoint y: 521, distance: 55.5
click at [98, 568] on div "Pen P" at bounding box center [85, 561] width 50 height 40
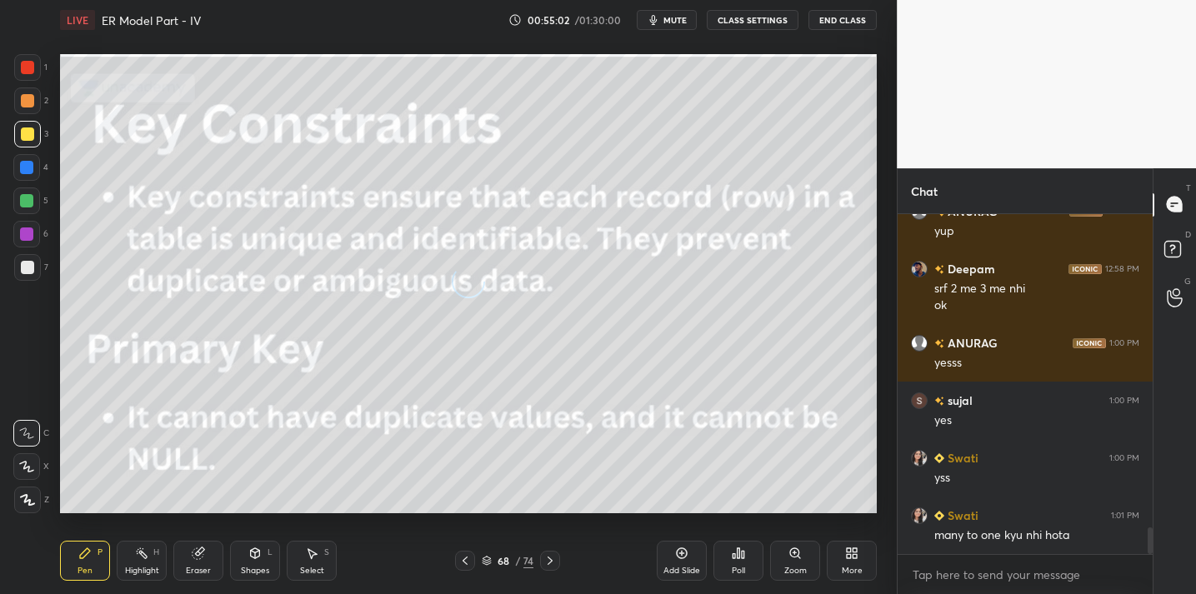
scroll to position [4042, 0]
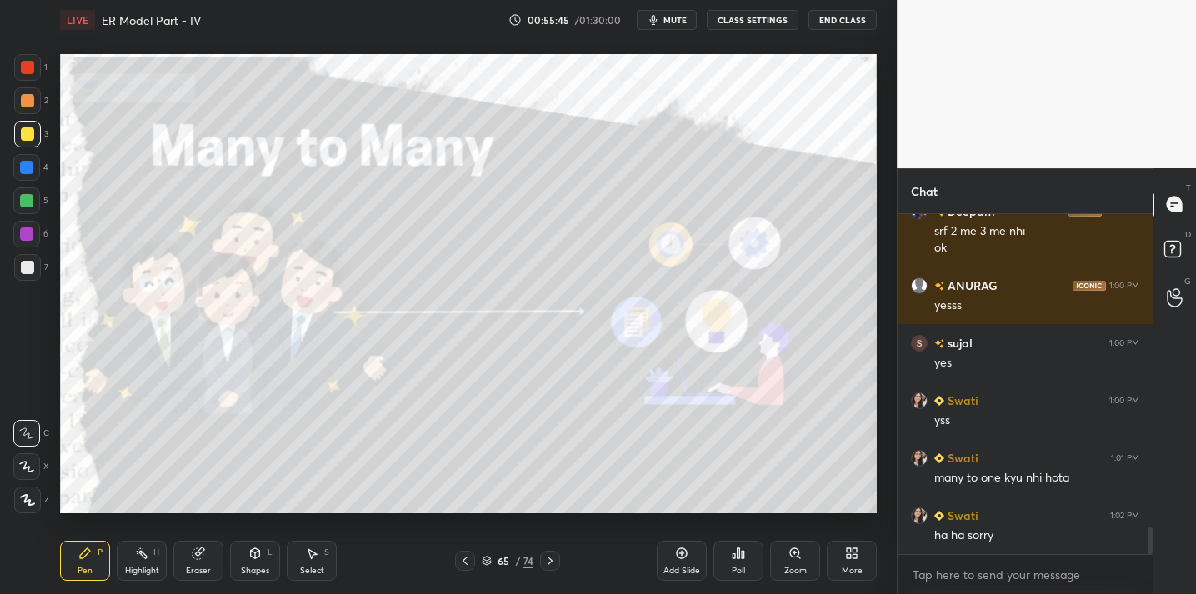
click at [732, 576] on div "Poll" at bounding box center [739, 561] width 50 height 40
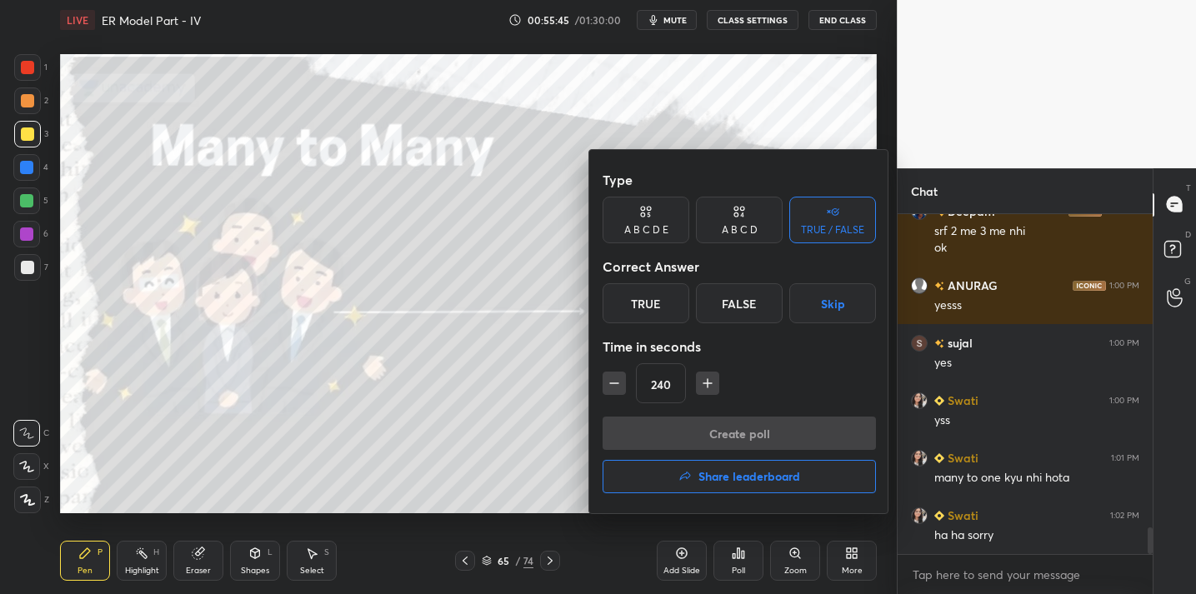
click at [680, 569] on div at bounding box center [598, 297] width 1196 height 594
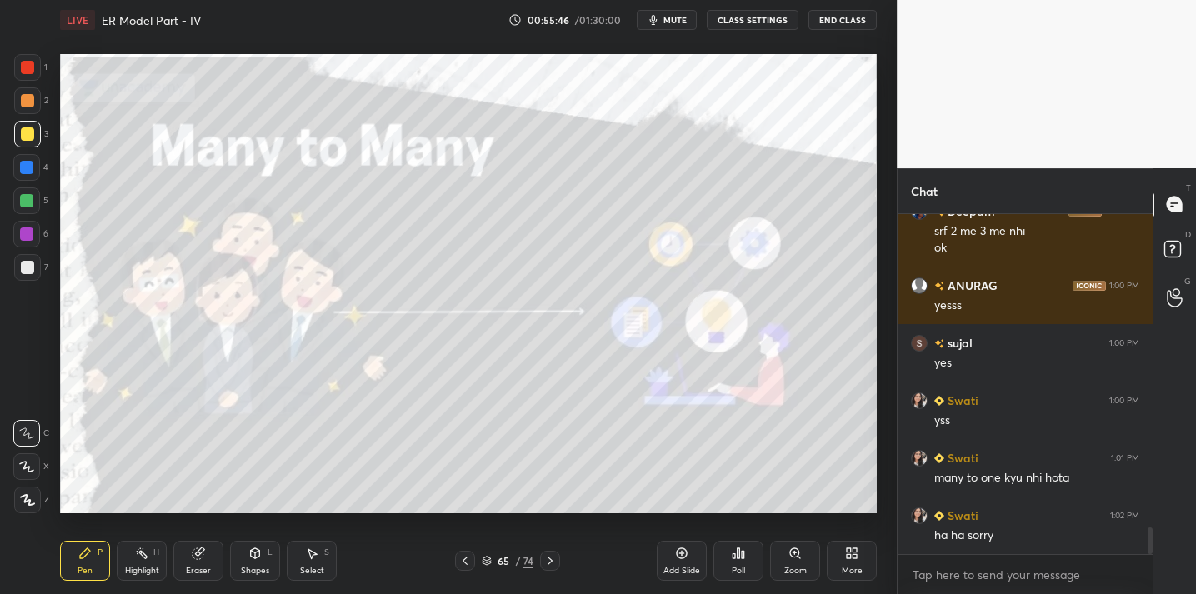
click at [680, 553] on icon at bounding box center [681, 553] width 13 height 13
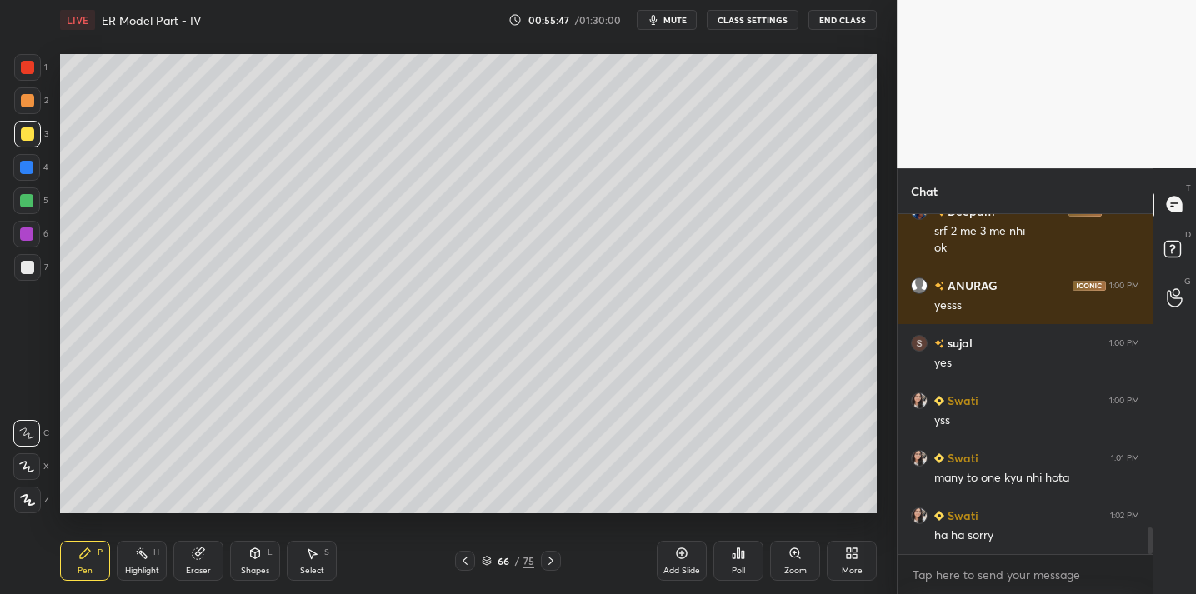
click at [266, 568] on div "Shapes" at bounding box center [255, 571] width 28 height 8
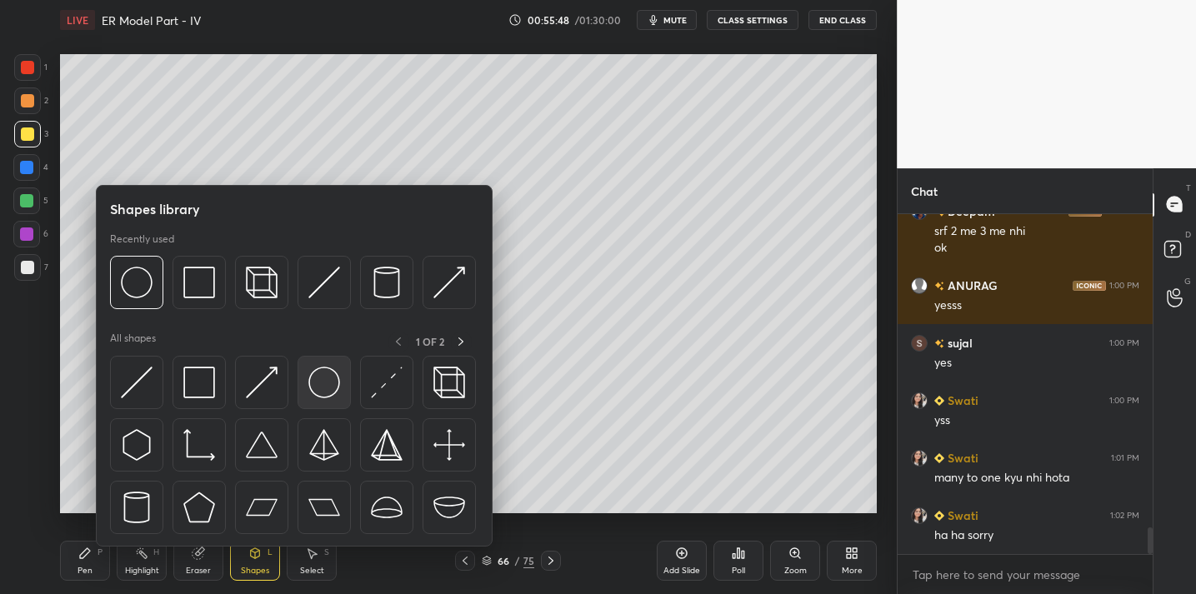
click at [314, 385] on img at bounding box center [324, 383] width 32 height 32
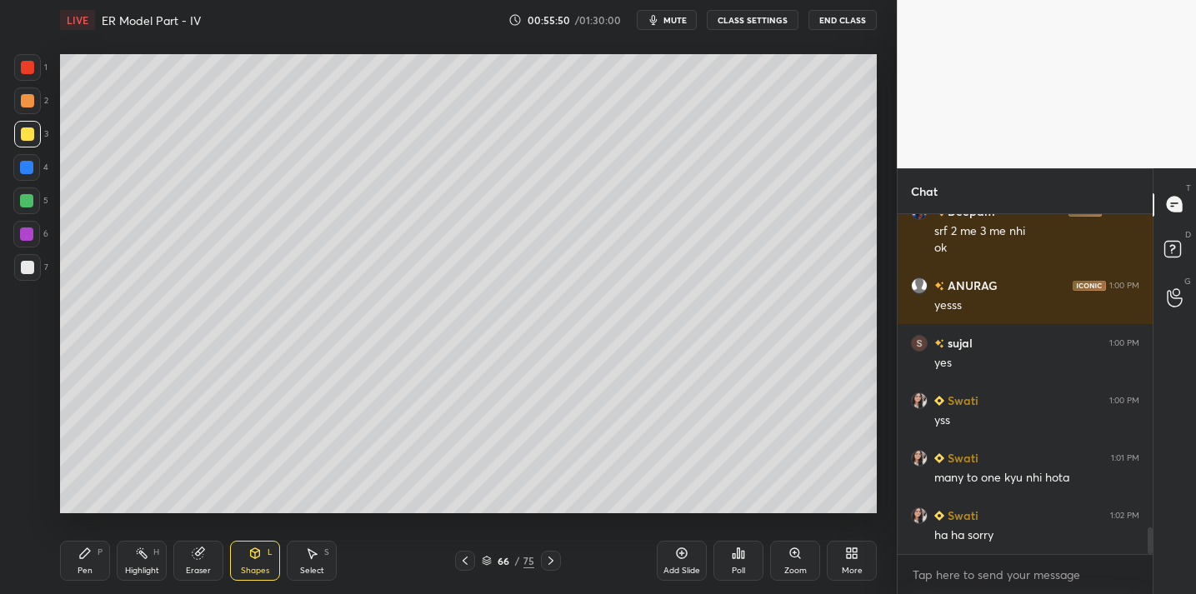
scroll to position [4099, 0]
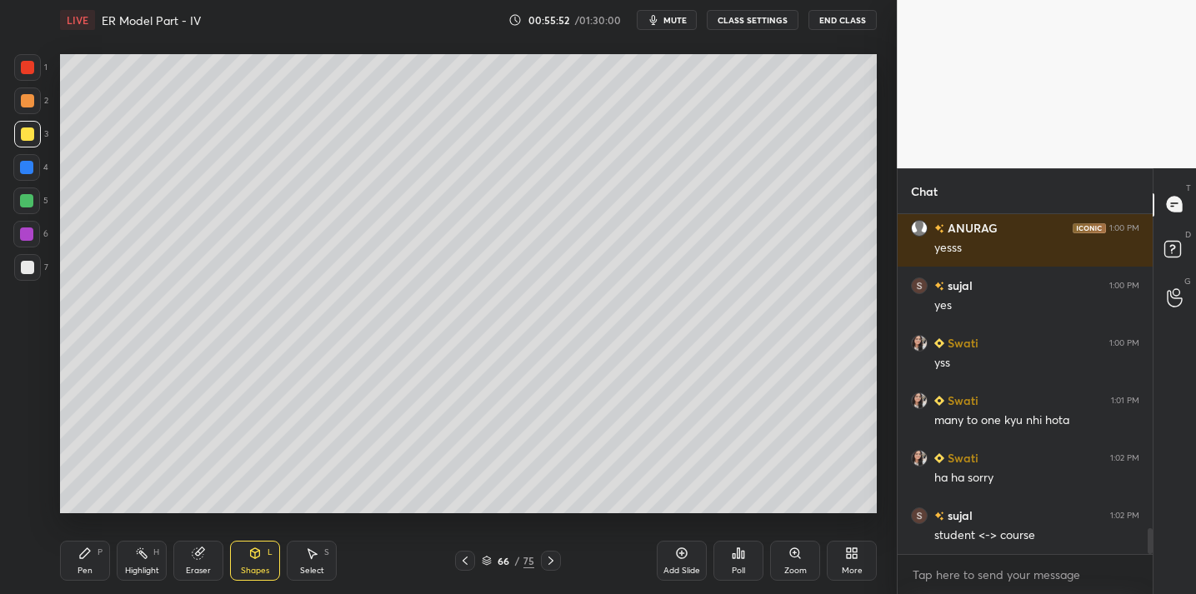
click at [85, 561] on div "Pen P" at bounding box center [85, 561] width 50 height 40
click at [689, 570] on div "Add Slide" at bounding box center [682, 571] width 37 height 8
click at [248, 562] on div "Shapes L" at bounding box center [255, 561] width 50 height 40
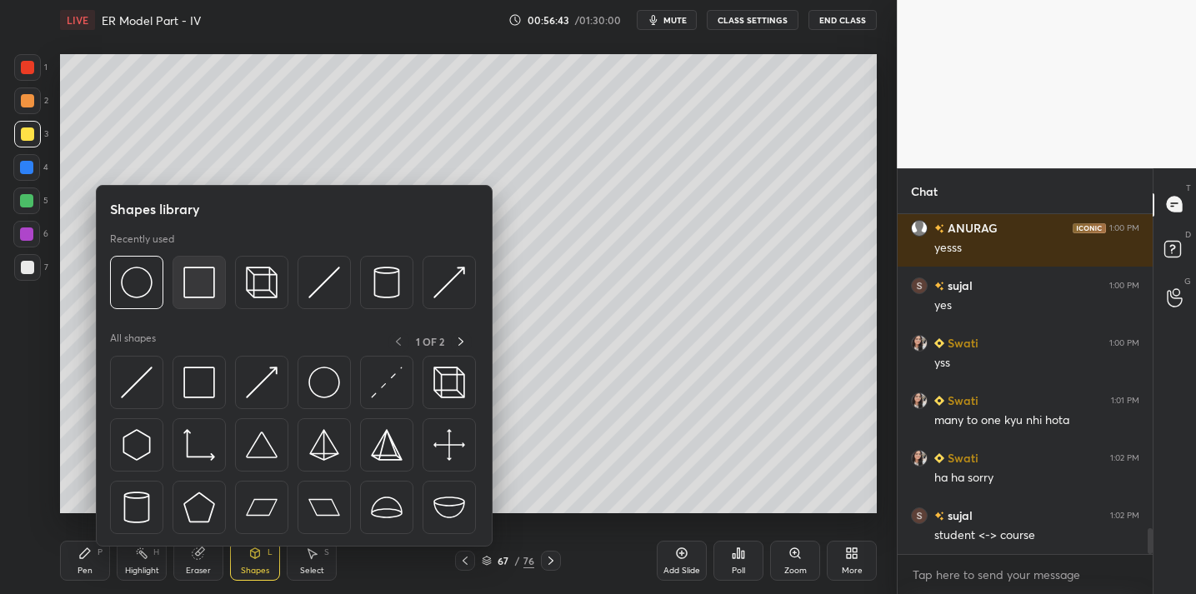
click at [178, 295] on div at bounding box center [199, 282] width 53 height 53
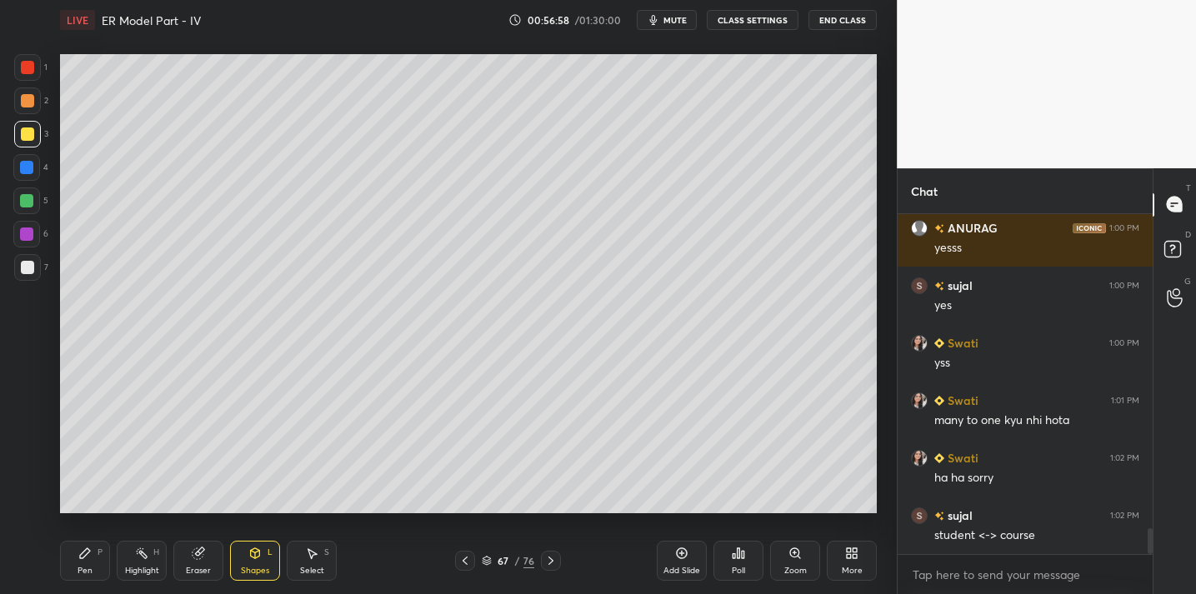
click at [95, 559] on div "Pen P" at bounding box center [85, 561] width 50 height 40
click at [28, 273] on div at bounding box center [27, 267] width 13 height 13
click at [192, 563] on div "Eraser" at bounding box center [198, 561] width 50 height 40
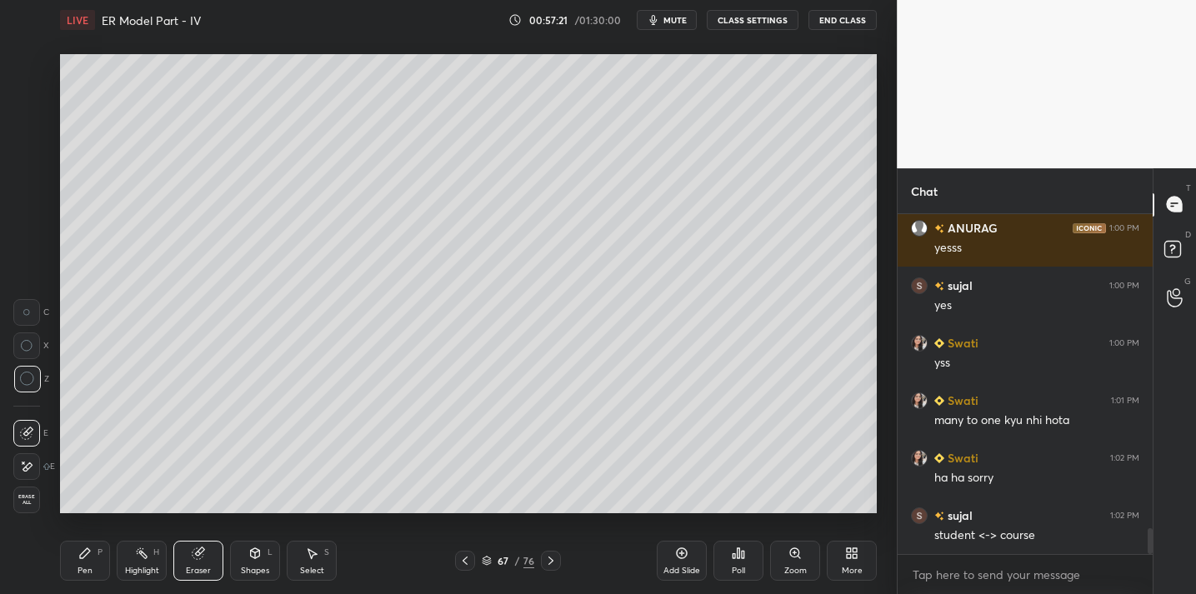
drag, startPoint x: 94, startPoint y: 559, endPoint x: 146, endPoint y: 520, distance: 64.9
click at [98, 557] on div "Pen P" at bounding box center [85, 561] width 50 height 40
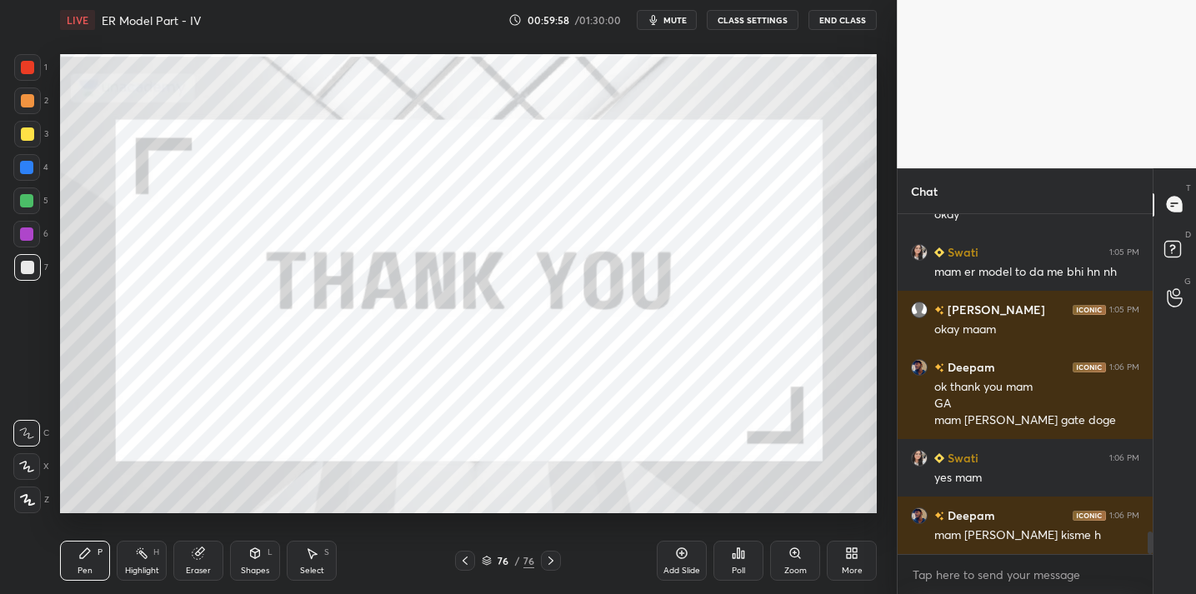
scroll to position [4897, 0]
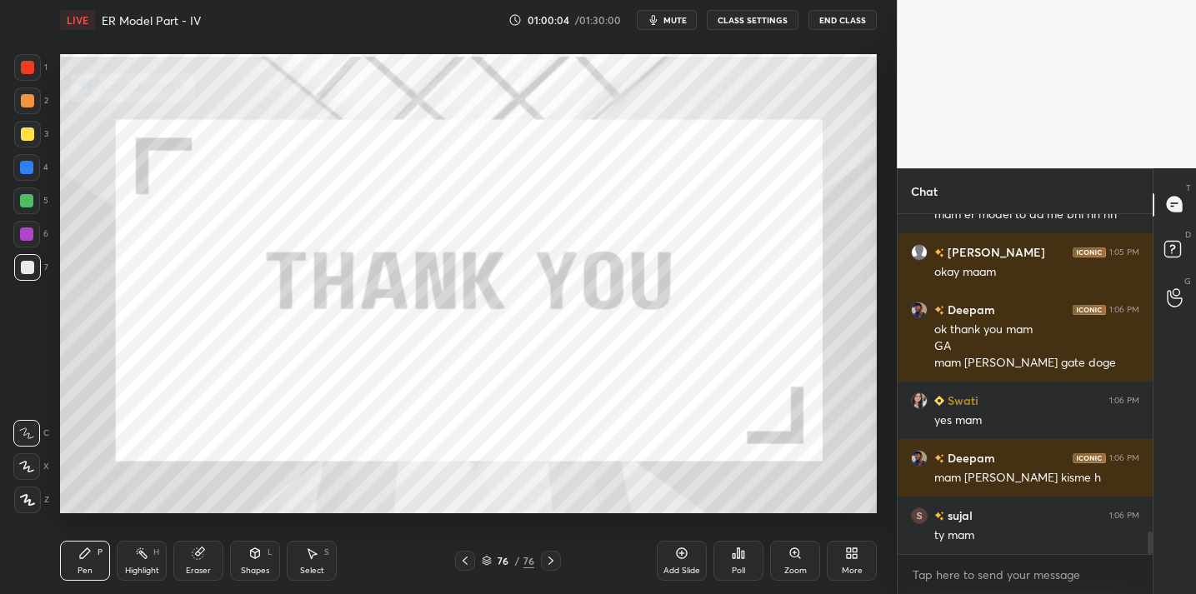
click at [828, 23] on button "End Class" at bounding box center [843, 20] width 68 height 20
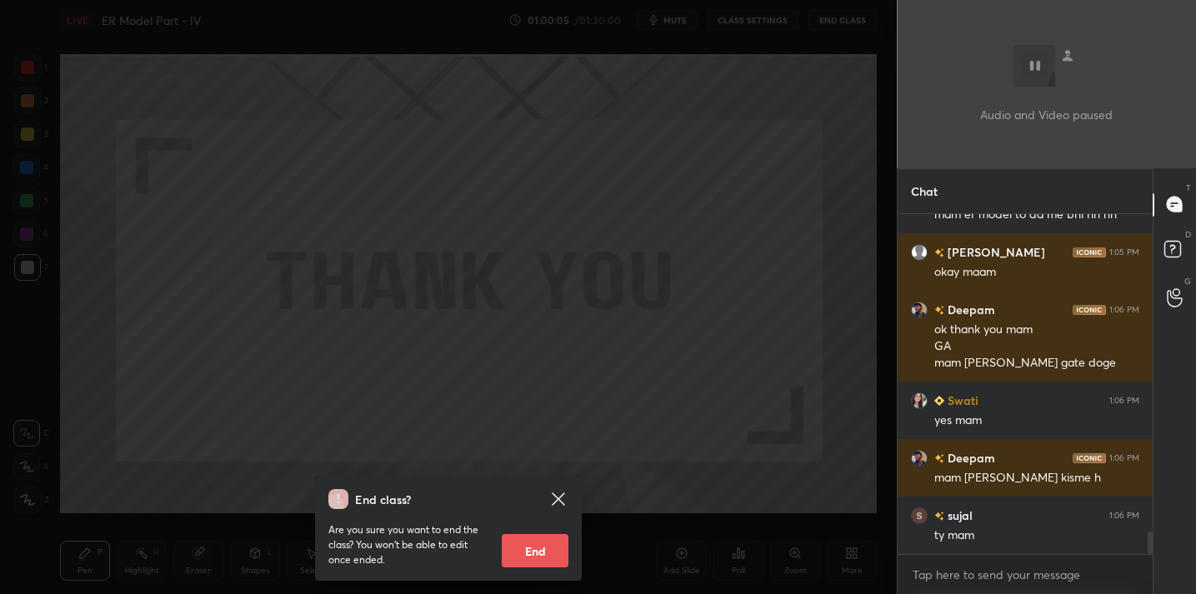
scroll to position [4955, 0]
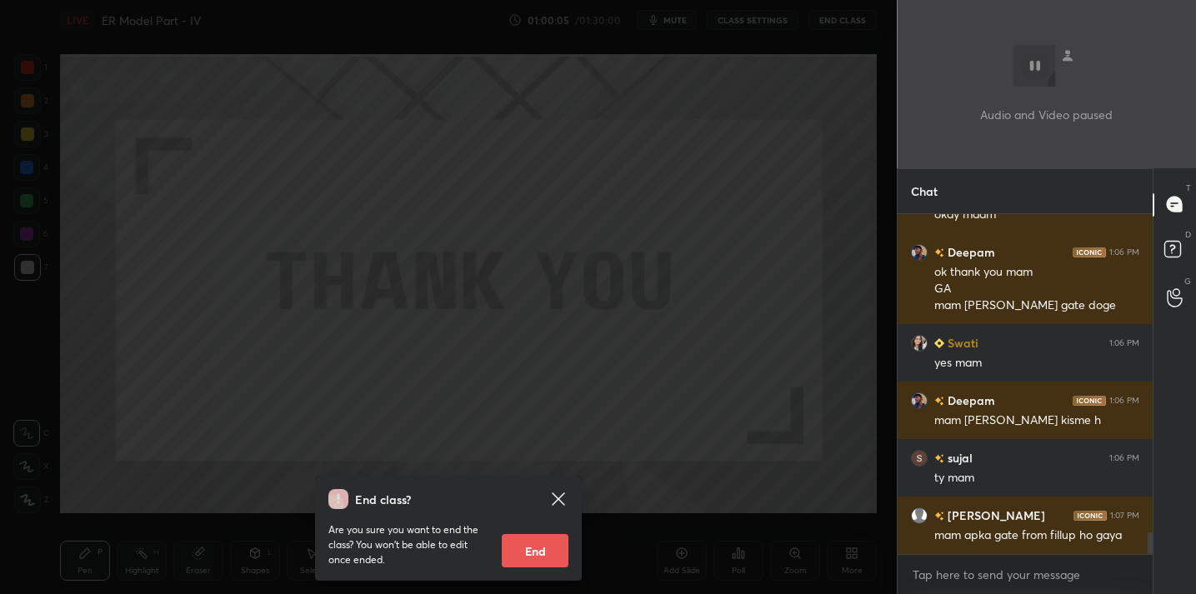
click at [531, 546] on button "End" at bounding box center [535, 550] width 67 height 33
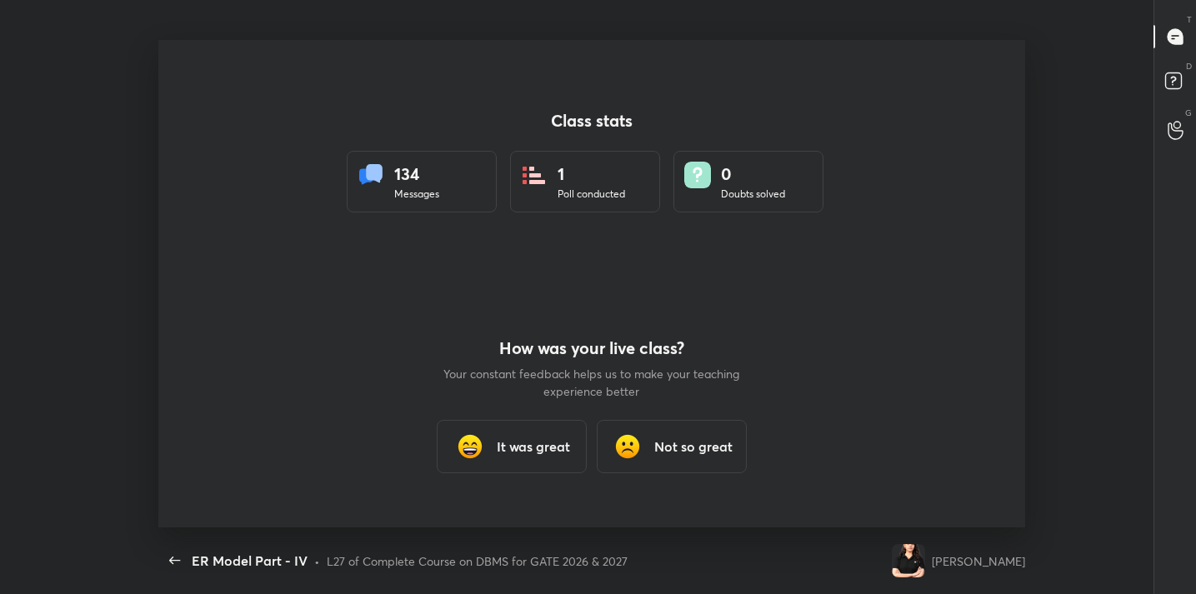
scroll to position [0, 0]
